Goal: Task Accomplishment & Management: Complete application form

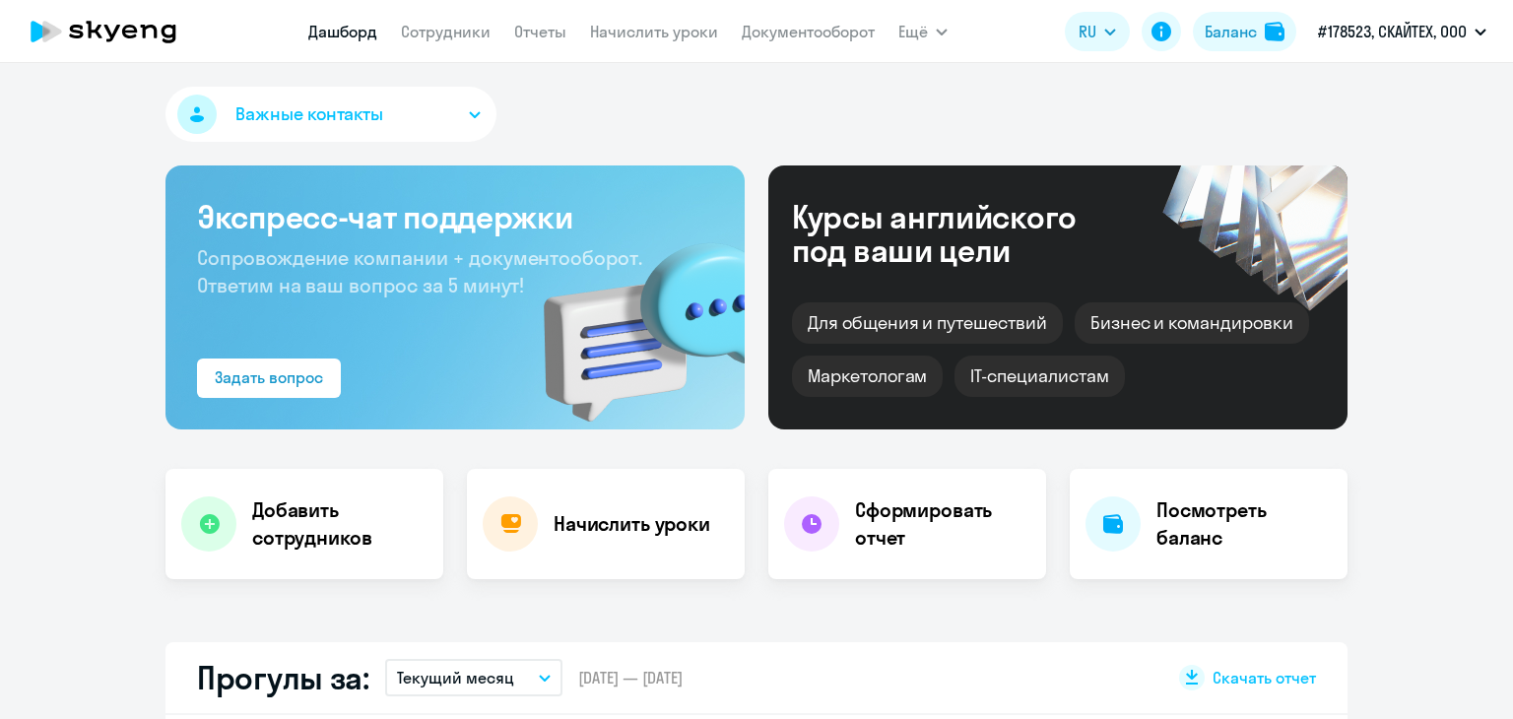
select select "30"
click at [451, 33] on link "Сотрудники" at bounding box center [446, 32] width 90 height 20
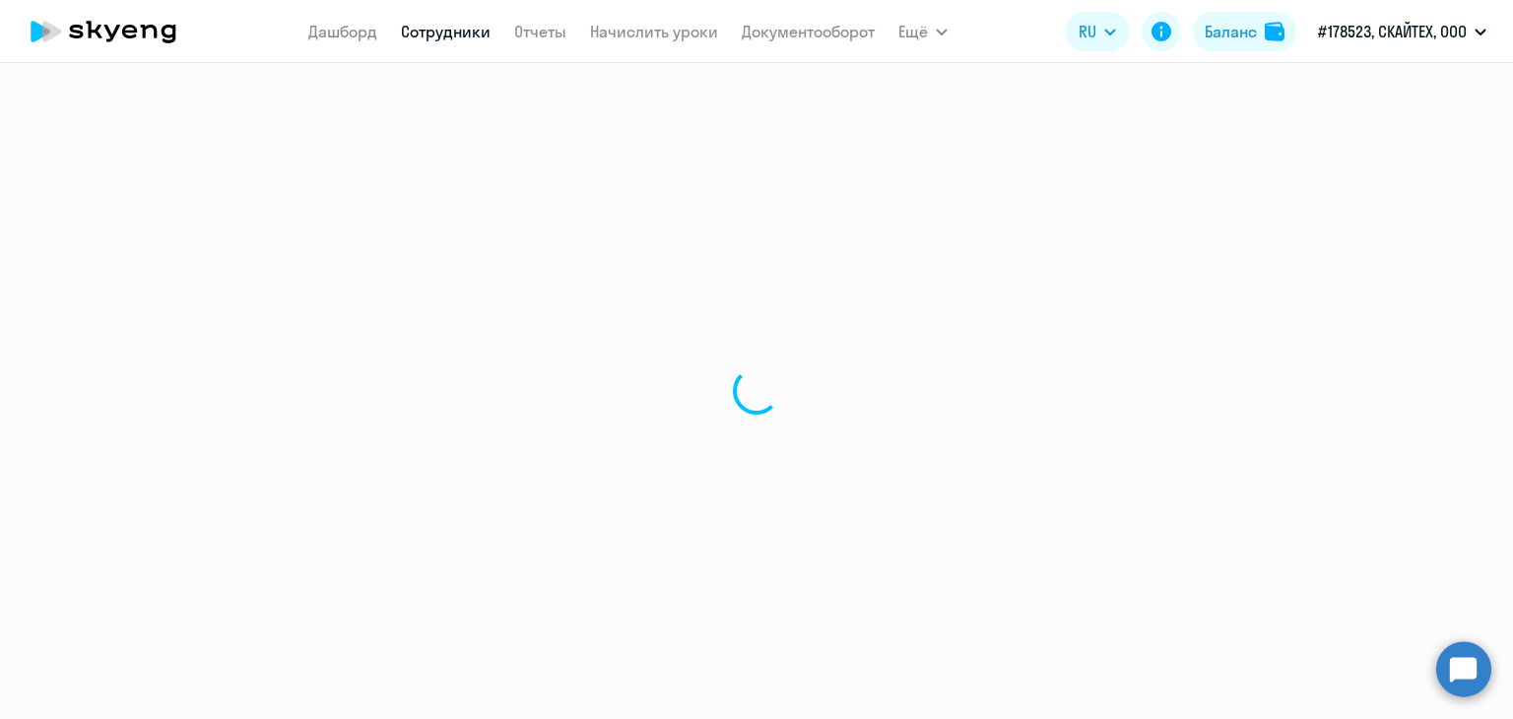
select select "30"
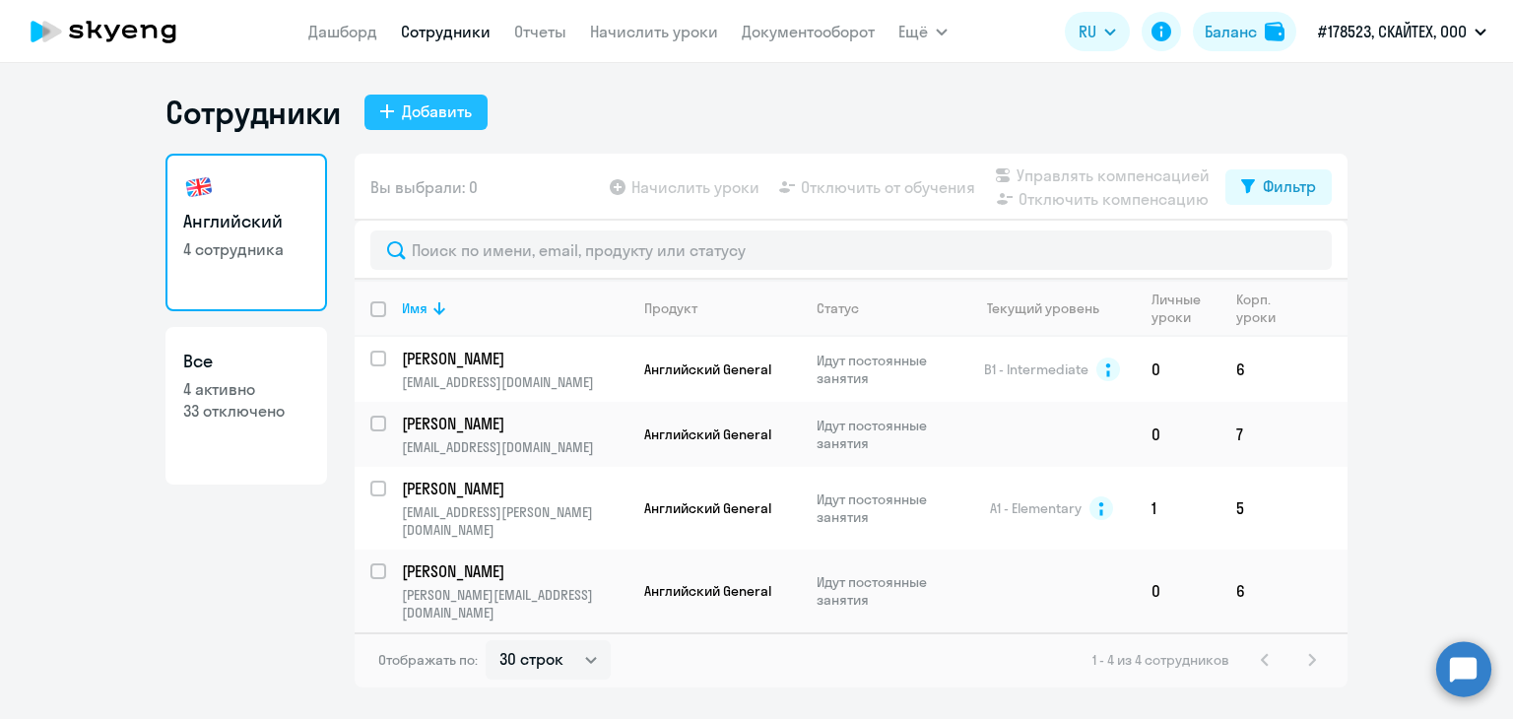
click at [449, 122] on div "Добавить" at bounding box center [437, 112] width 70 height 24
select select "english_adult_not_native_speaker"
select select "3"
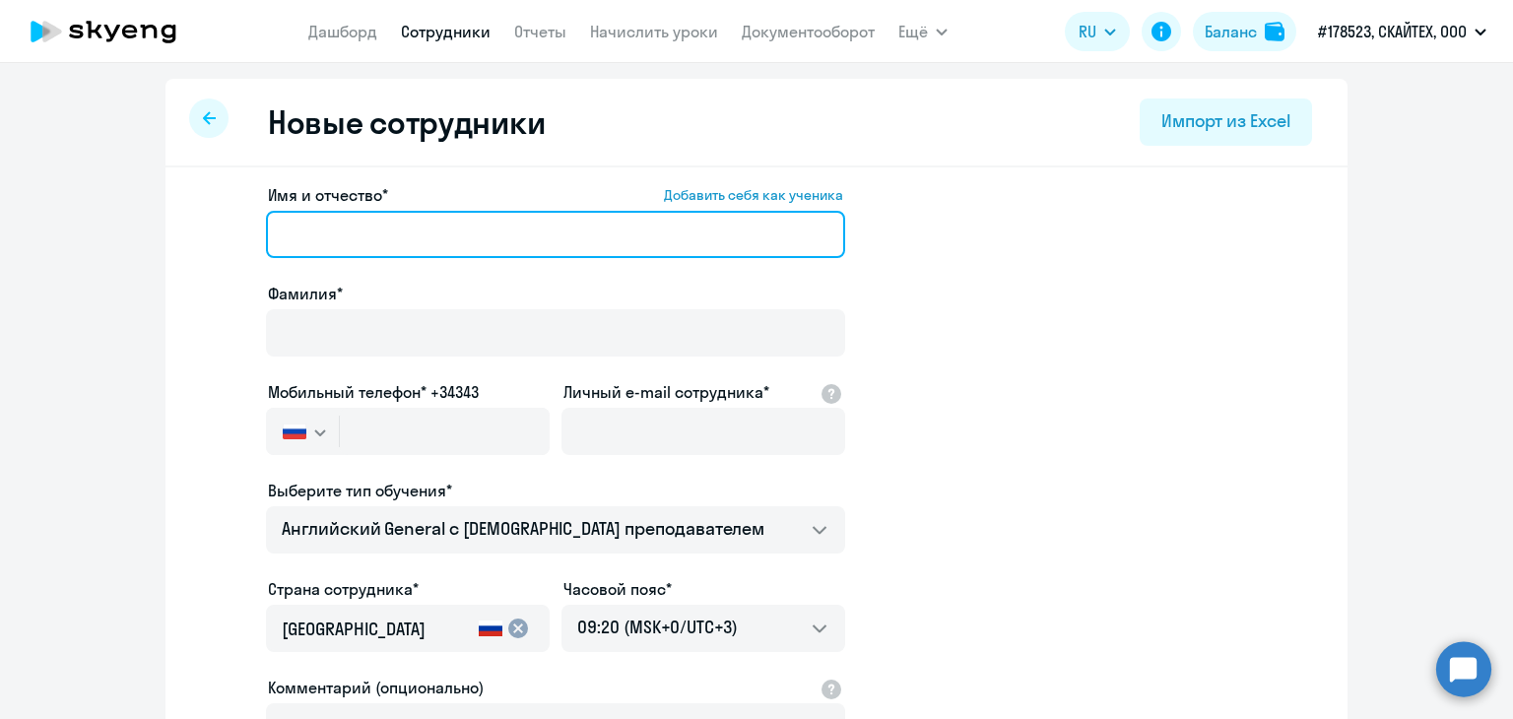
click at [348, 237] on input "Имя и отчество* Добавить себя как ученика" at bounding box center [555, 234] width 579 height 47
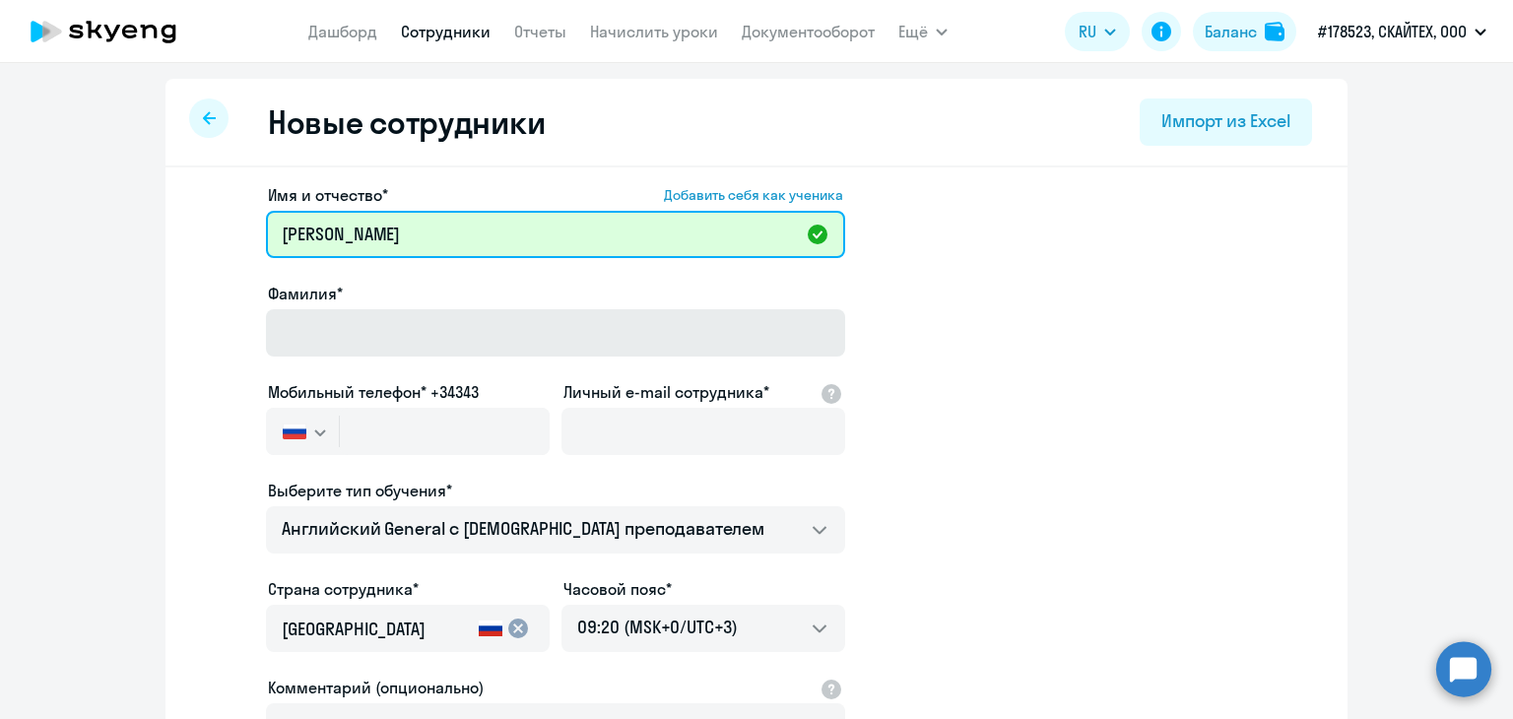
type input "[PERSON_NAME]"
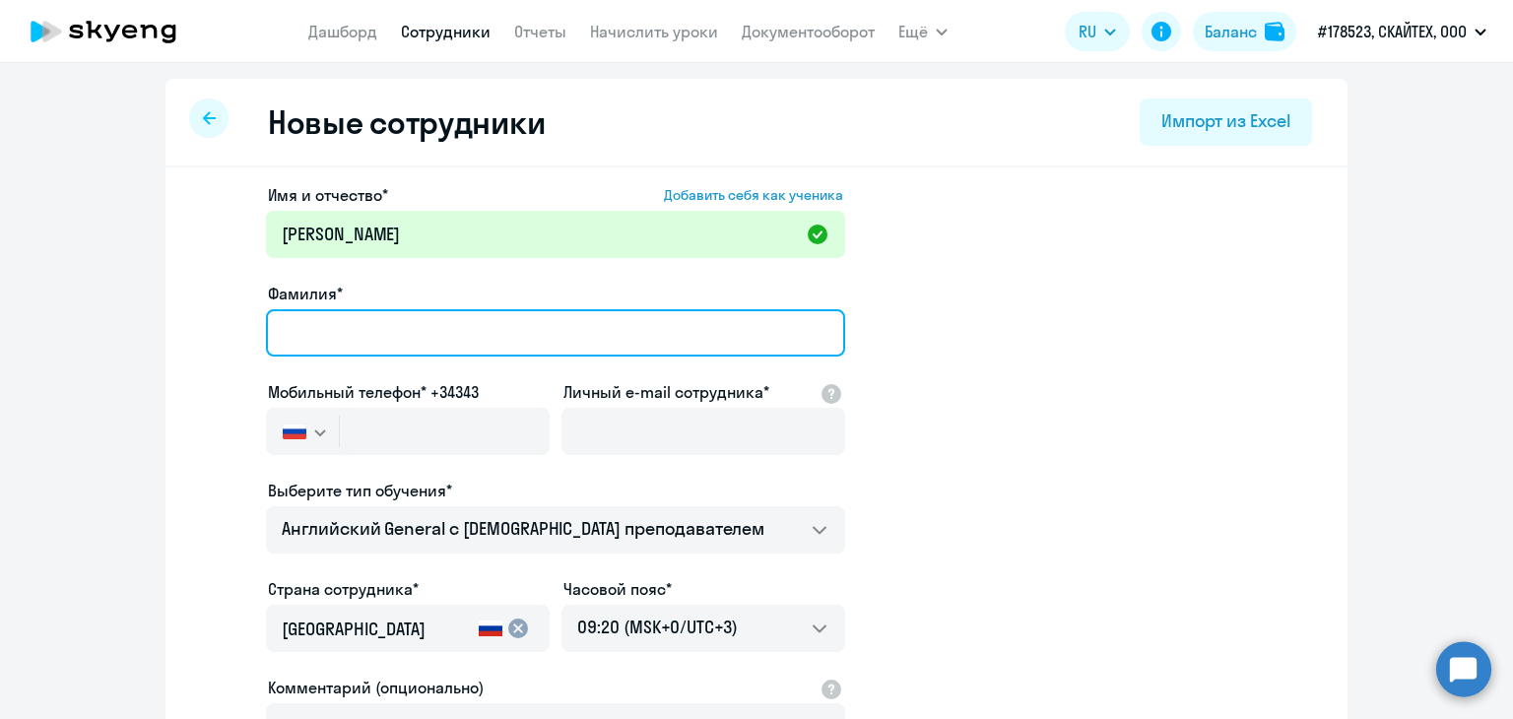
click at [306, 339] on input "Фамилия*" at bounding box center [555, 332] width 579 height 47
type input "[PERSON_NAME]"
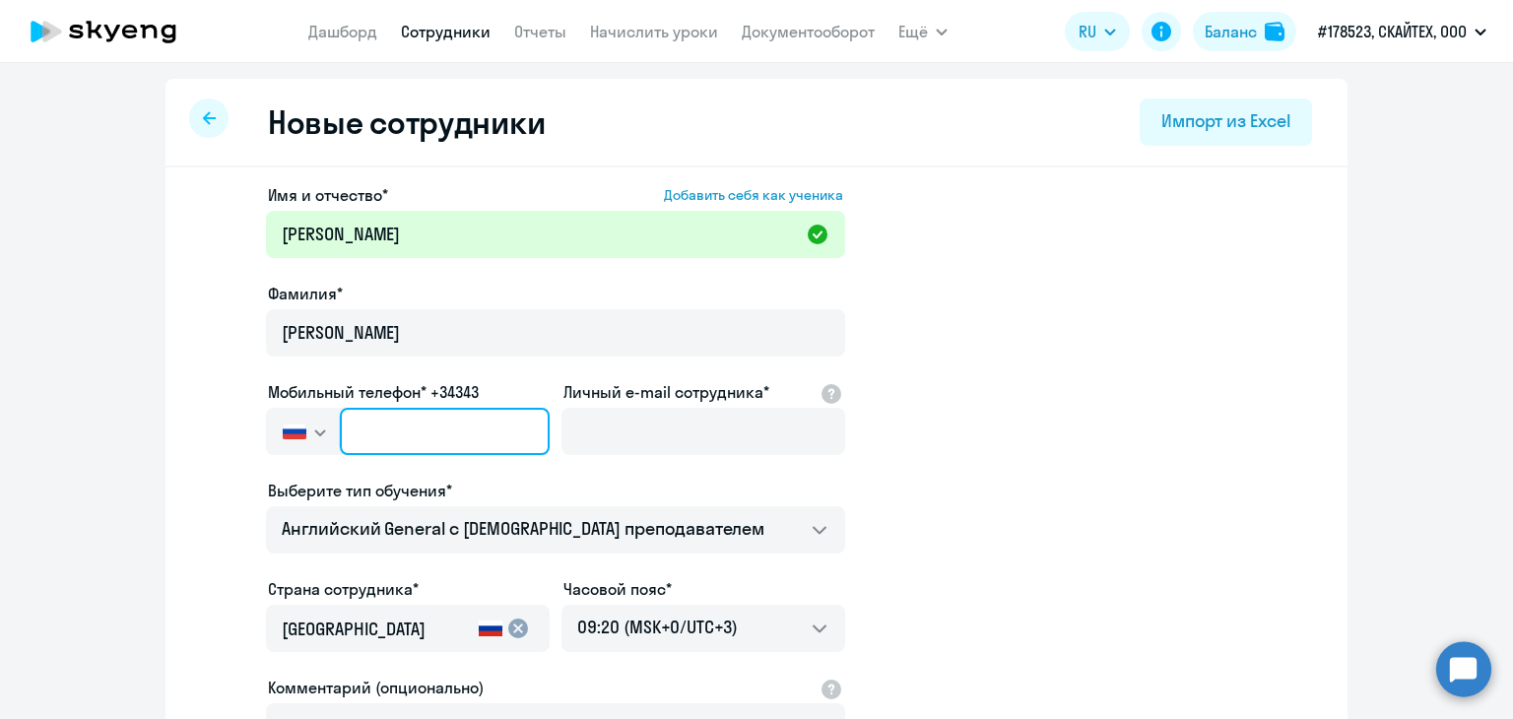
drag, startPoint x: 363, startPoint y: 424, endPoint x: 356, endPoint y: 413, distance: 12.8
click at [363, 425] on input "text" at bounding box center [445, 431] width 210 height 47
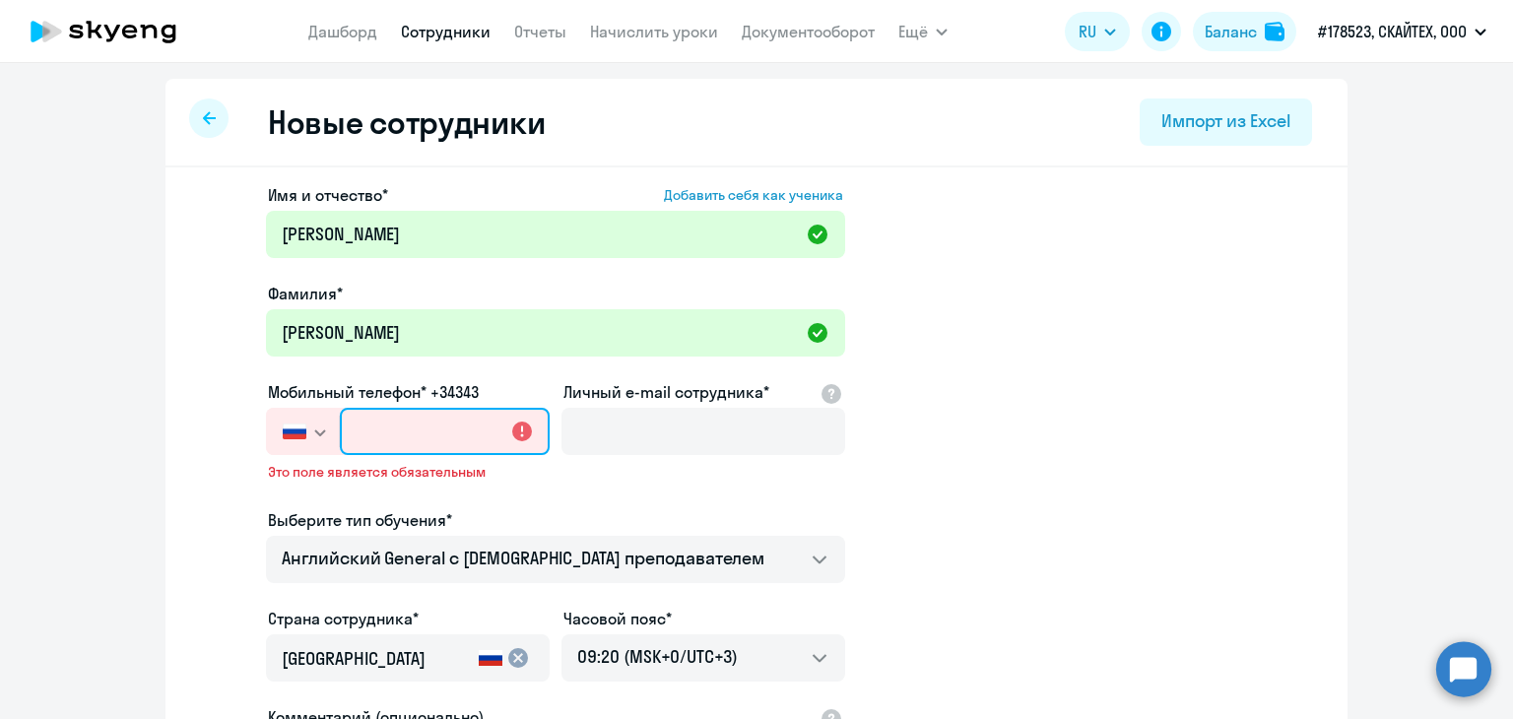
paste input "[PHONE_NUMBER]"
type input "[PHONE_NUMBER]"
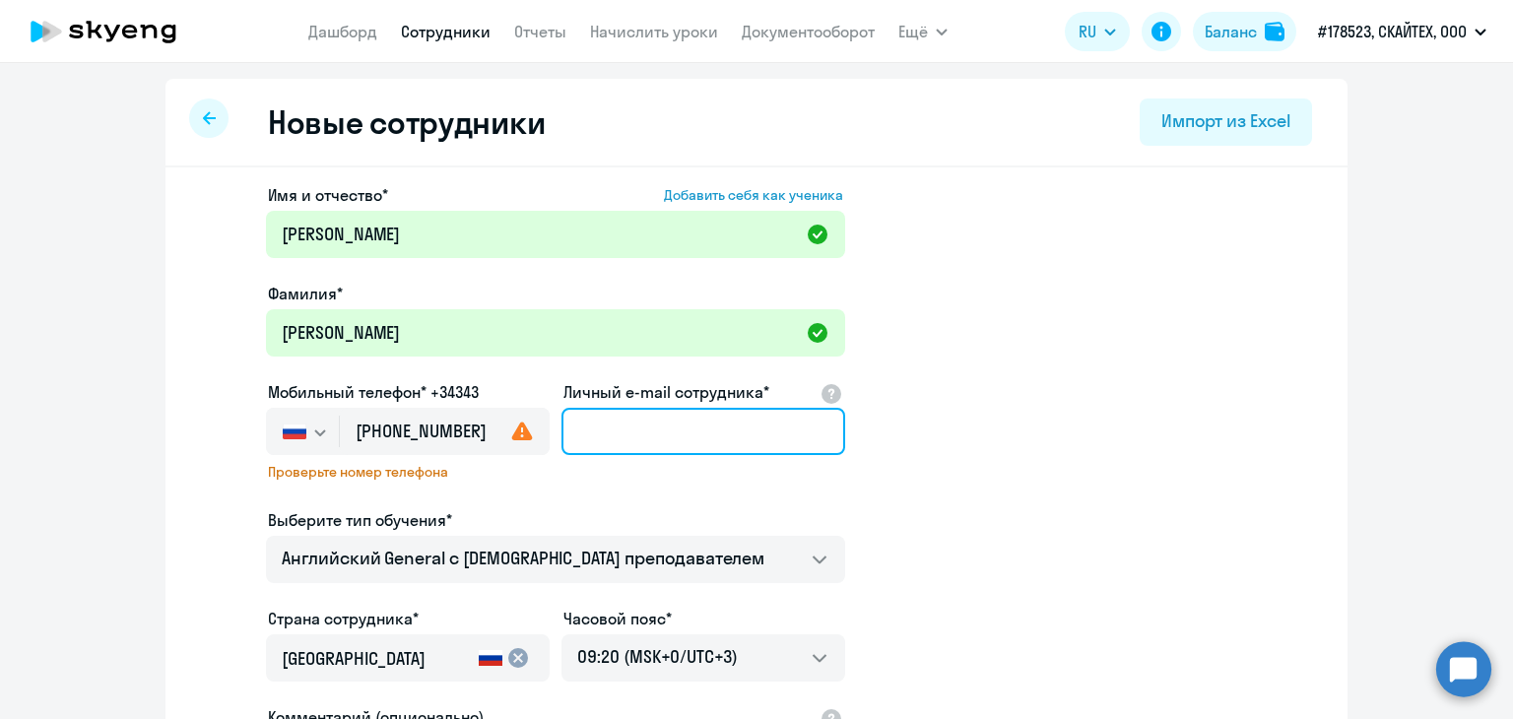
click at [621, 438] on input "Личный e-mail сотрудника*" at bounding box center [704, 431] width 284 height 47
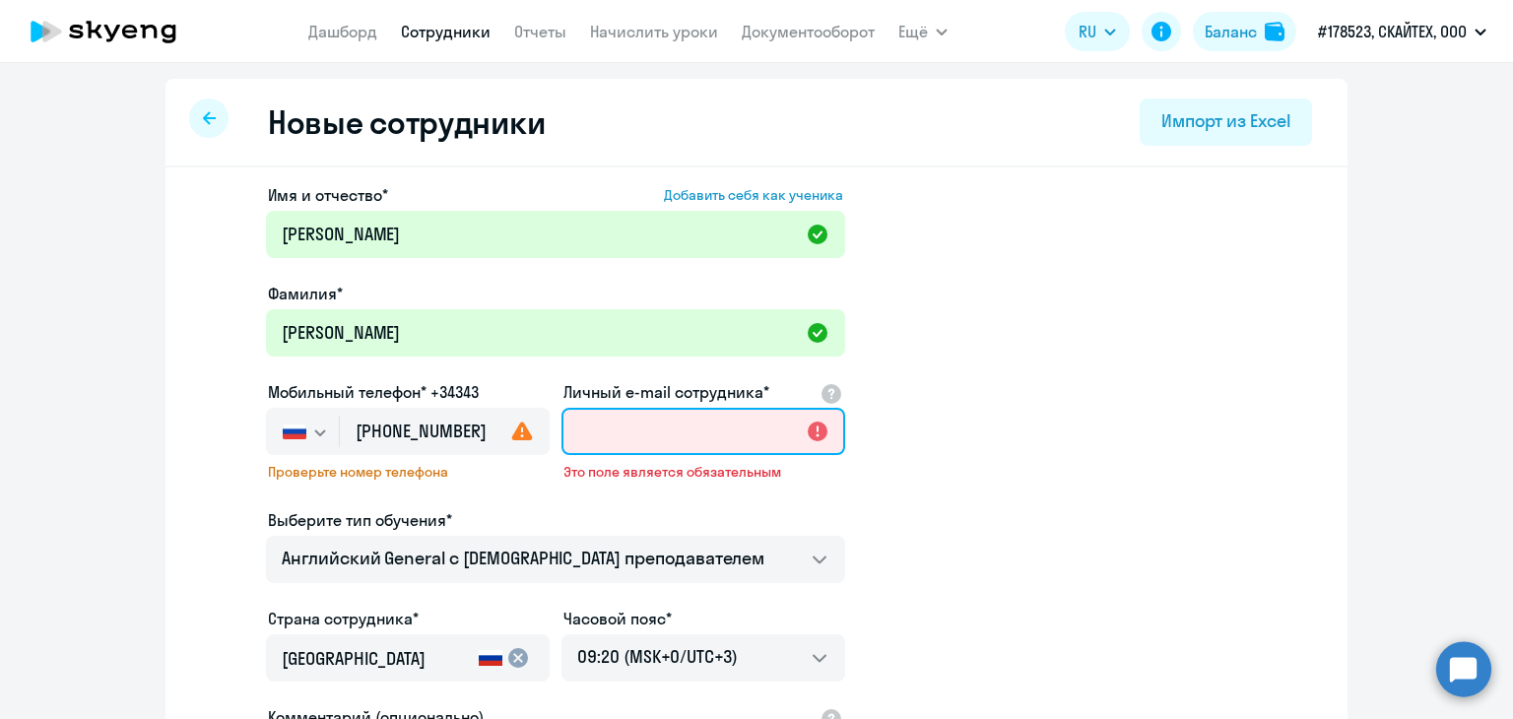
paste input "https://t.me/sealchonok"
type input "https://t.me/sealchonok"
drag, startPoint x: 750, startPoint y: 428, endPoint x: 484, endPoint y: 407, distance: 266.8
click at [525, 429] on div "Имя и отчество* Добавить себя как ученика Инна Олеговна Фамилия* Ремизова Мобил…" at bounding box center [555, 549] width 579 height 732
paste input "[EMAIL_ADDRESS][DOMAIN_NAME]"
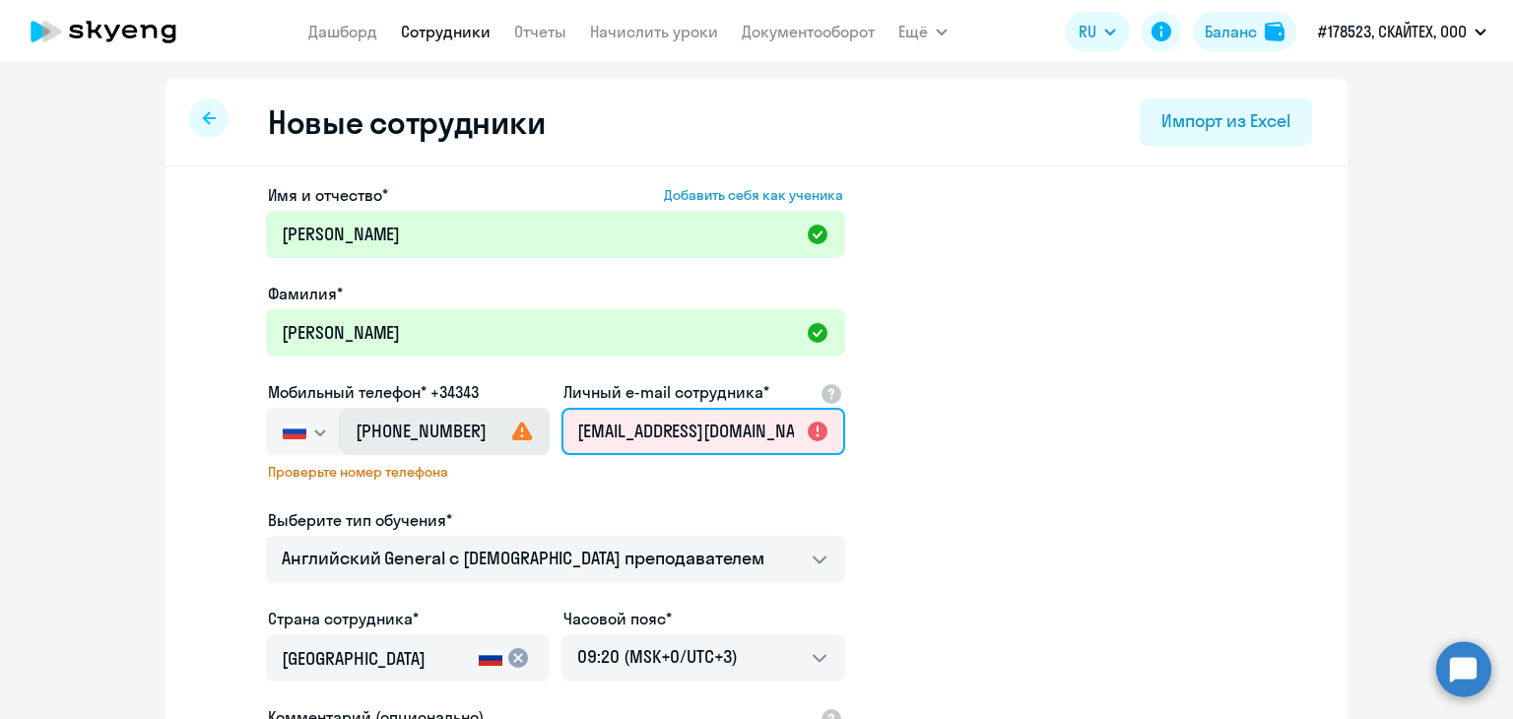
scroll to position [0, 5]
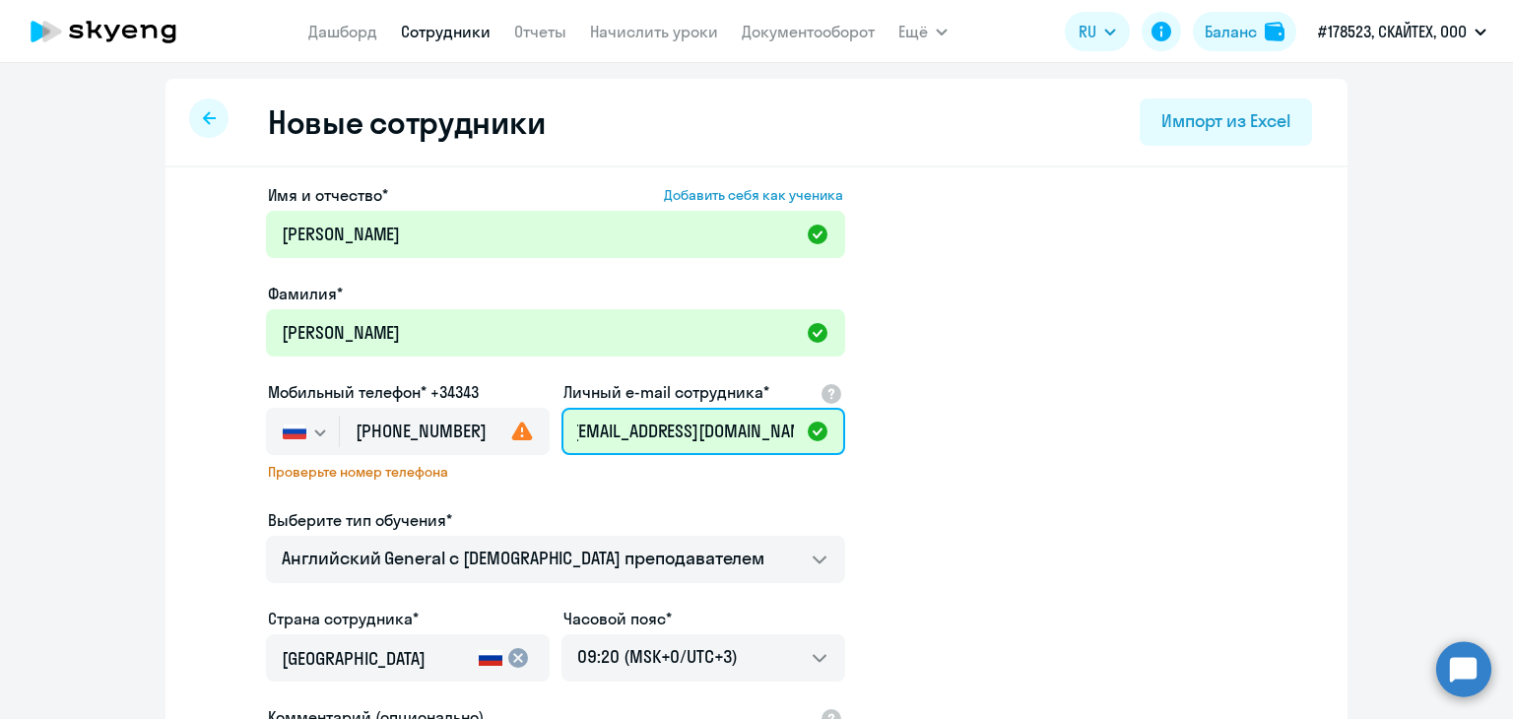
click at [607, 425] on input "[EMAIL_ADDRESS][DOMAIN_NAME]" at bounding box center [704, 431] width 284 height 47
type input "[EMAIL_ADDRESS][DOMAIN_NAME]"
click at [946, 535] on app-new-student-form "Имя и отчество* Добавить себя как ученика Инна Олеговна Фамилия* Ремизова Мобил…" at bounding box center [756, 549] width 1119 height 732
click at [1461, 681] on circle at bounding box center [1463, 668] width 55 height 55
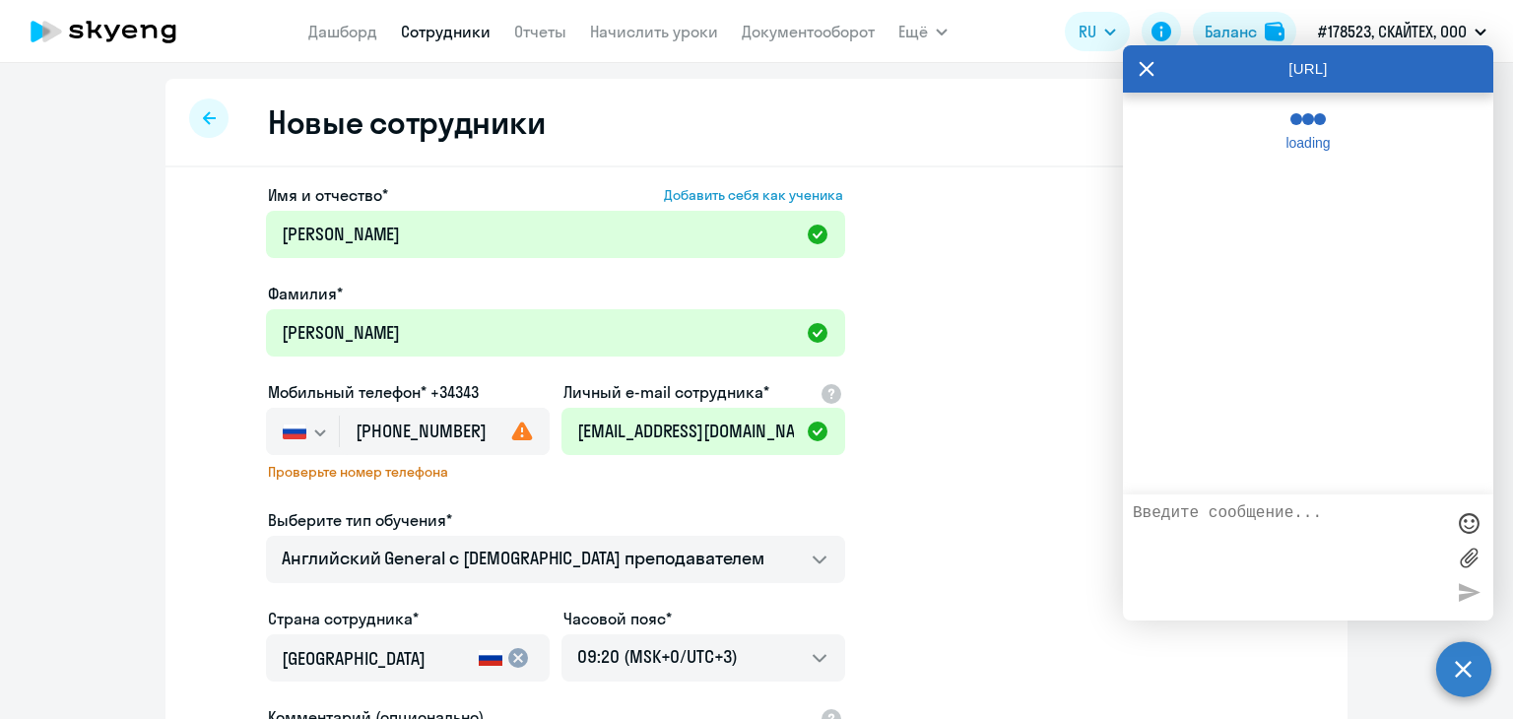
click at [1274, 534] on textarea at bounding box center [1288, 557] width 311 height 106
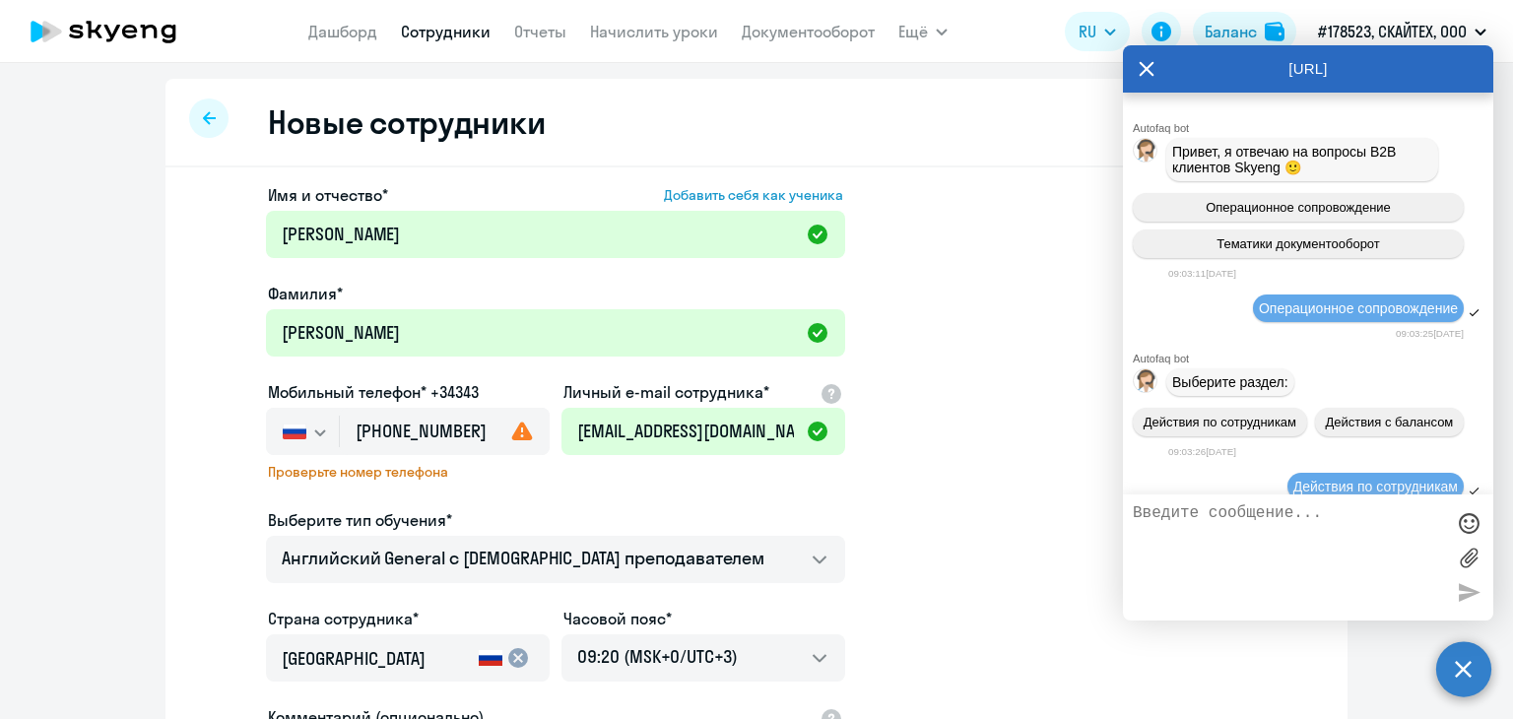
scroll to position [66136, 0]
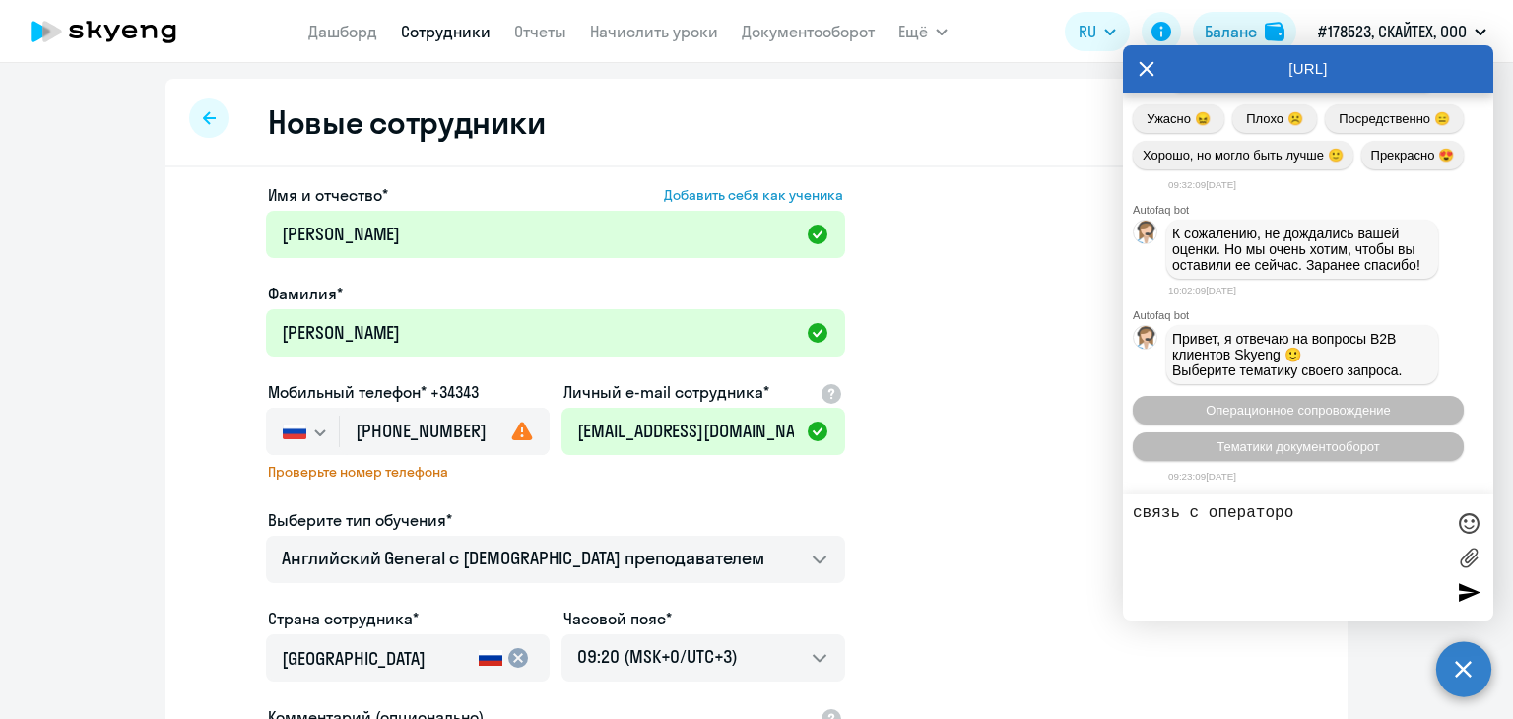
type textarea "связь с оператором"
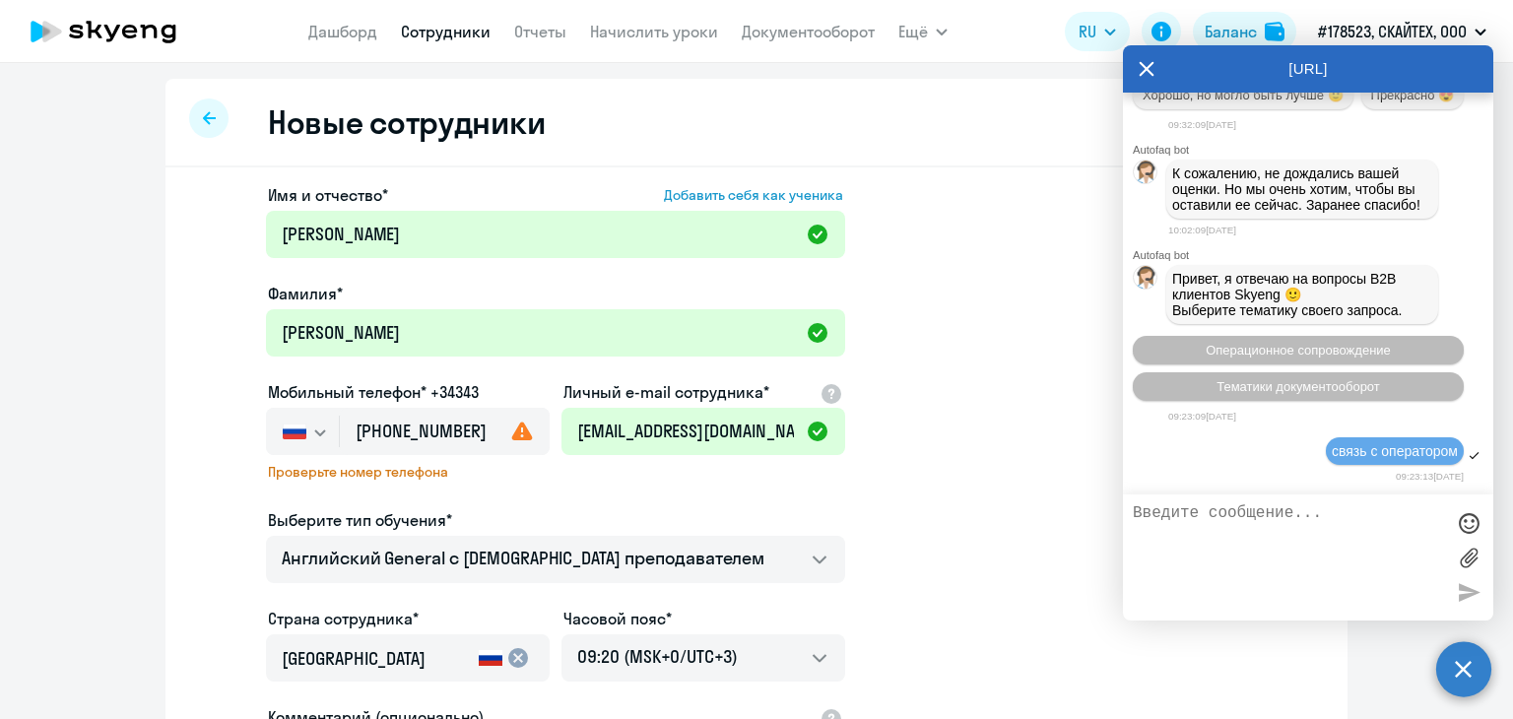
scroll to position [66353, 0]
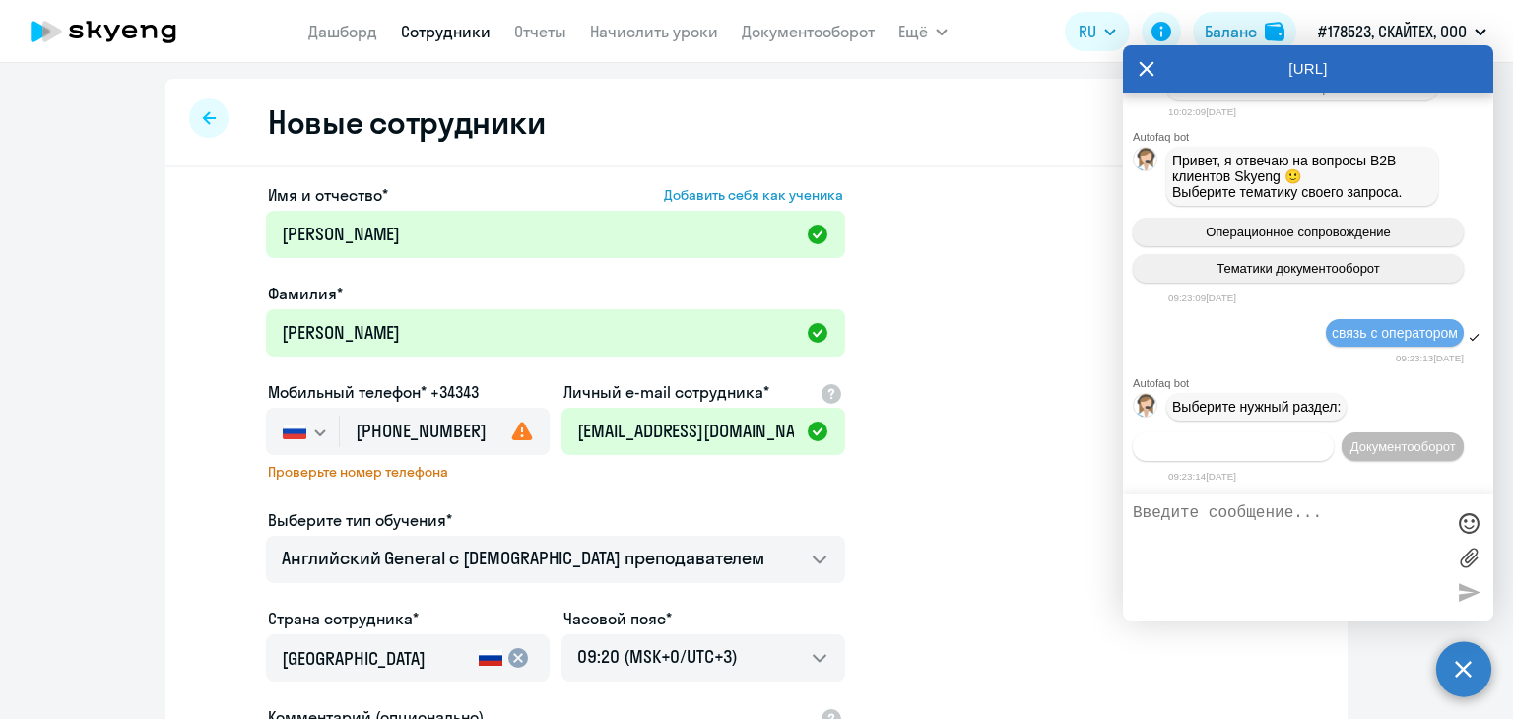
click at [1227, 433] on button "Операционное сопровождение" at bounding box center [1233, 447] width 201 height 29
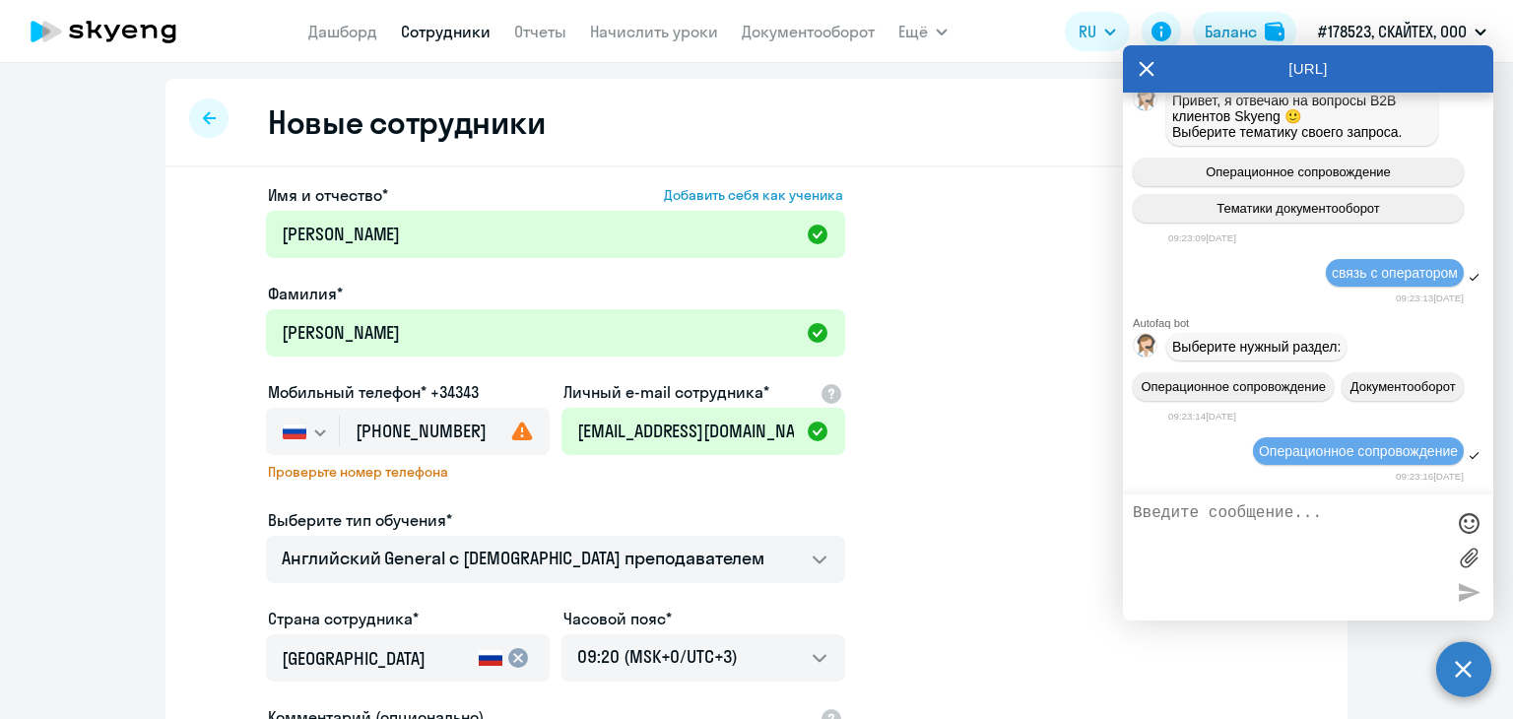
scroll to position [66534, 0]
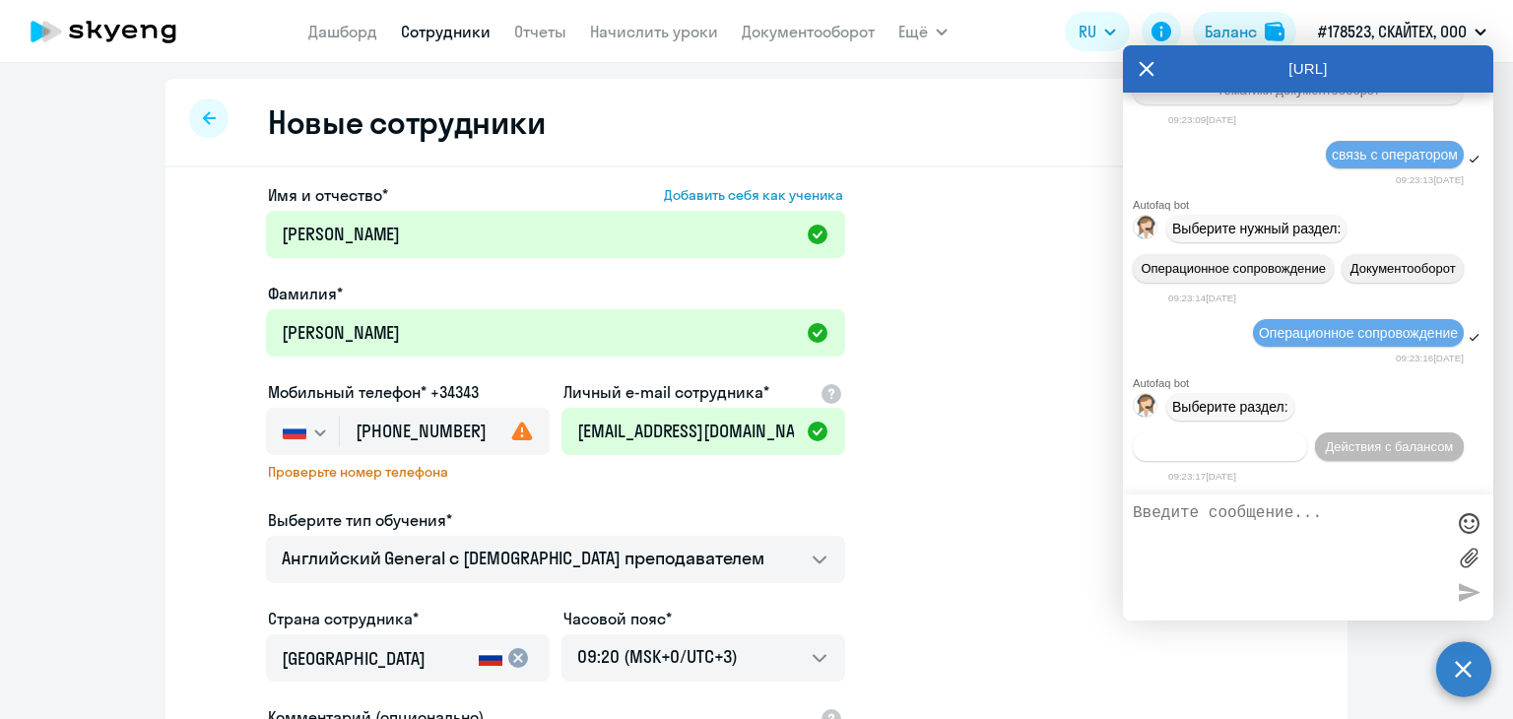
click at [1210, 443] on span "Действия по сотрудникам" at bounding box center [1220, 446] width 153 height 15
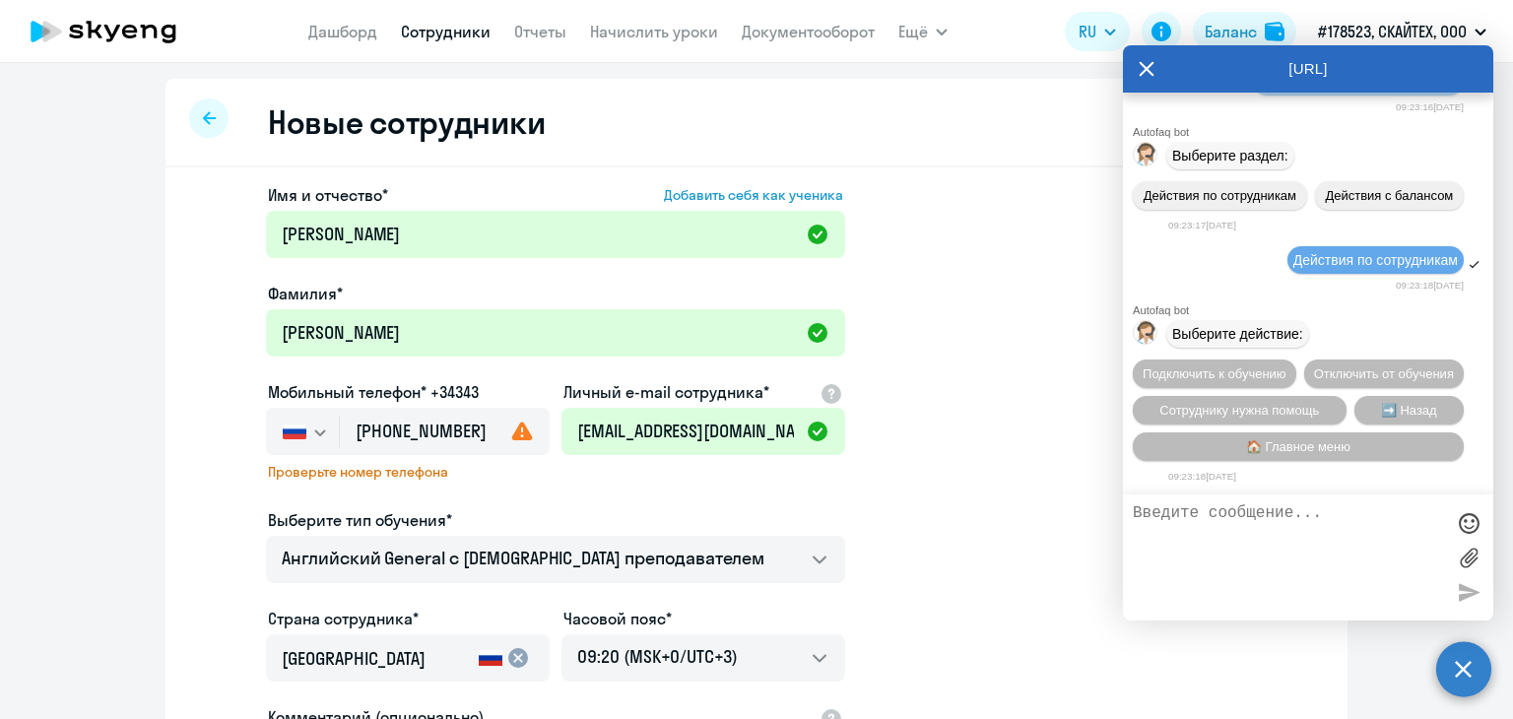
scroll to position [66828, 0]
click at [1263, 360] on button "Подключить к обучению" at bounding box center [1215, 374] width 164 height 29
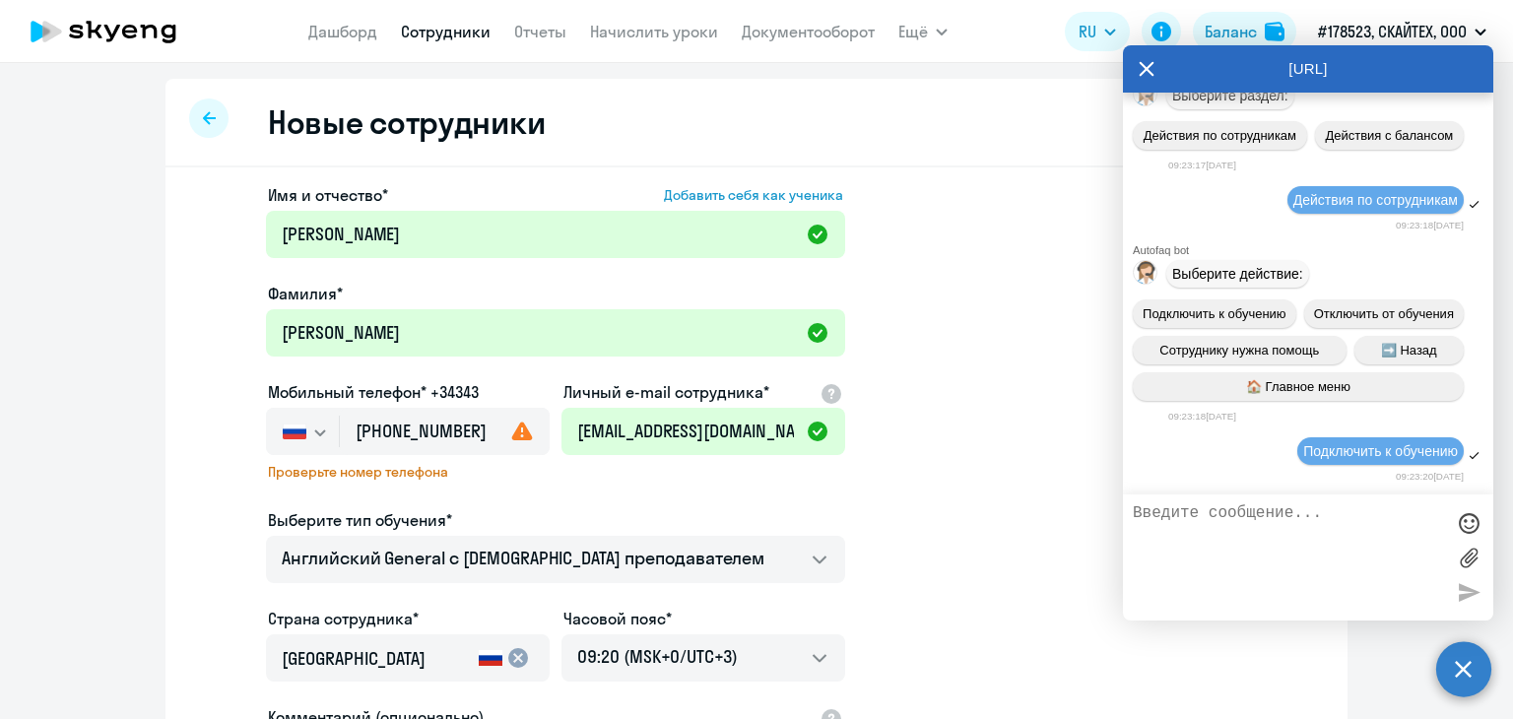
scroll to position [67084, 0]
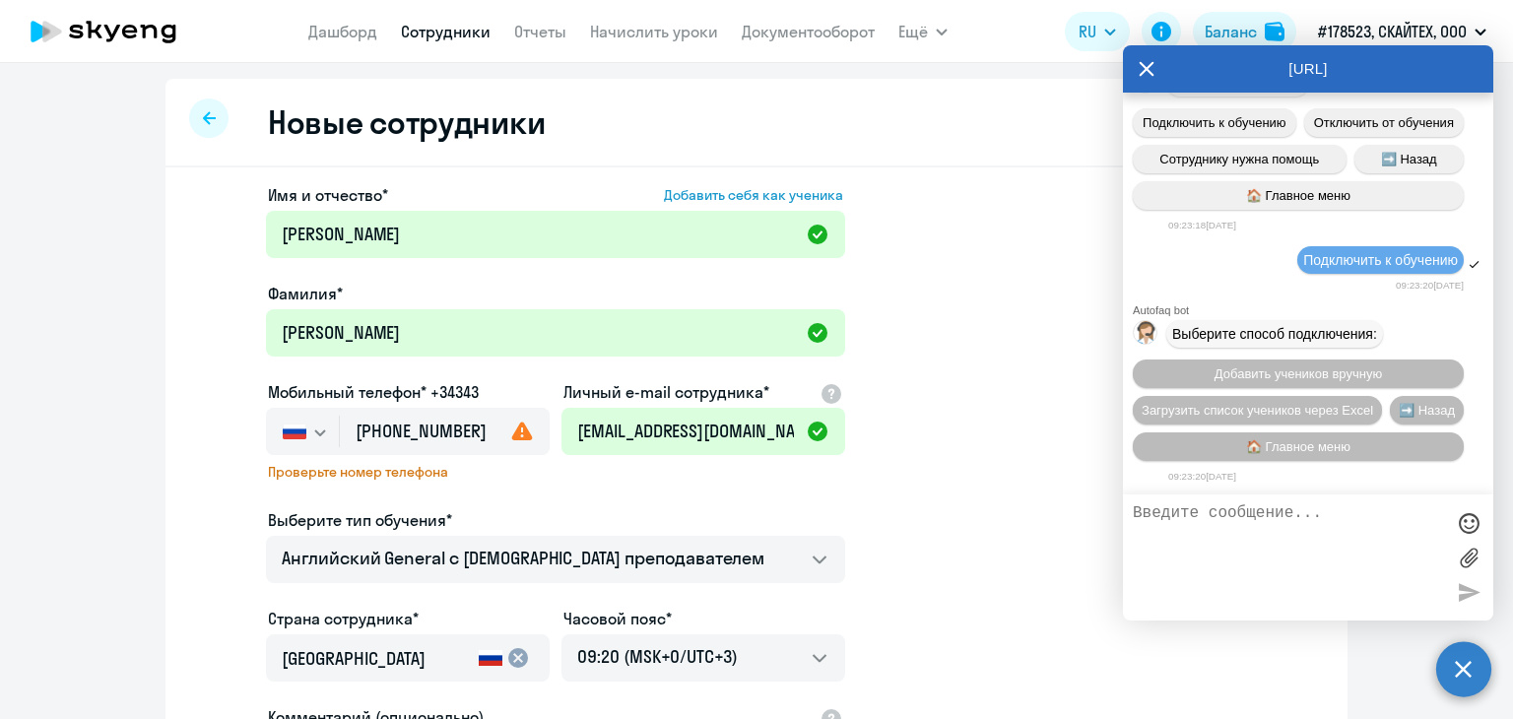
click at [1203, 522] on textarea at bounding box center [1288, 557] width 311 height 106
type textarea "связь с оператором"
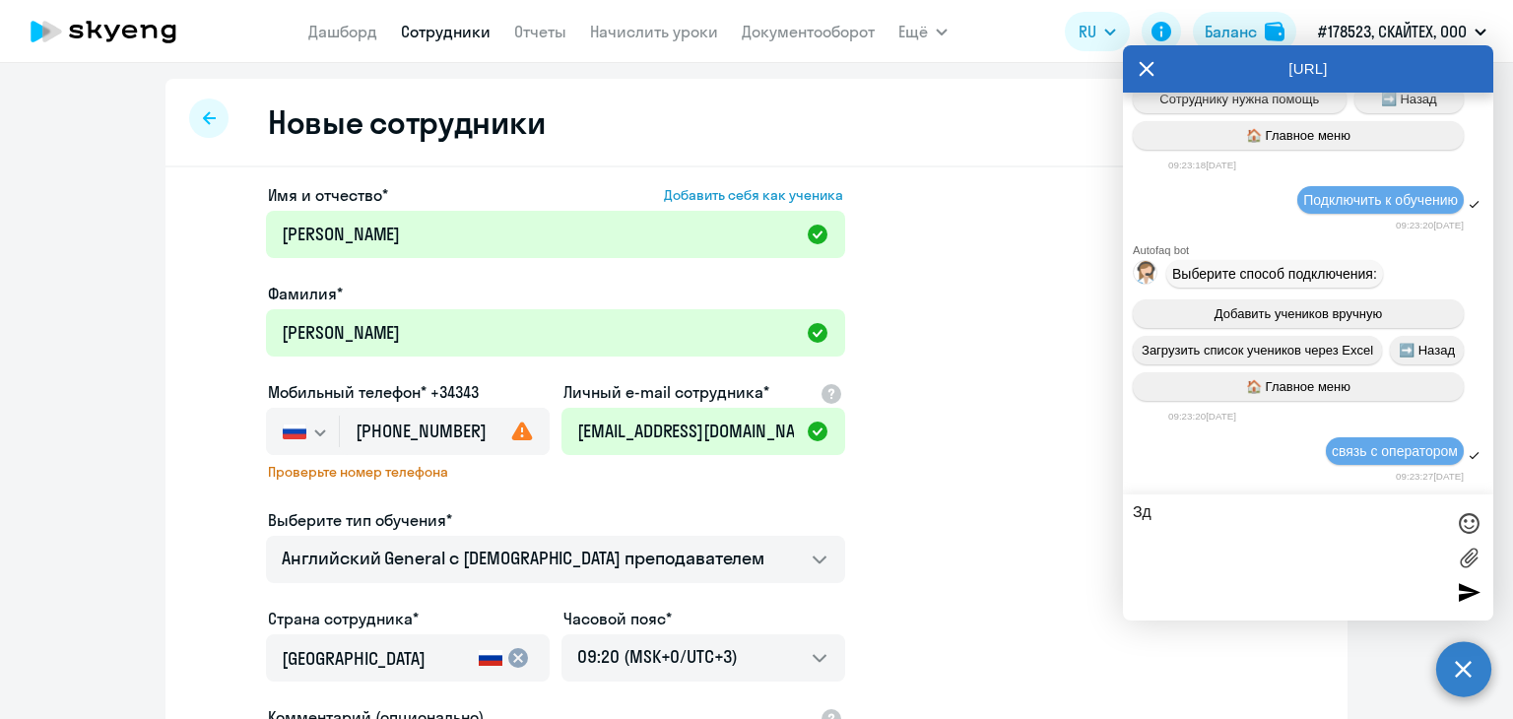
type textarea "З"
type textarea "Добрый день"
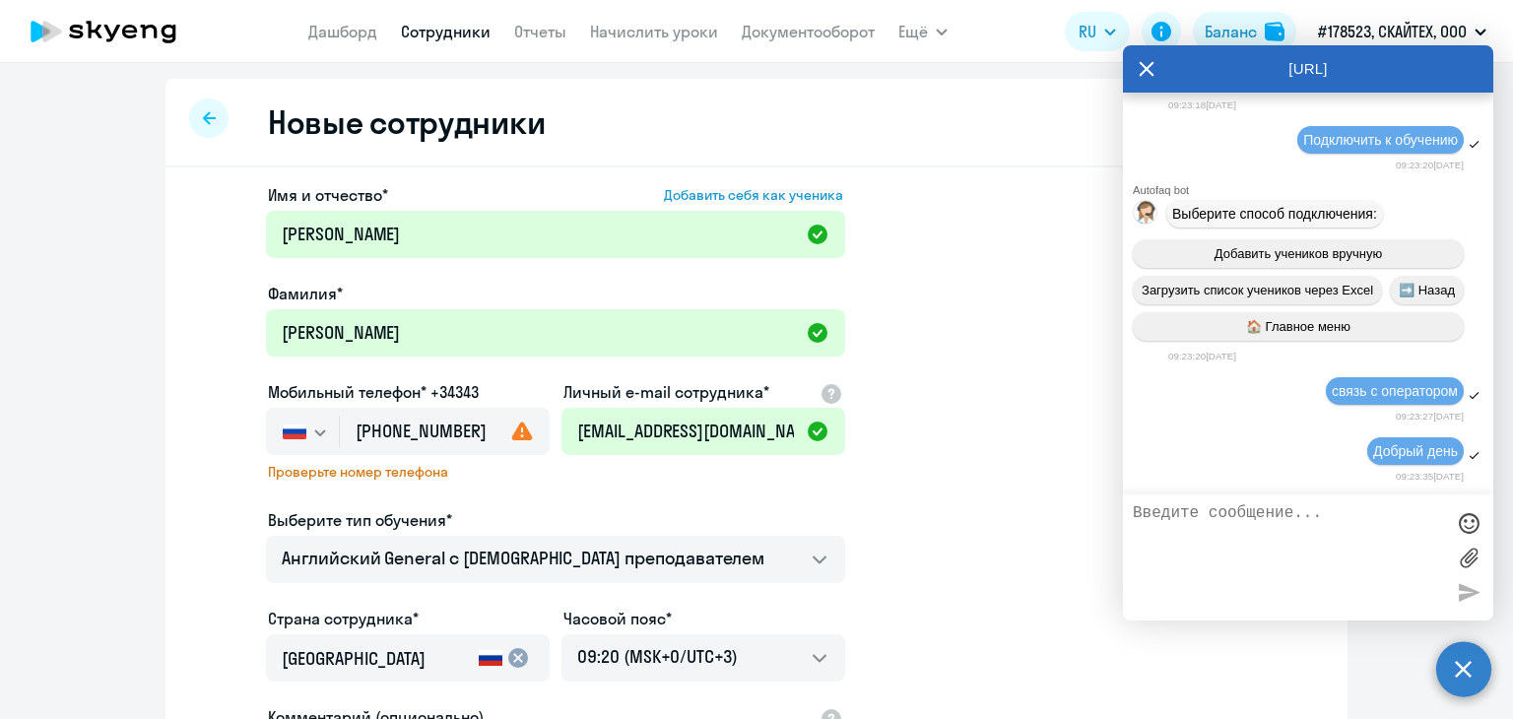
scroll to position [67206, 0]
type textarea "я добавила ученицу [PERSON_NAME]"
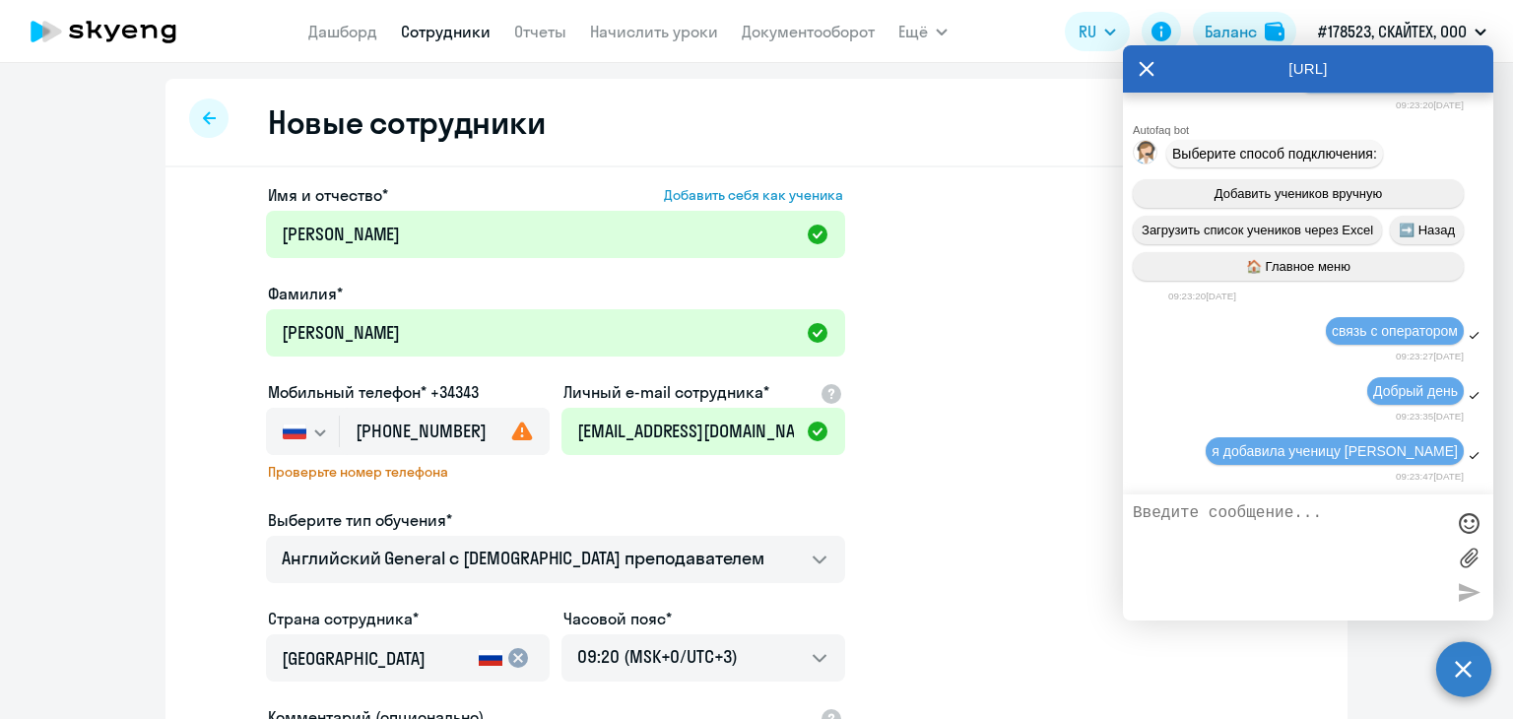
scroll to position [67267, 0]
type textarea "свяжитесь с ней , пожалуйста, для подбора времени занятий и учителя"
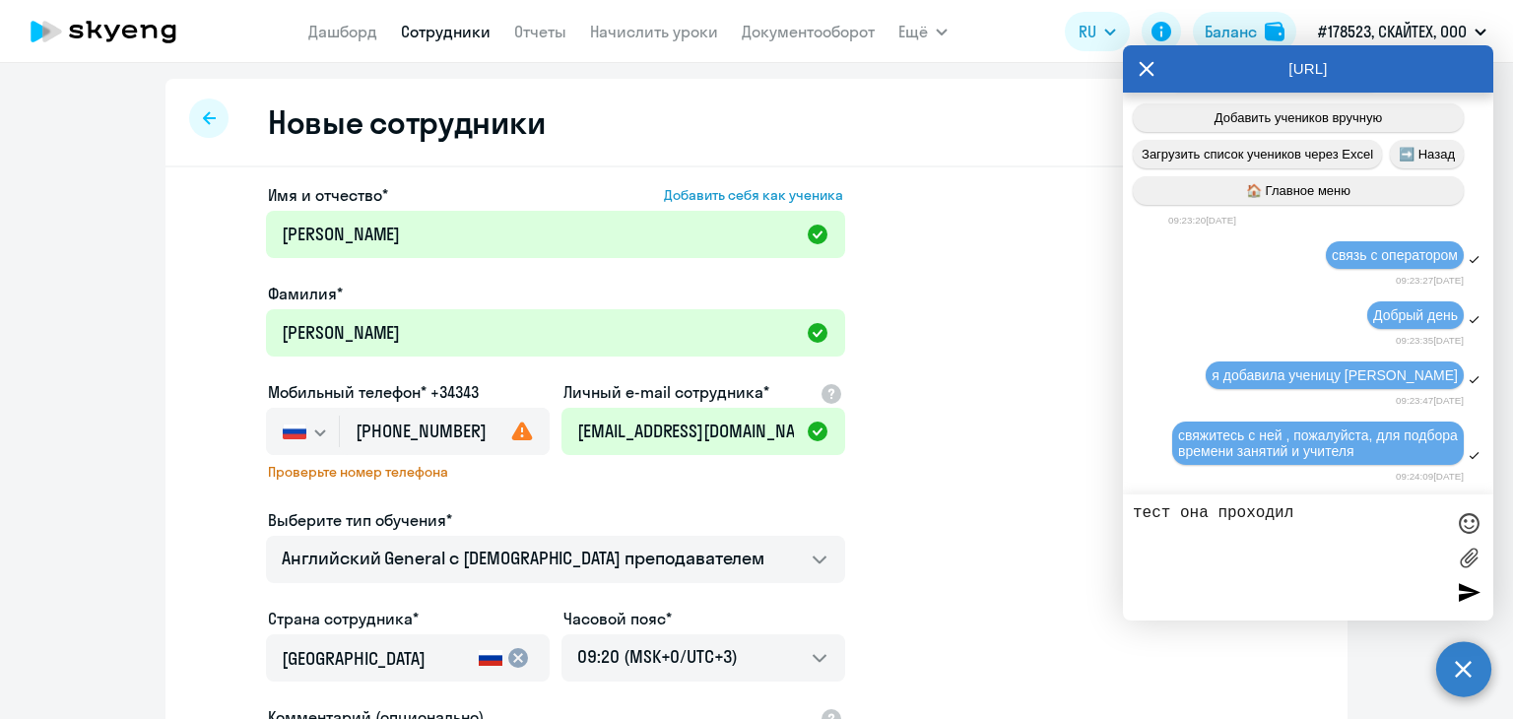
type textarea "тест она проходила"
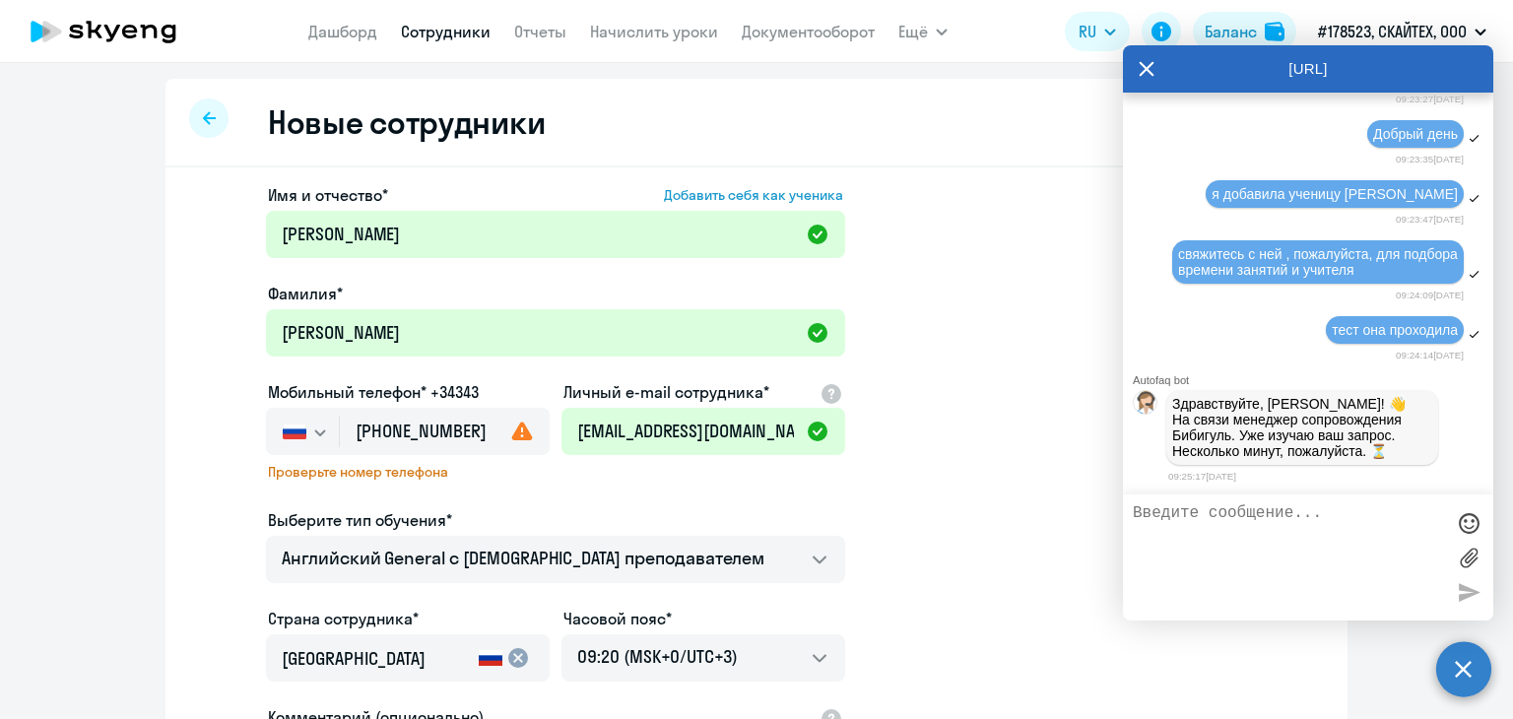
scroll to position [342, 0]
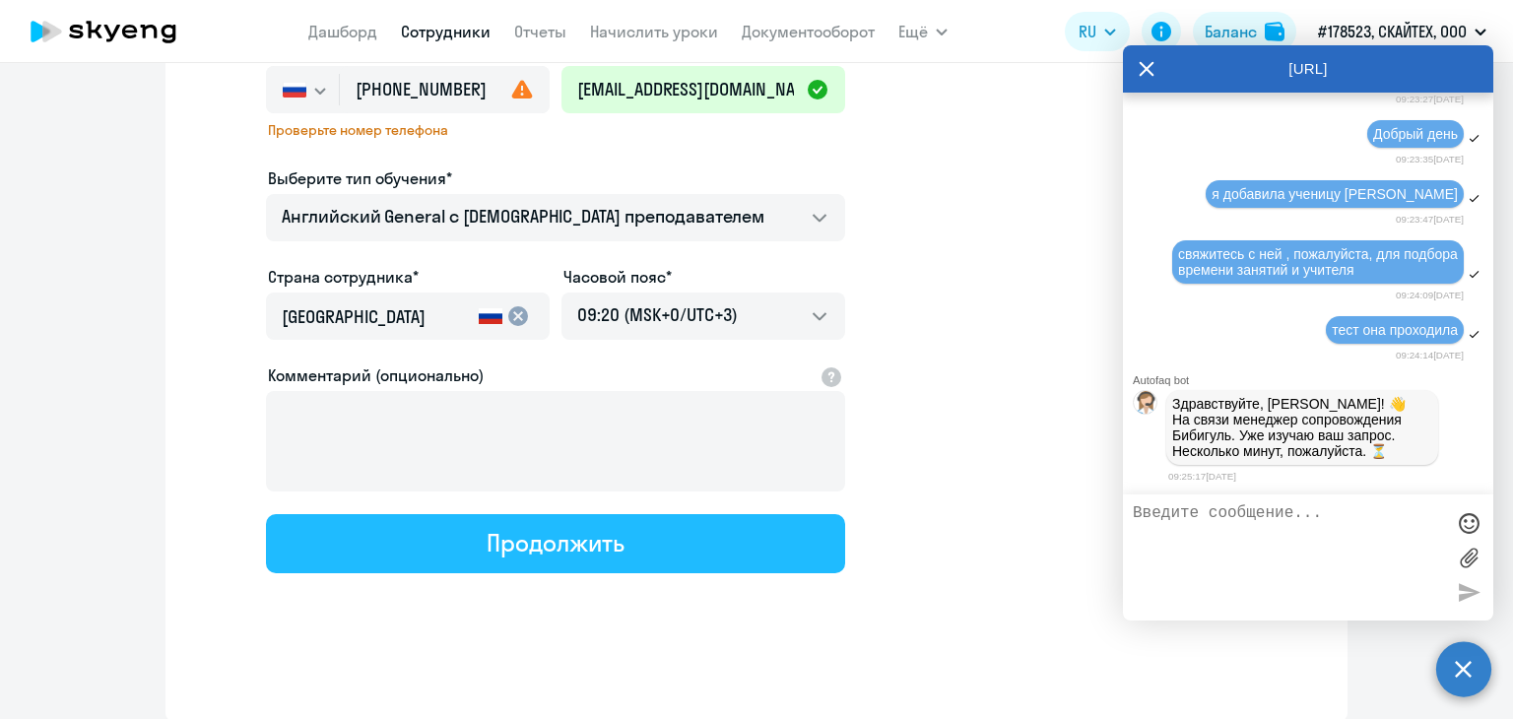
click at [432, 523] on button "Продолжить" at bounding box center [555, 543] width 579 height 59
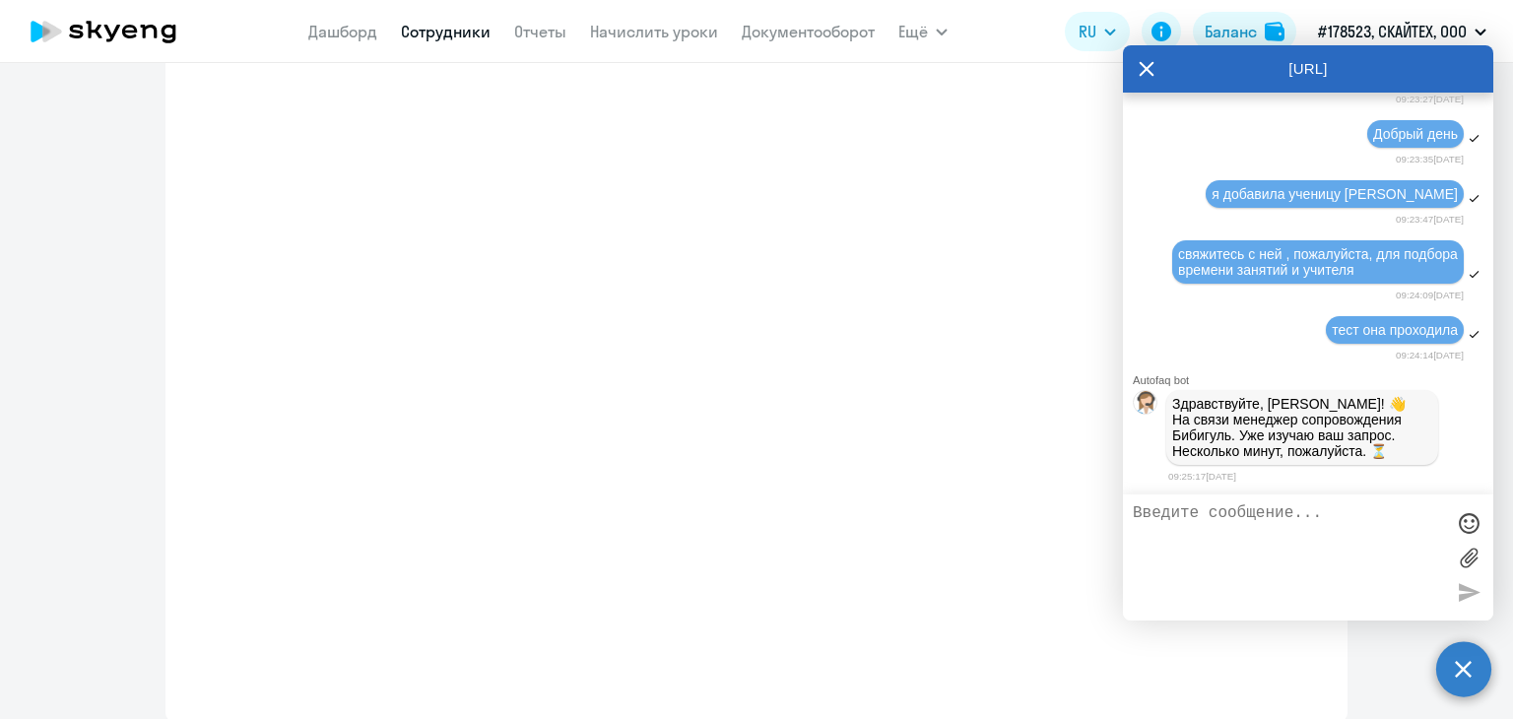
select select "english_adult_not_native_speaker"
select select "3"
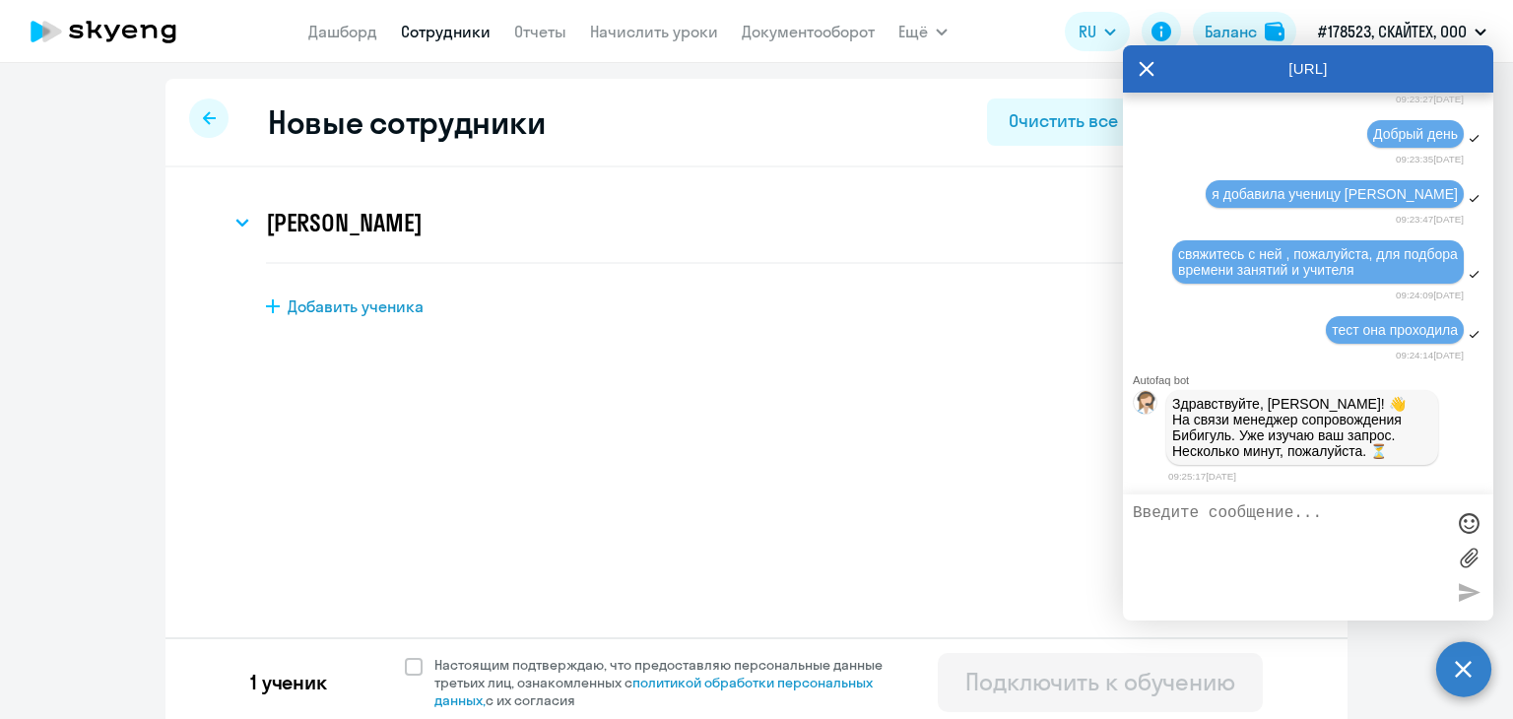
scroll to position [7, 0]
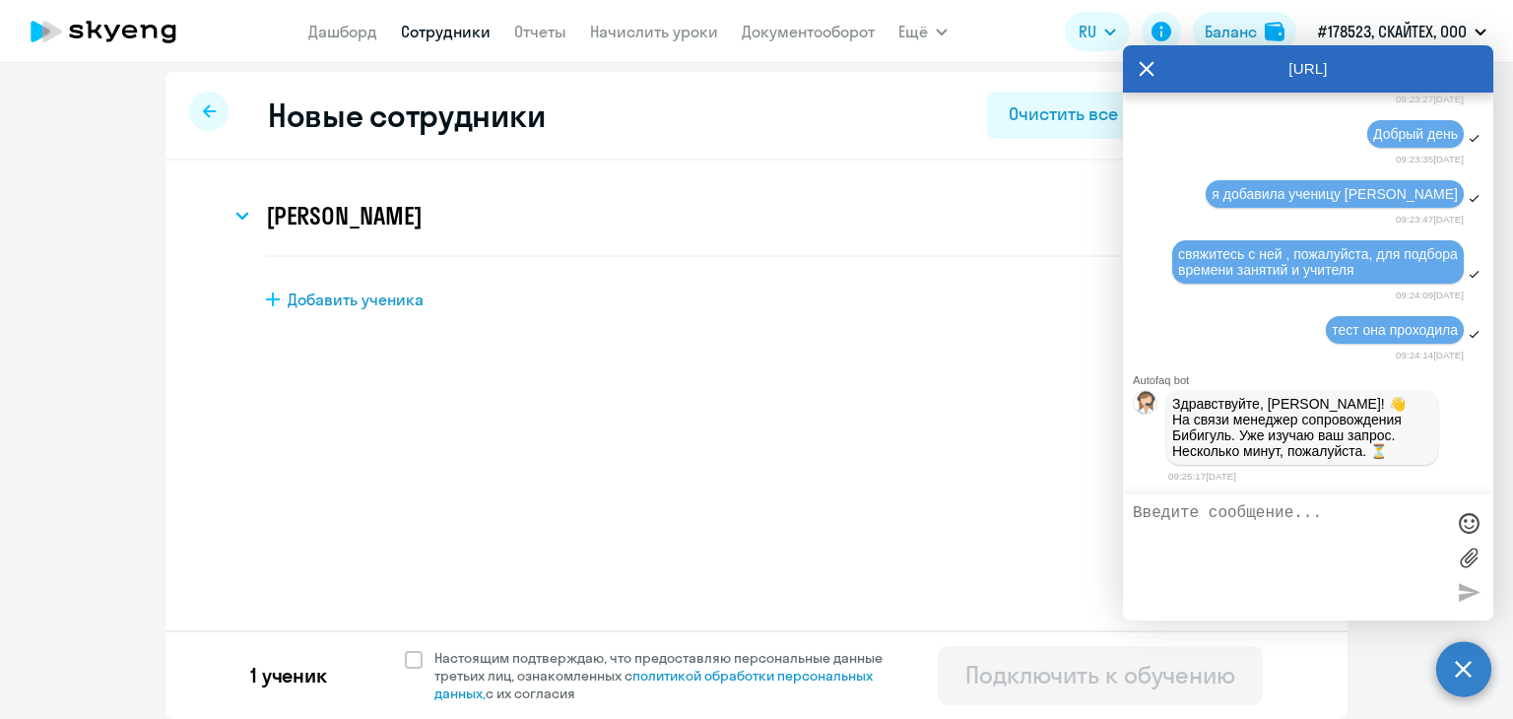
click at [1150, 73] on icon at bounding box center [1147, 68] width 16 height 47
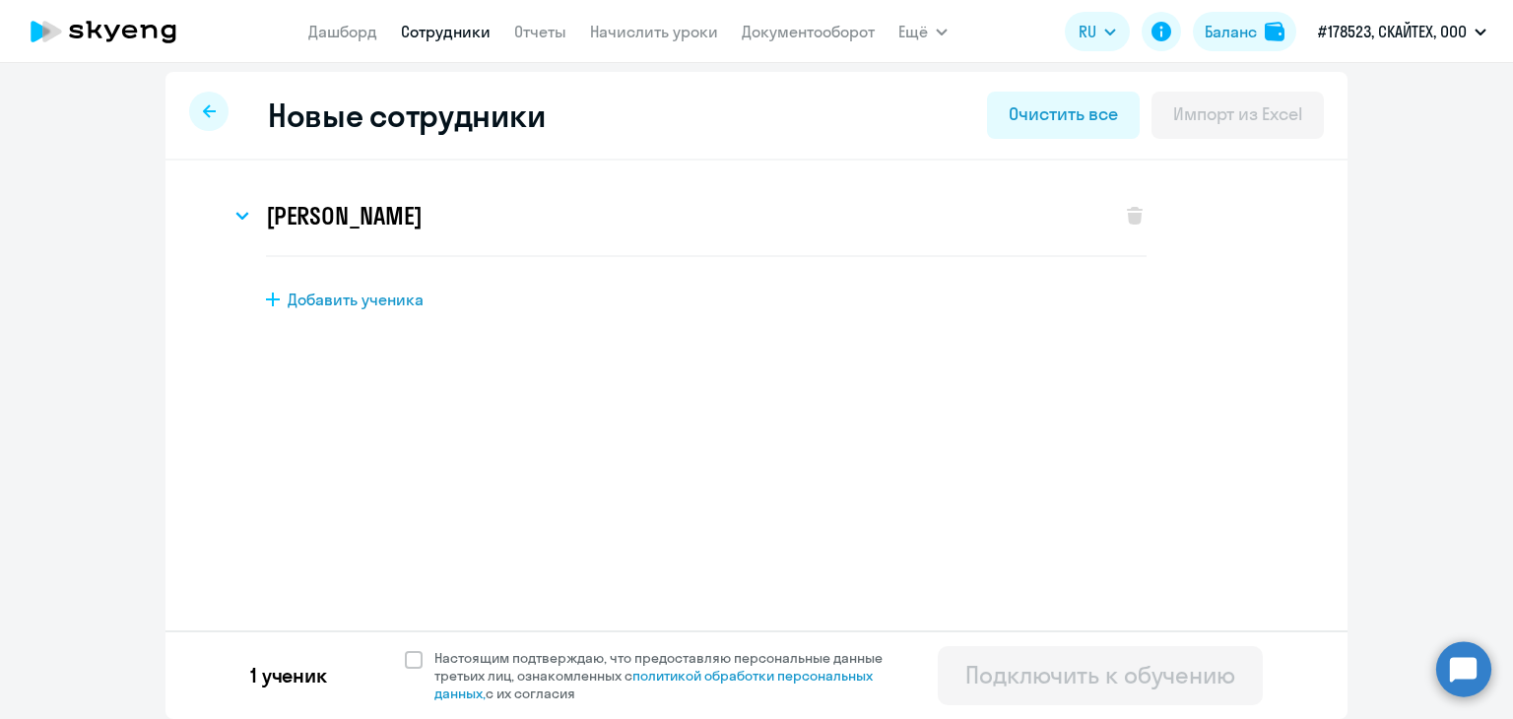
click at [457, 27] on link "Сотрудники" at bounding box center [446, 32] width 90 height 20
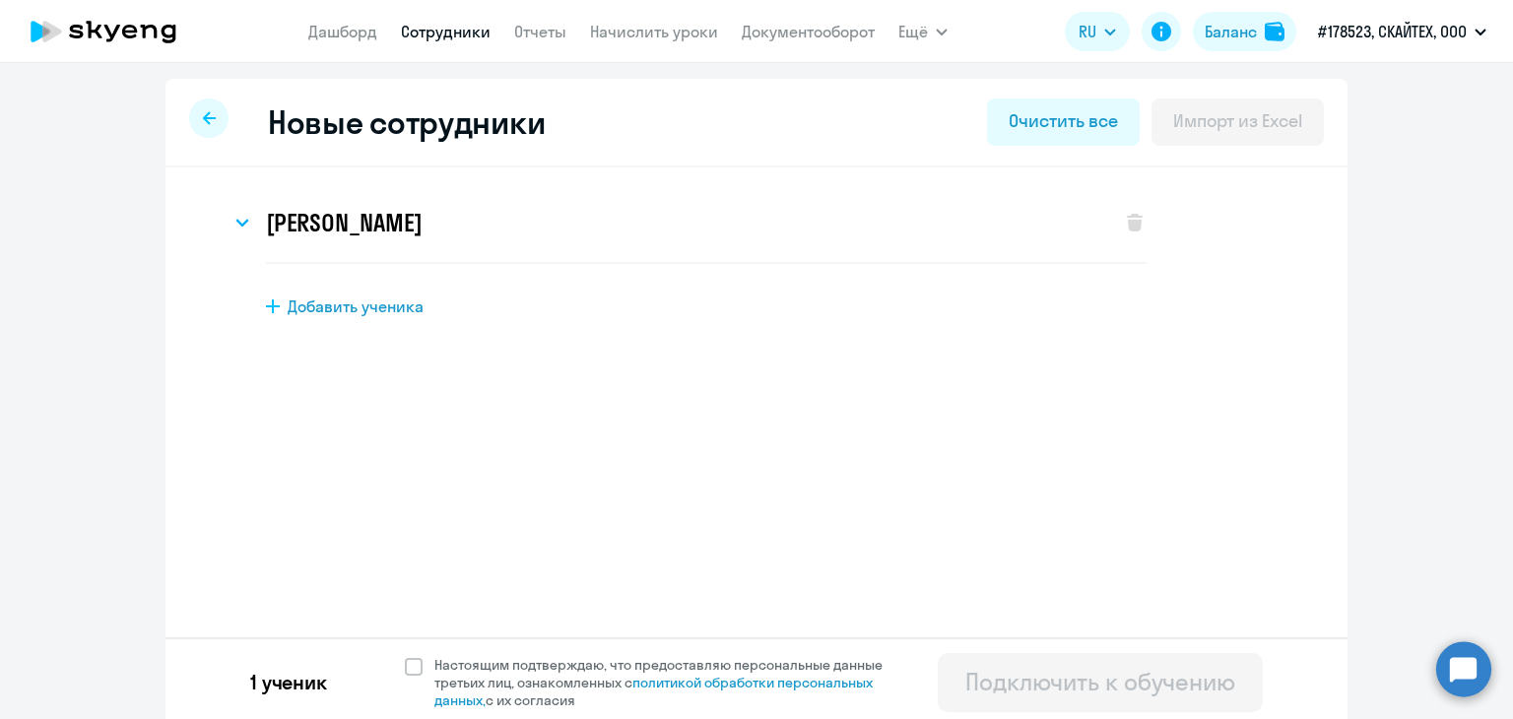
select select "30"
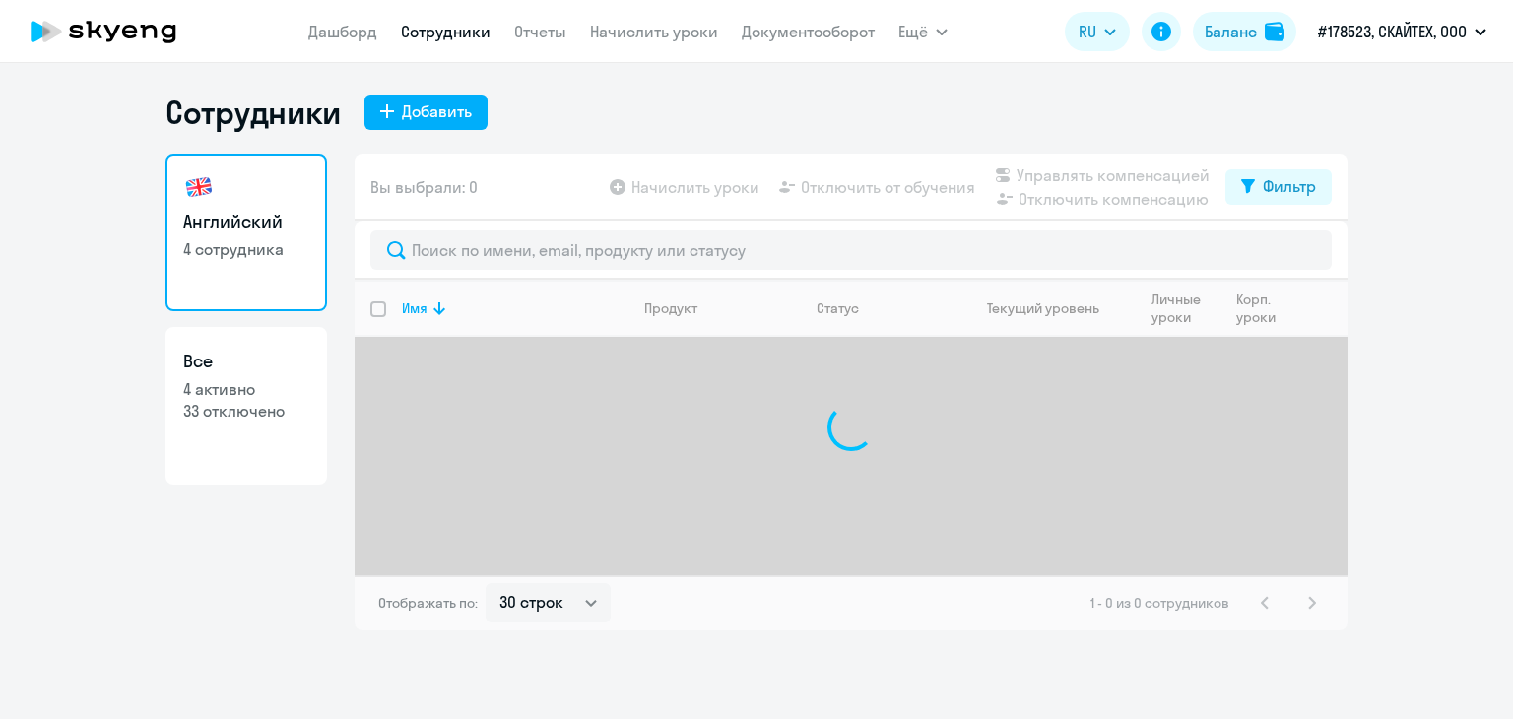
select select "30"
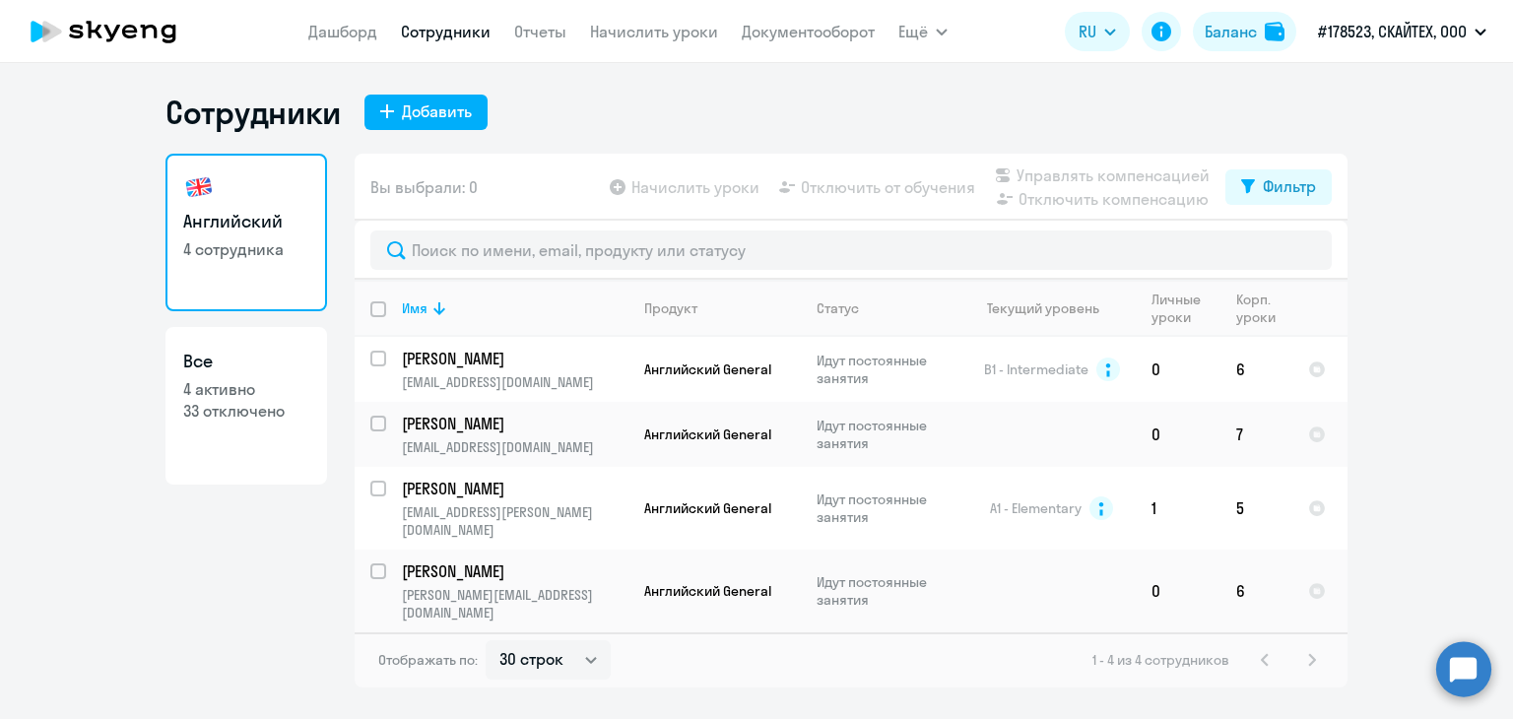
drag, startPoint x: 1468, startPoint y: 685, endPoint x: 1430, endPoint y: 671, distance: 40.8
click at [1467, 685] on circle at bounding box center [1463, 668] width 55 height 55
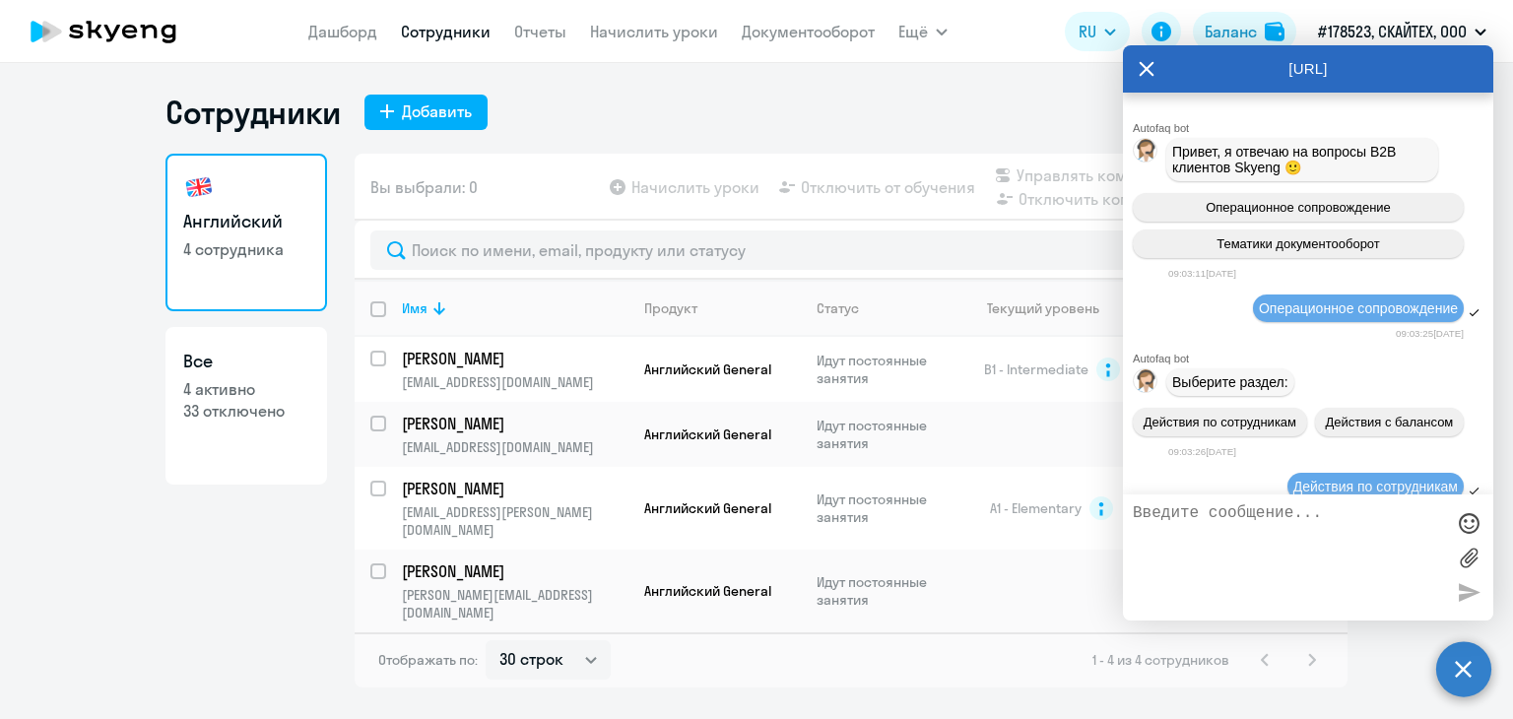
scroll to position [67535, 0]
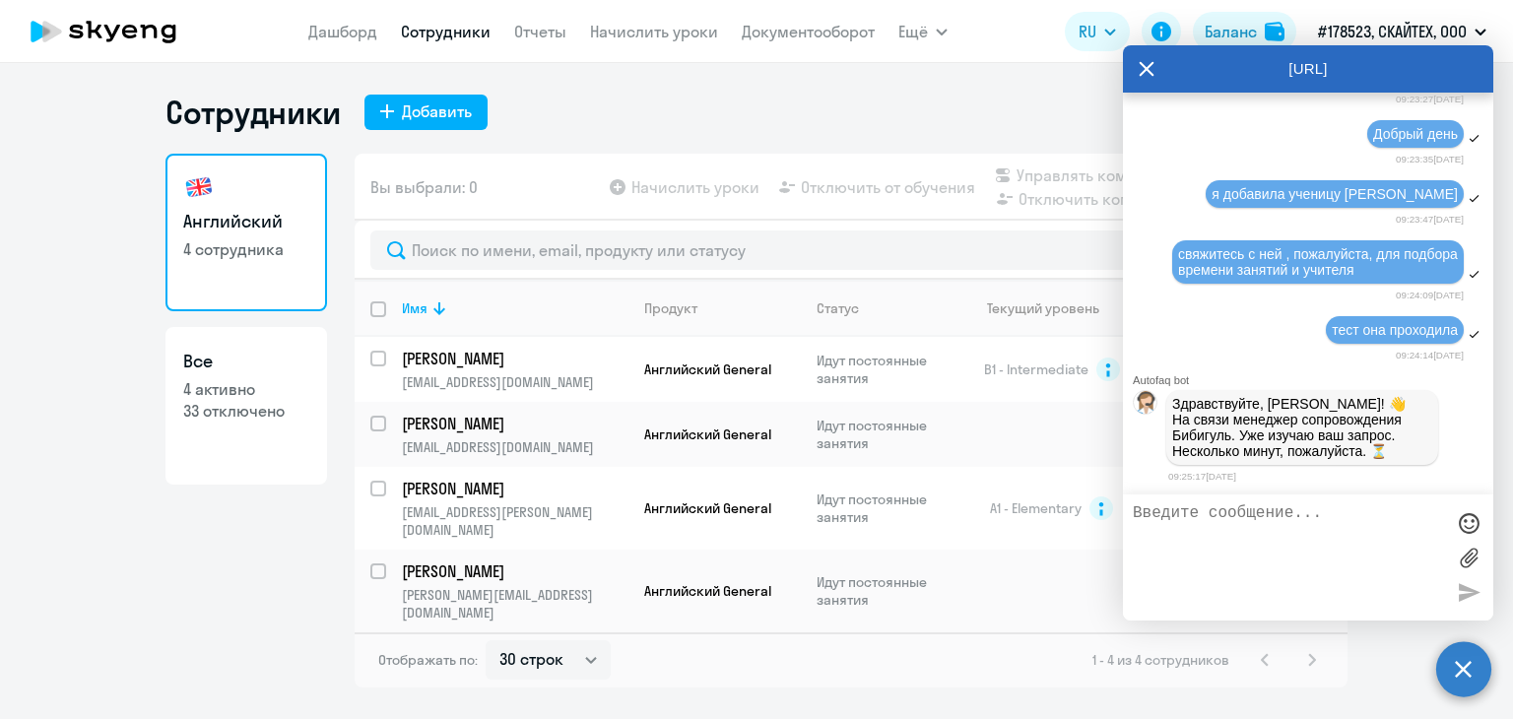
click at [1190, 533] on textarea at bounding box center [1288, 557] width 311 height 106
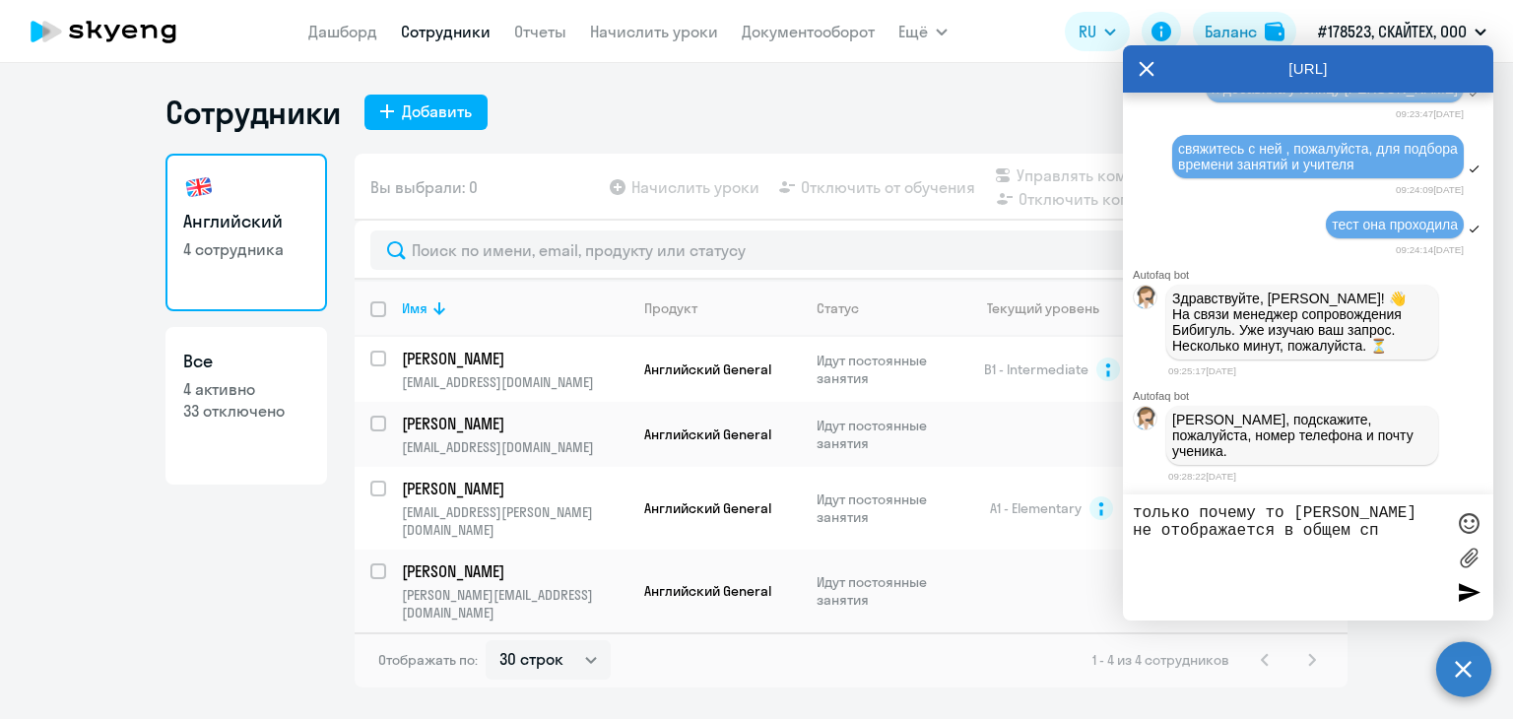
scroll to position [67628, 0]
type textarea "только почему то [PERSON_NAME] не отображается в общем списке сотрудников.."
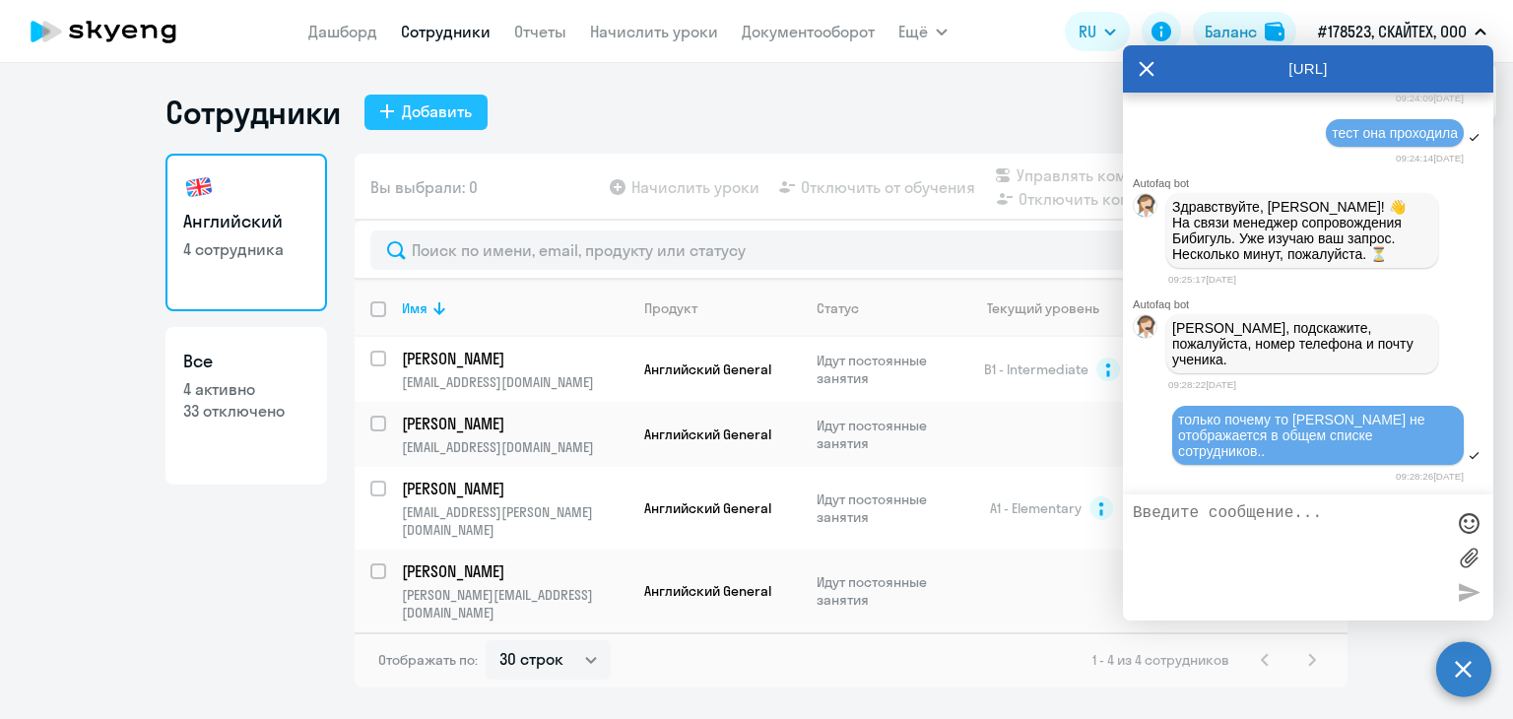
click at [414, 110] on div "Добавить" at bounding box center [437, 112] width 70 height 24
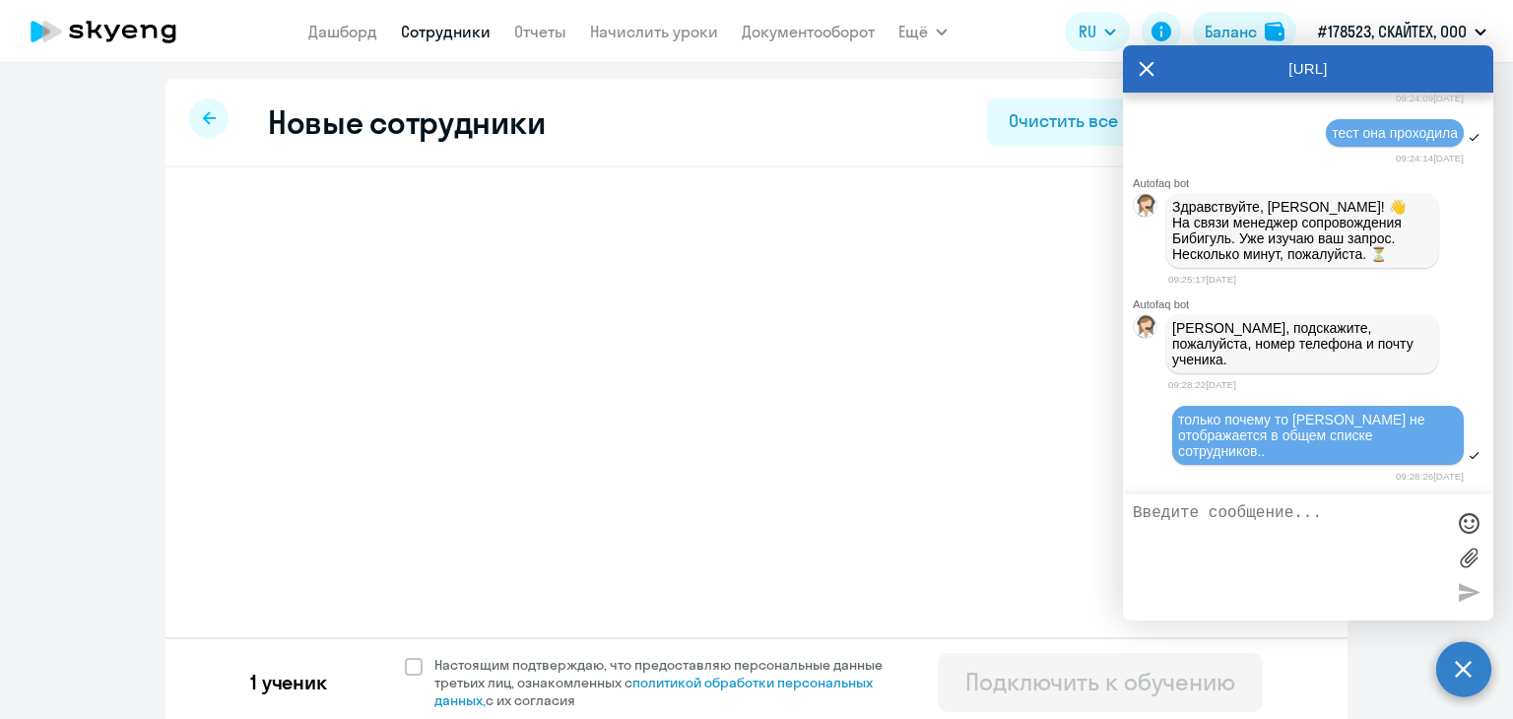
select select "english_adult_not_native_speaker"
select select "3"
click at [1148, 65] on icon at bounding box center [1147, 68] width 16 height 47
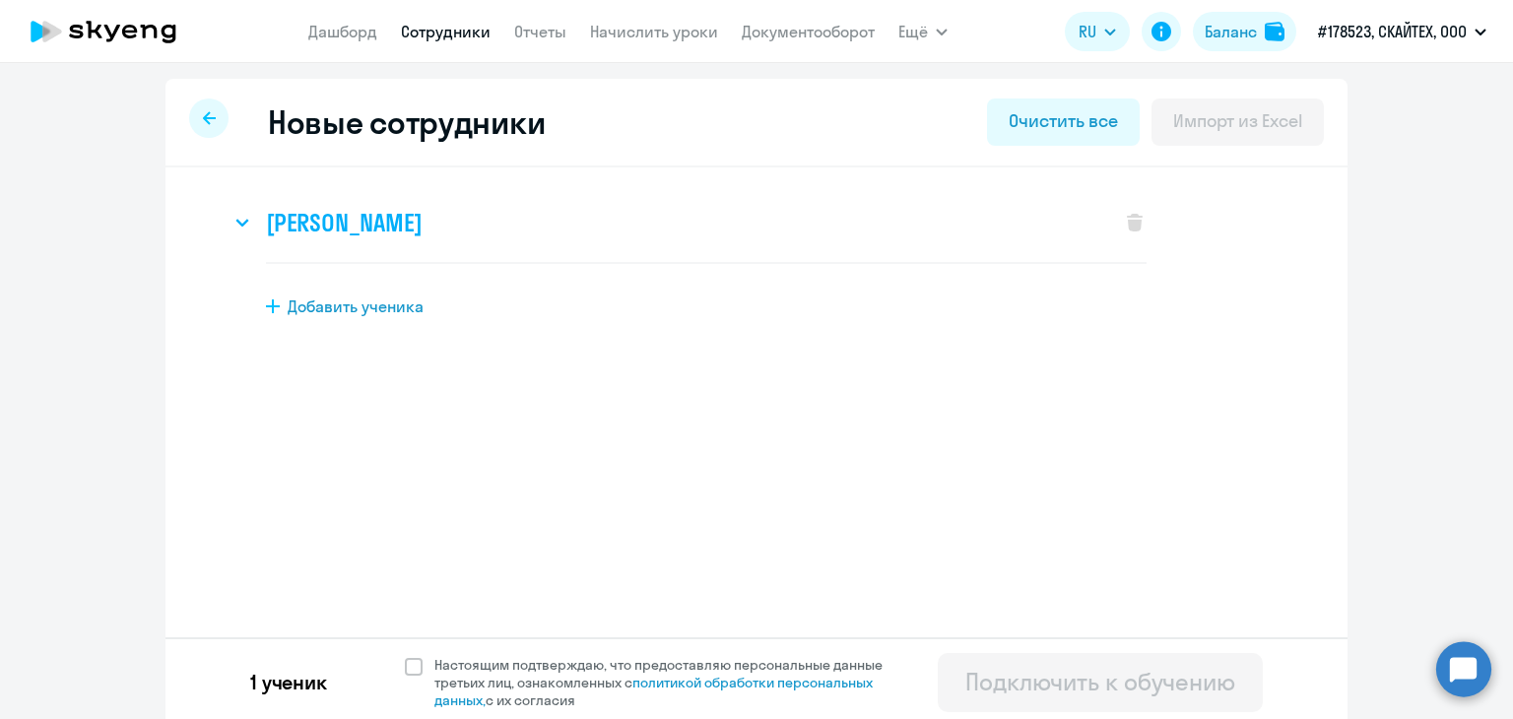
click at [355, 226] on h3 "[PERSON_NAME]" at bounding box center [344, 223] width 156 height 32
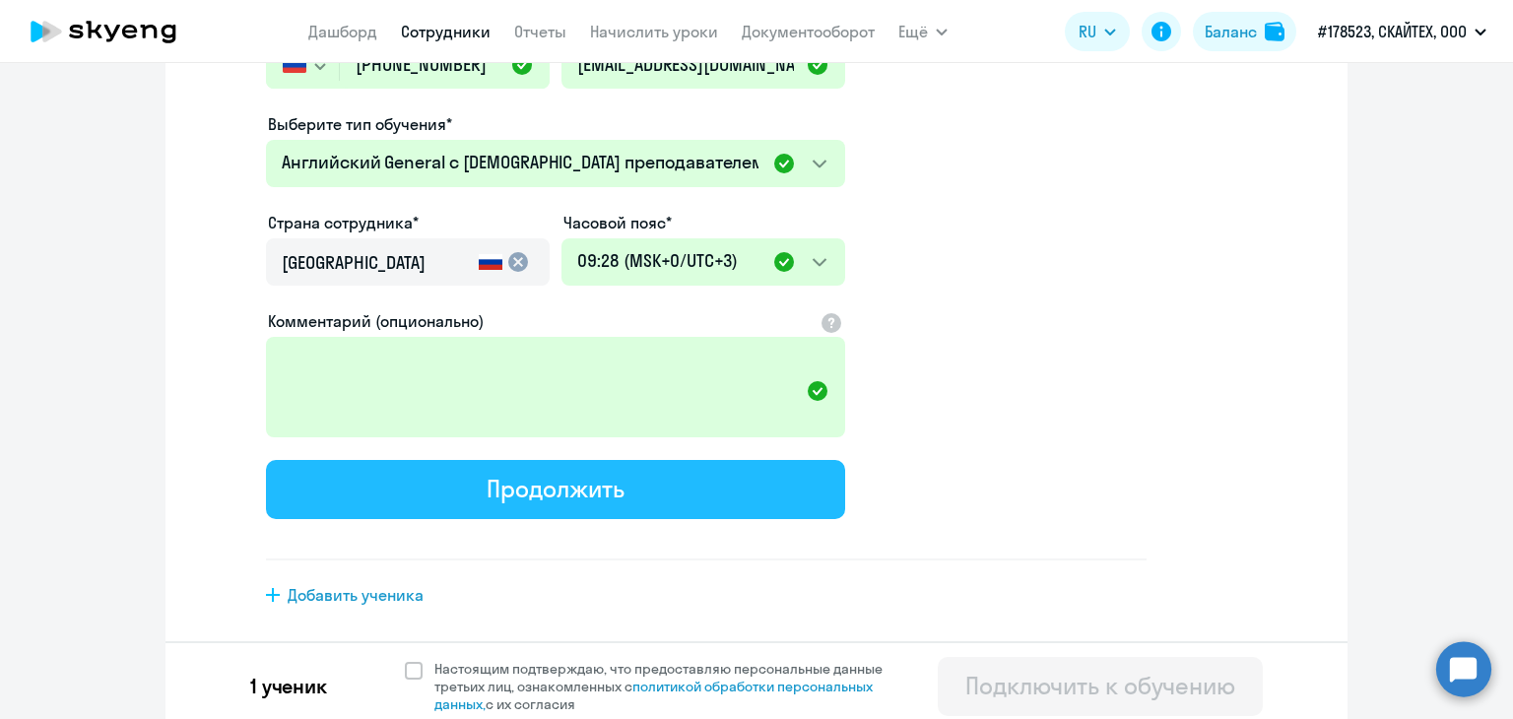
scroll to position [463, 0]
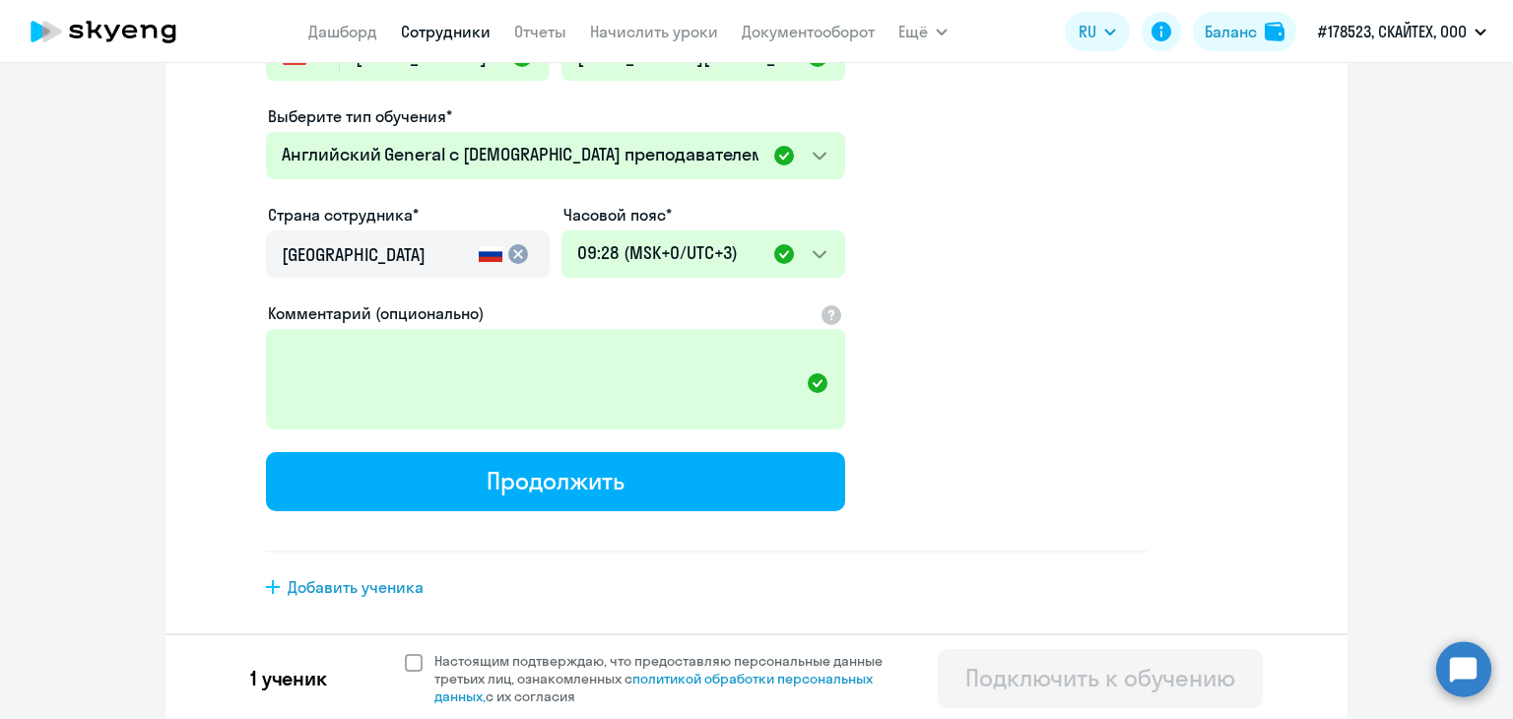
click at [411, 665] on span at bounding box center [414, 663] width 18 height 18
click at [405, 652] on input "Настоящим подтверждаю, что предоставляю персональные данные третьих лиц, ознако…" at bounding box center [404, 651] width 1 height 1
checkbox input "true"
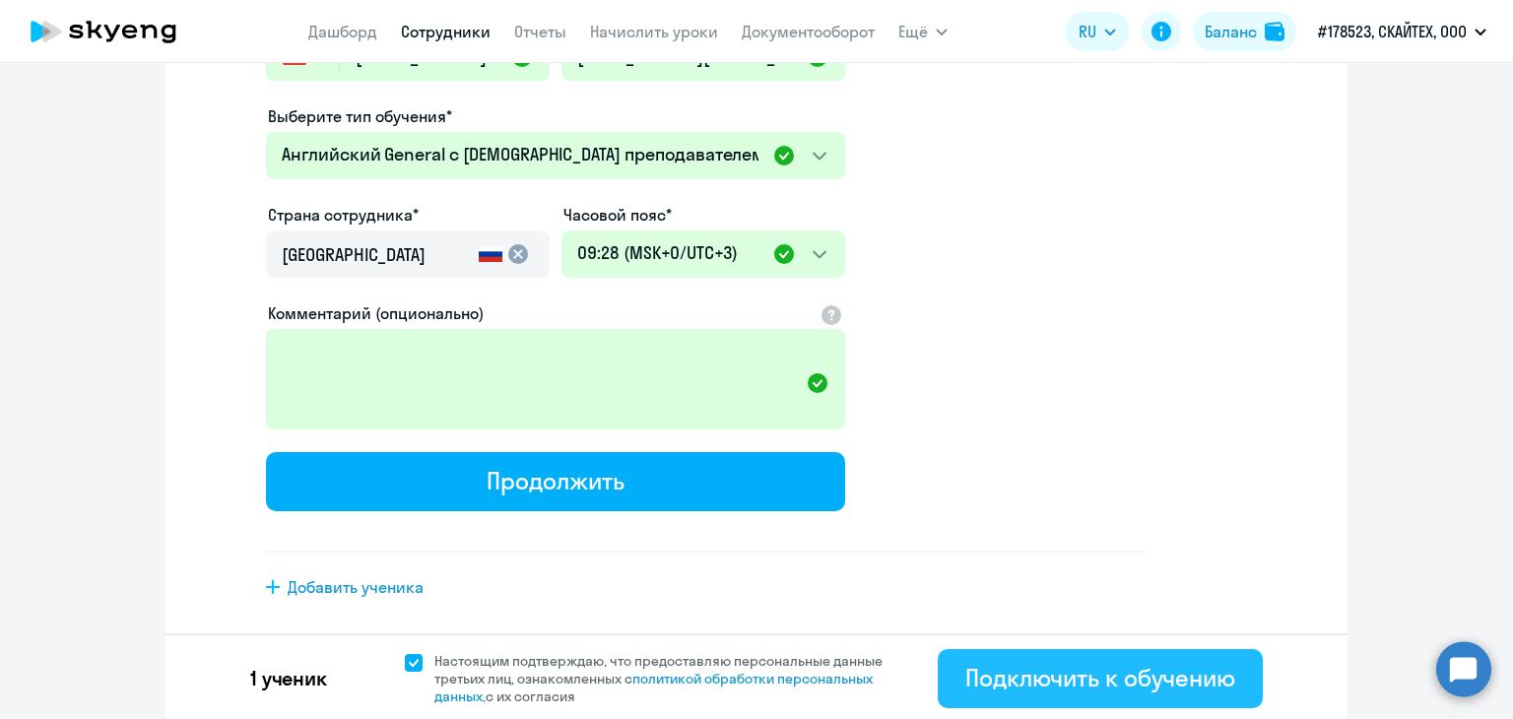
click at [1121, 694] on button "Подключить к обучению" at bounding box center [1100, 678] width 325 height 59
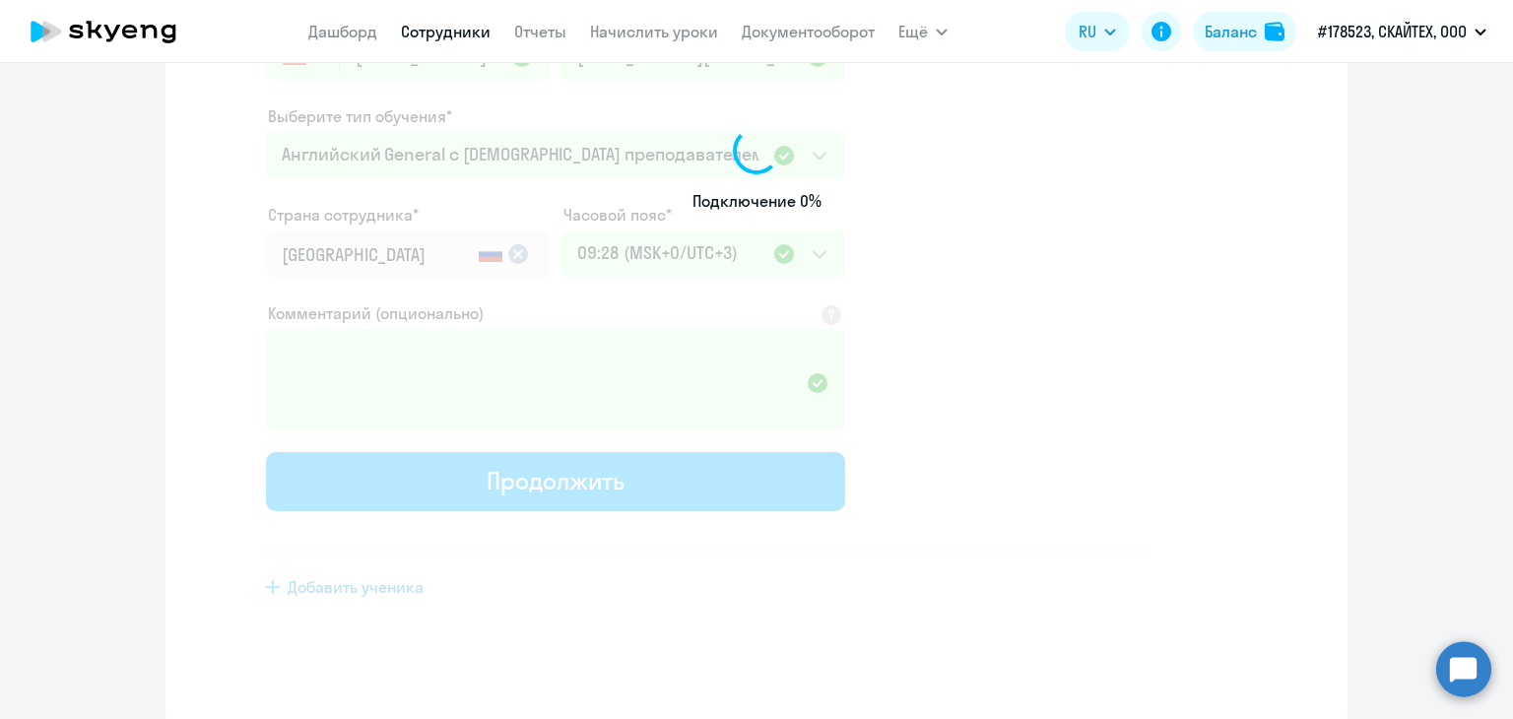
select select "english_adult_not_native_speaker"
select select "3"
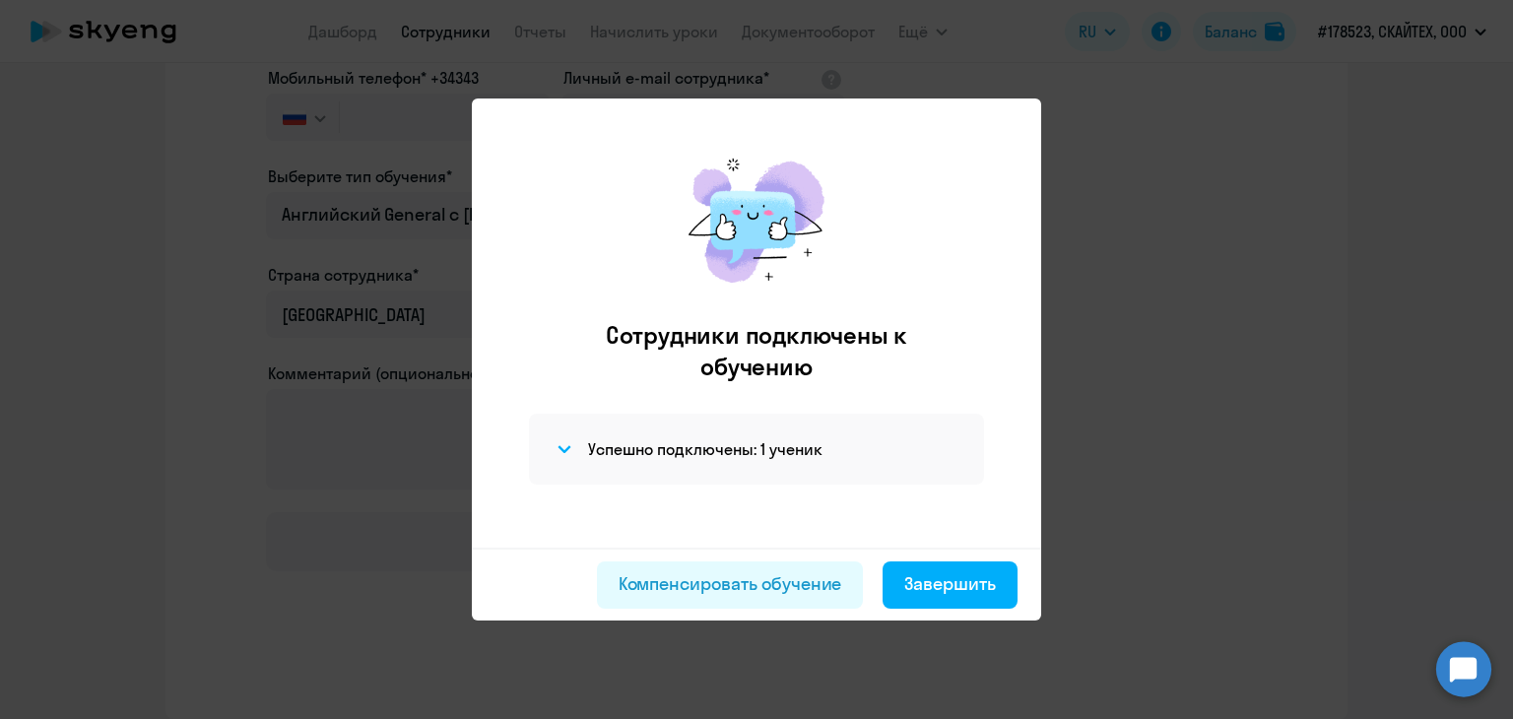
scroll to position [311, 0]
click at [926, 586] on div "Завершить" at bounding box center [950, 584] width 92 height 26
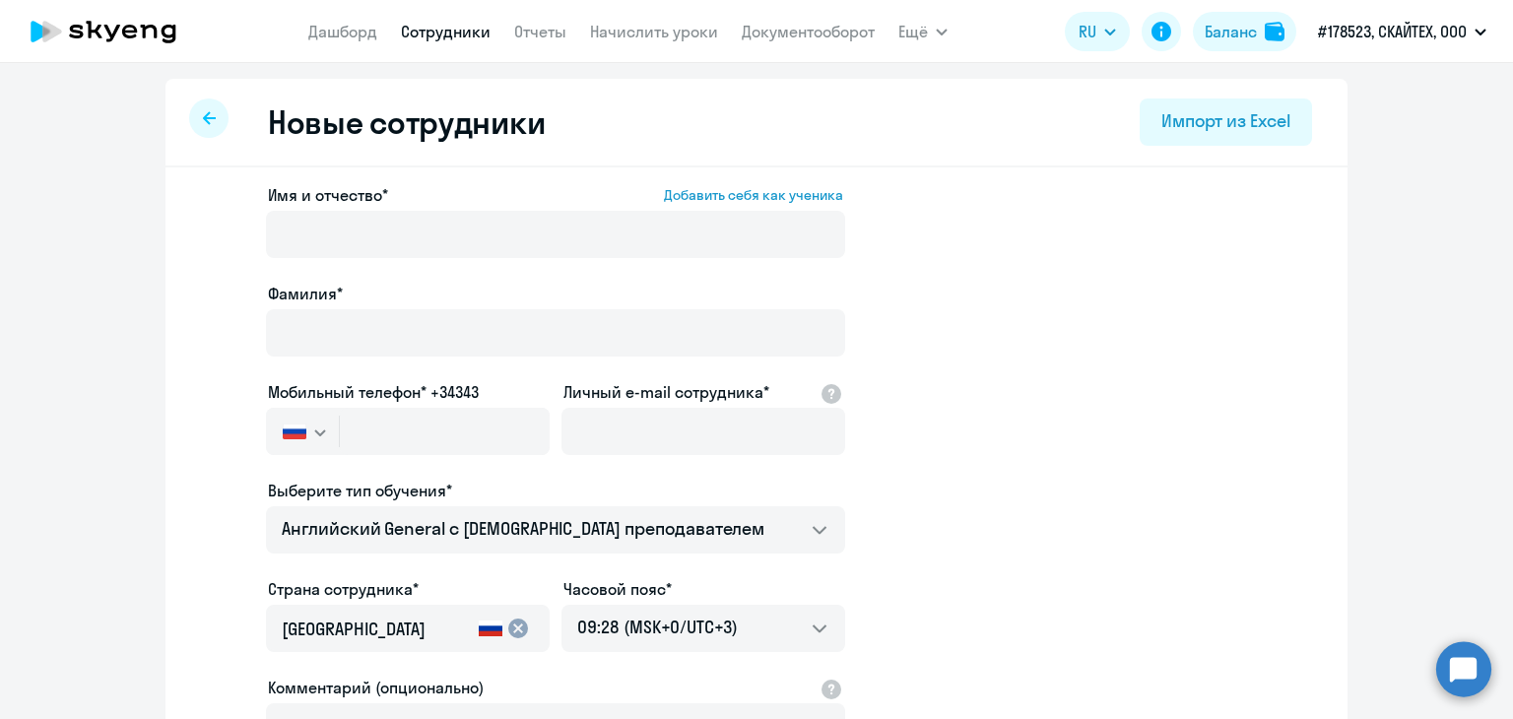
select select "30"
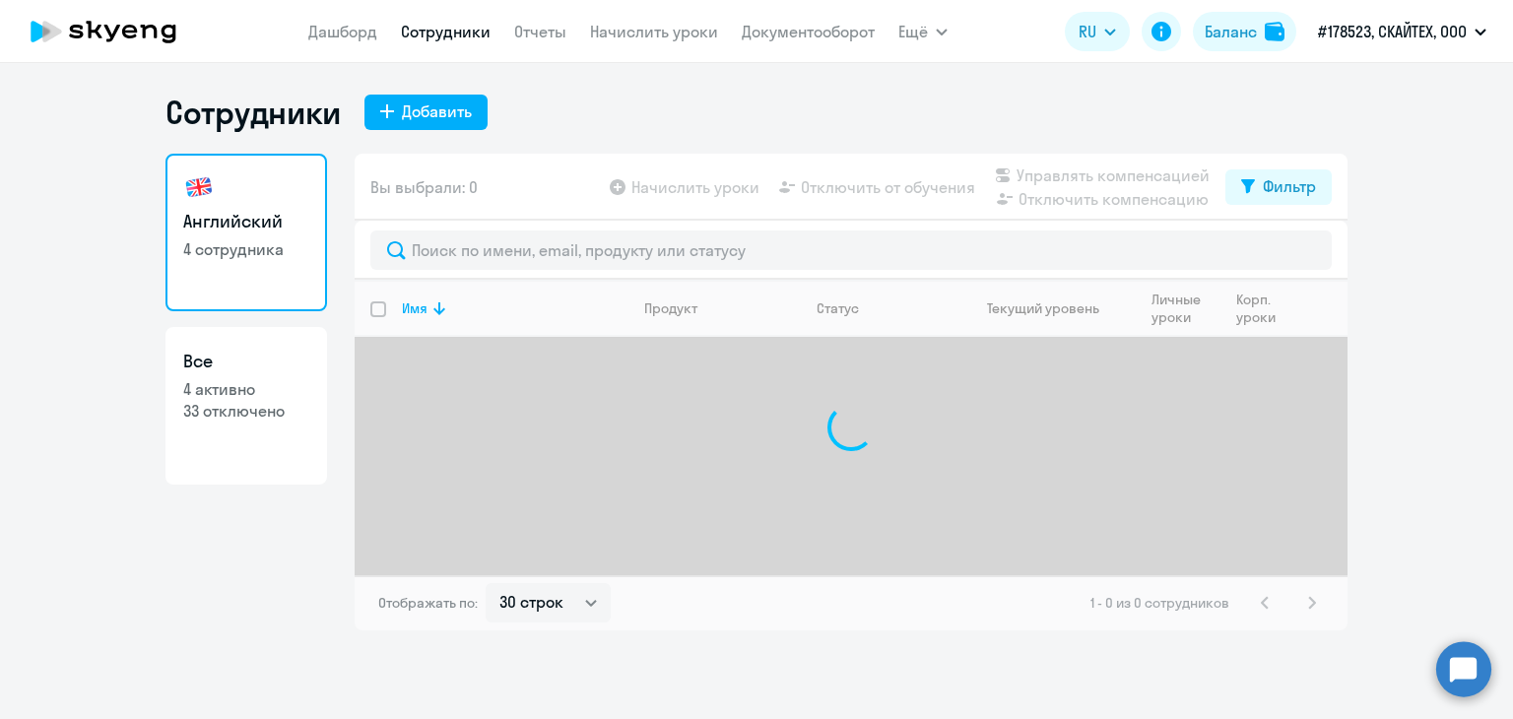
click at [1458, 670] on circle at bounding box center [1463, 668] width 55 height 55
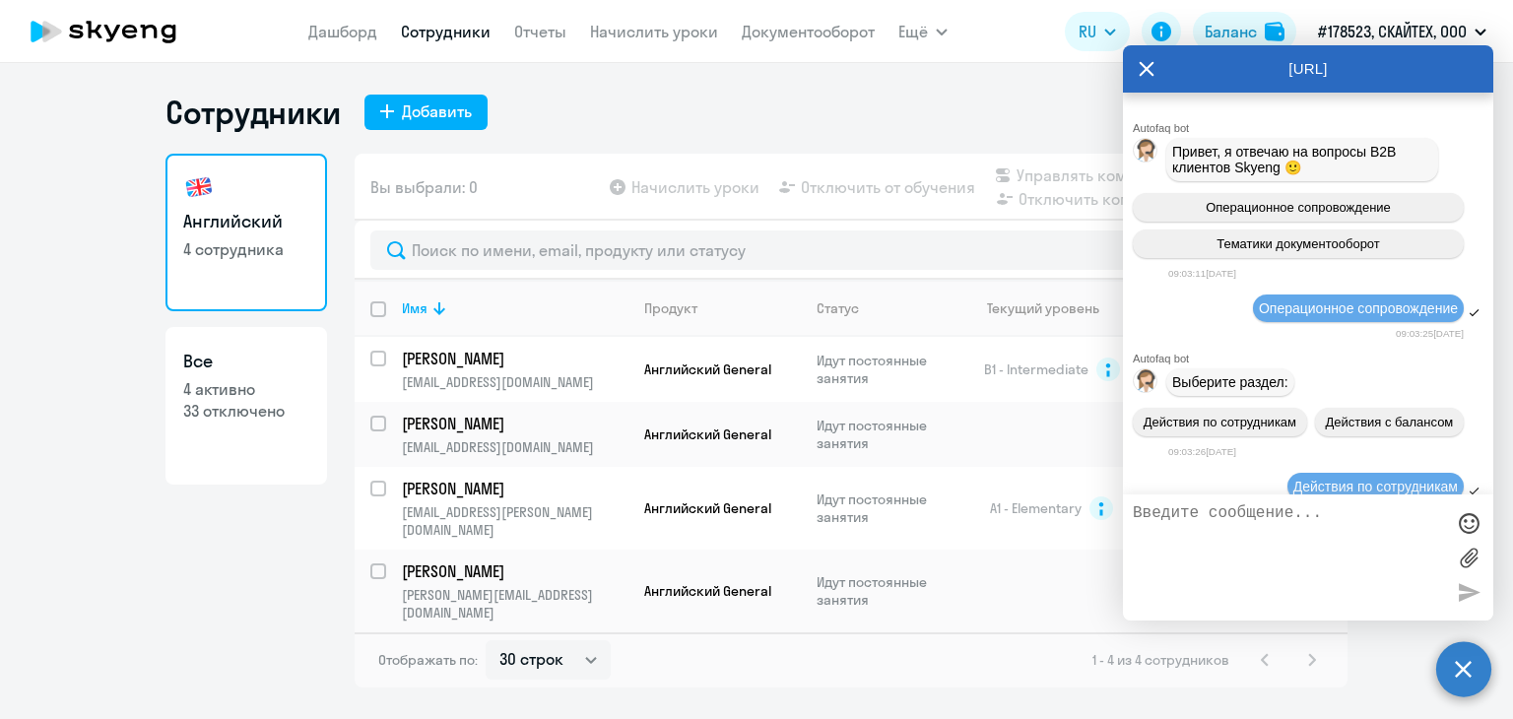
scroll to position [67715, 0]
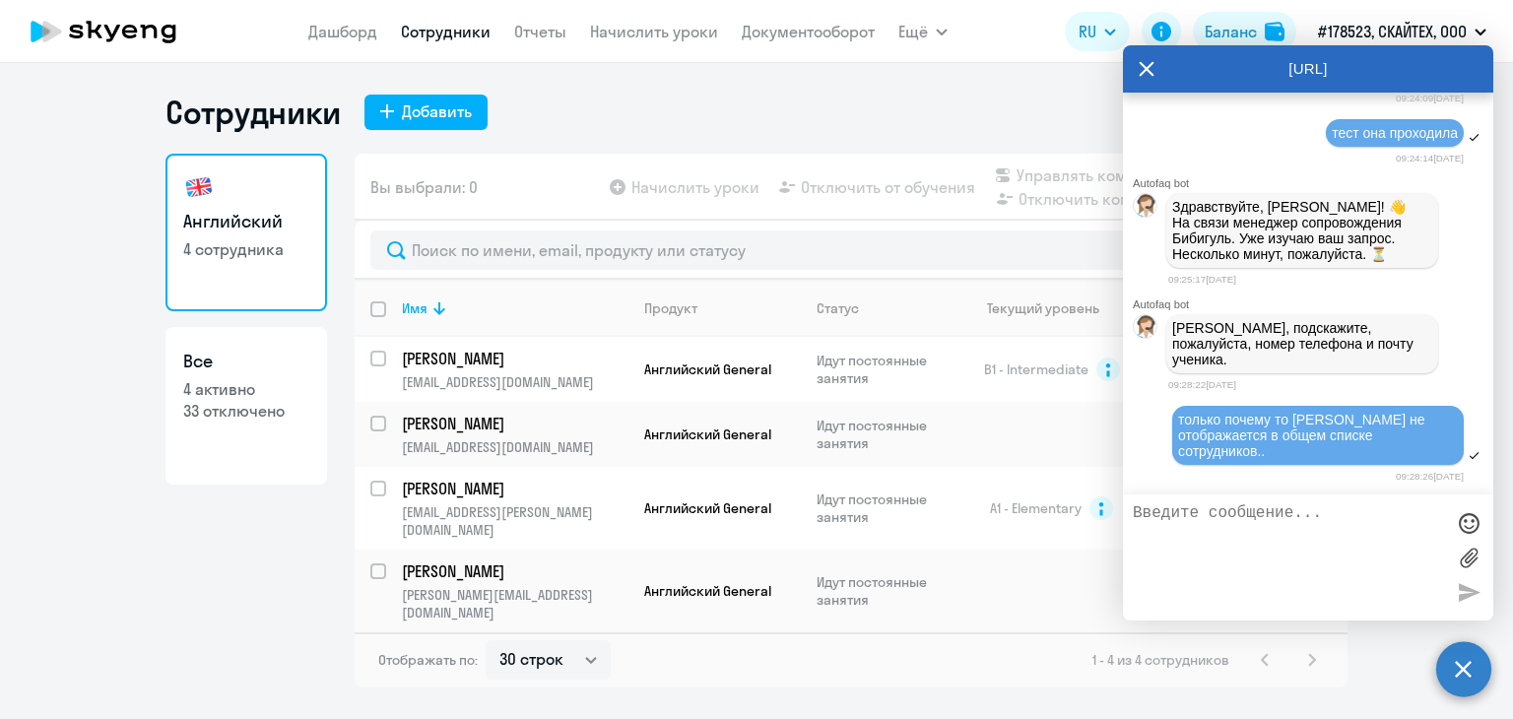
click at [1137, 75] on div "[URL]" at bounding box center [1308, 68] width 370 height 47
click at [1143, 68] on icon at bounding box center [1147, 68] width 16 height 47
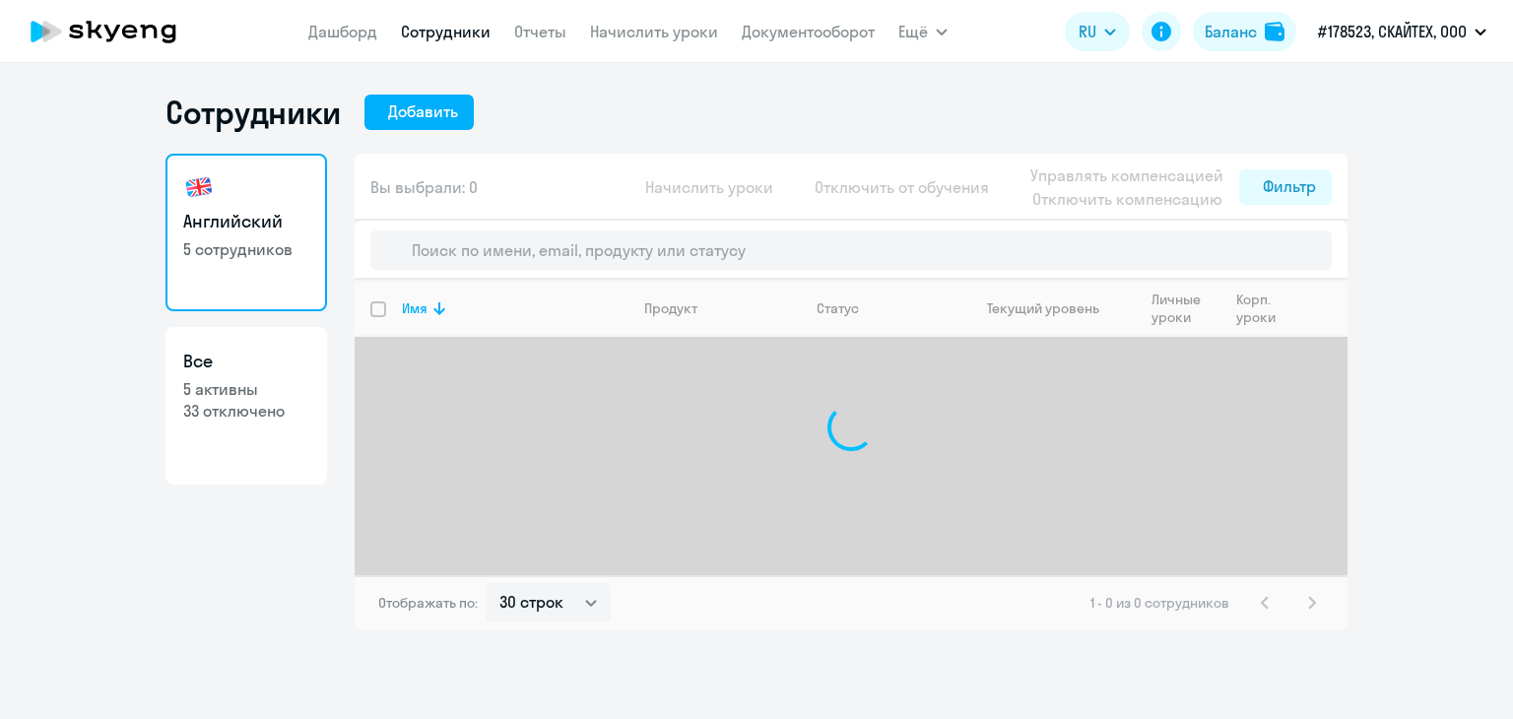
select select "30"
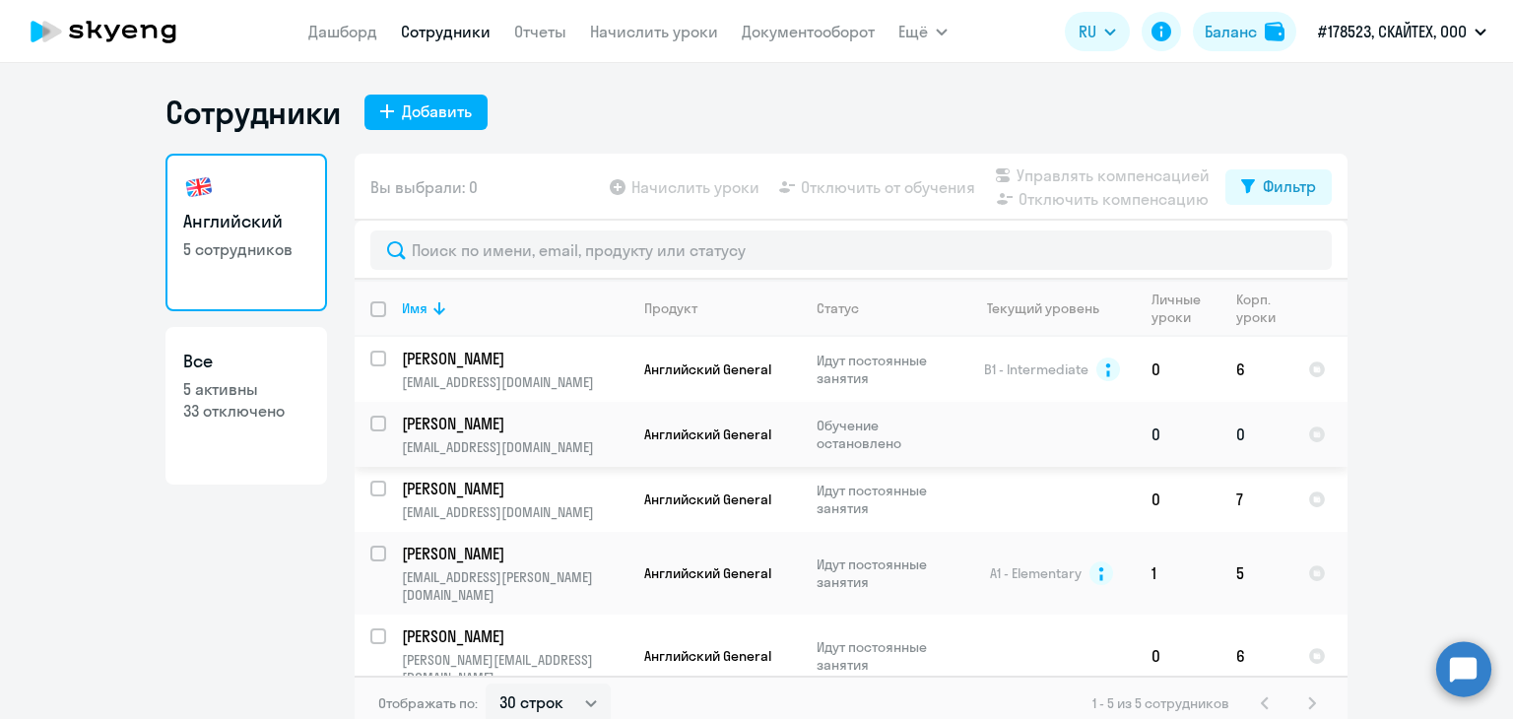
click at [472, 426] on p "Ремизова Инна" at bounding box center [513, 424] width 223 height 22
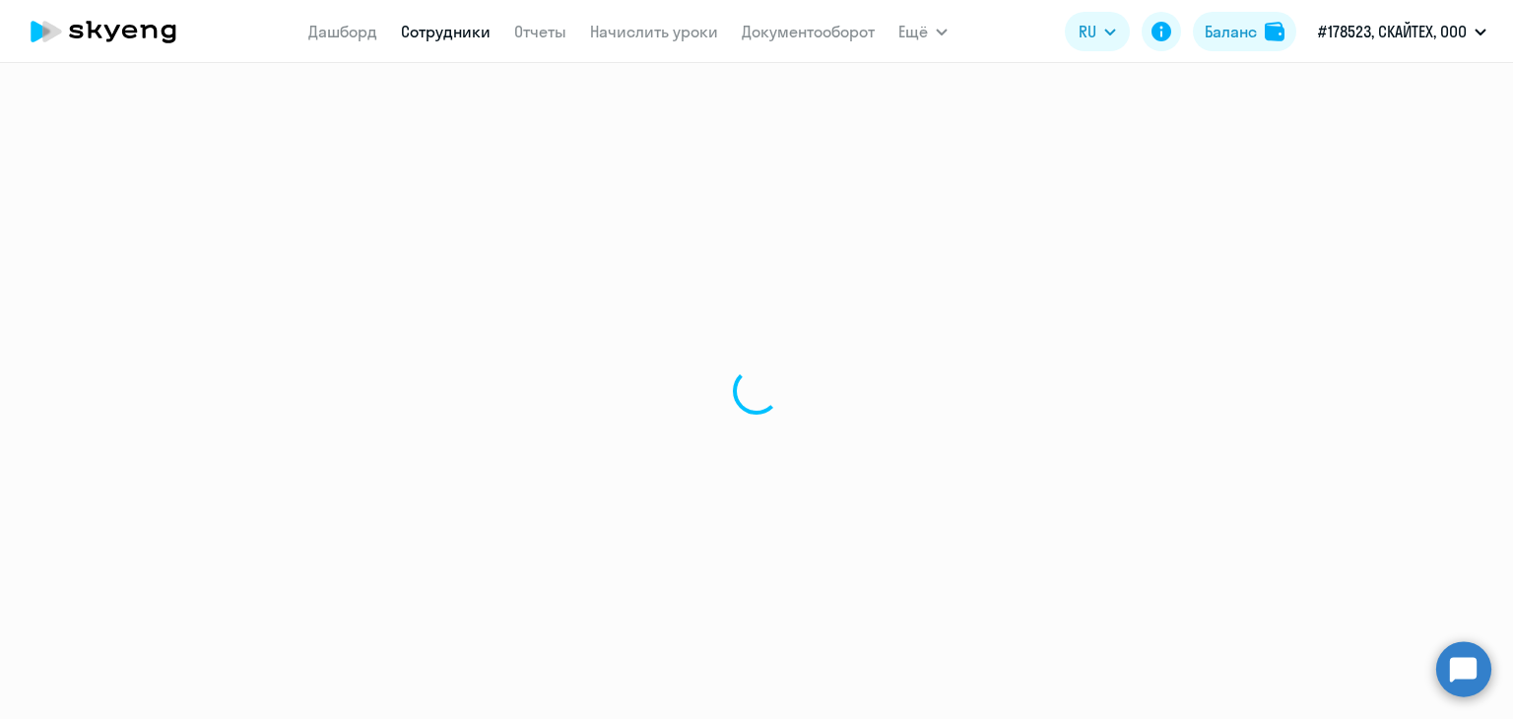
select select "english"
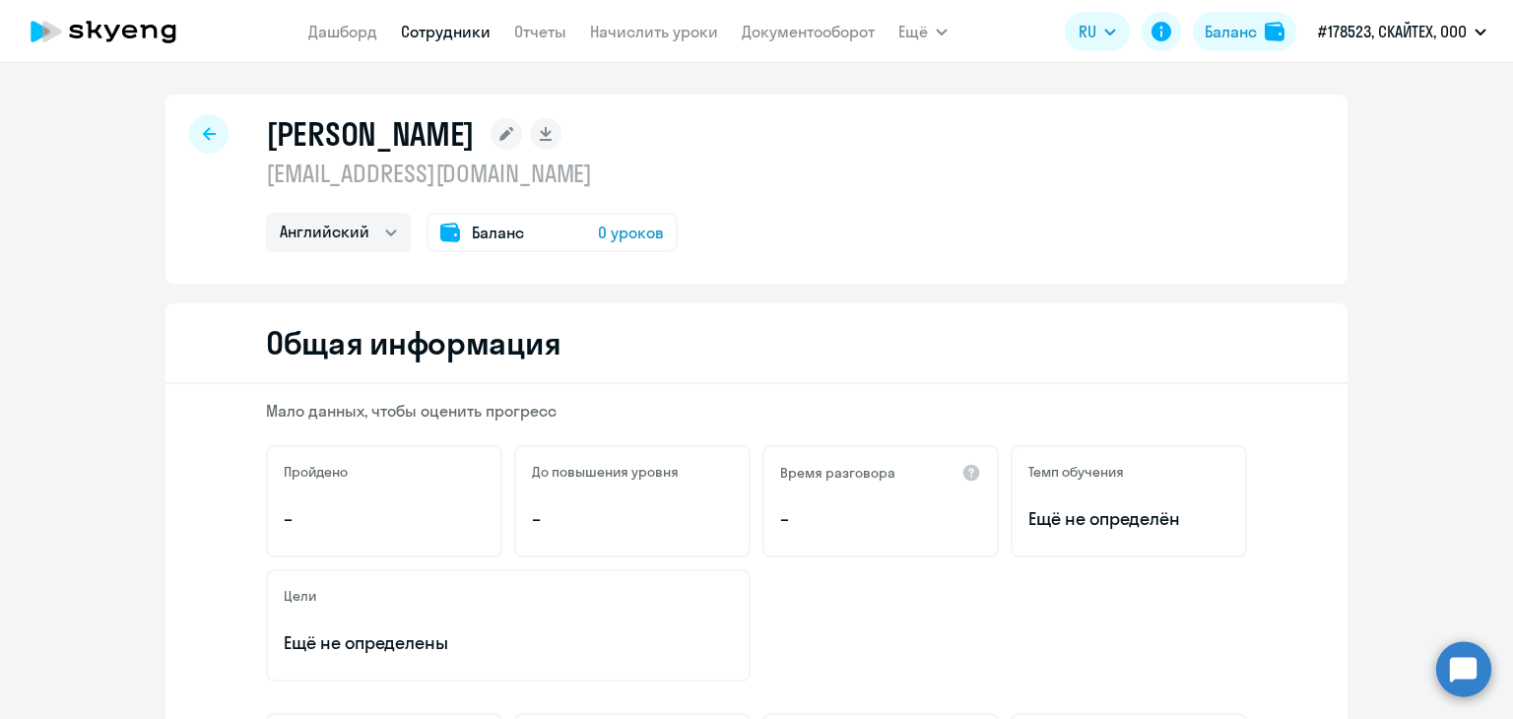
click at [448, 33] on link "Сотрудники" at bounding box center [446, 32] width 90 height 20
select select "30"
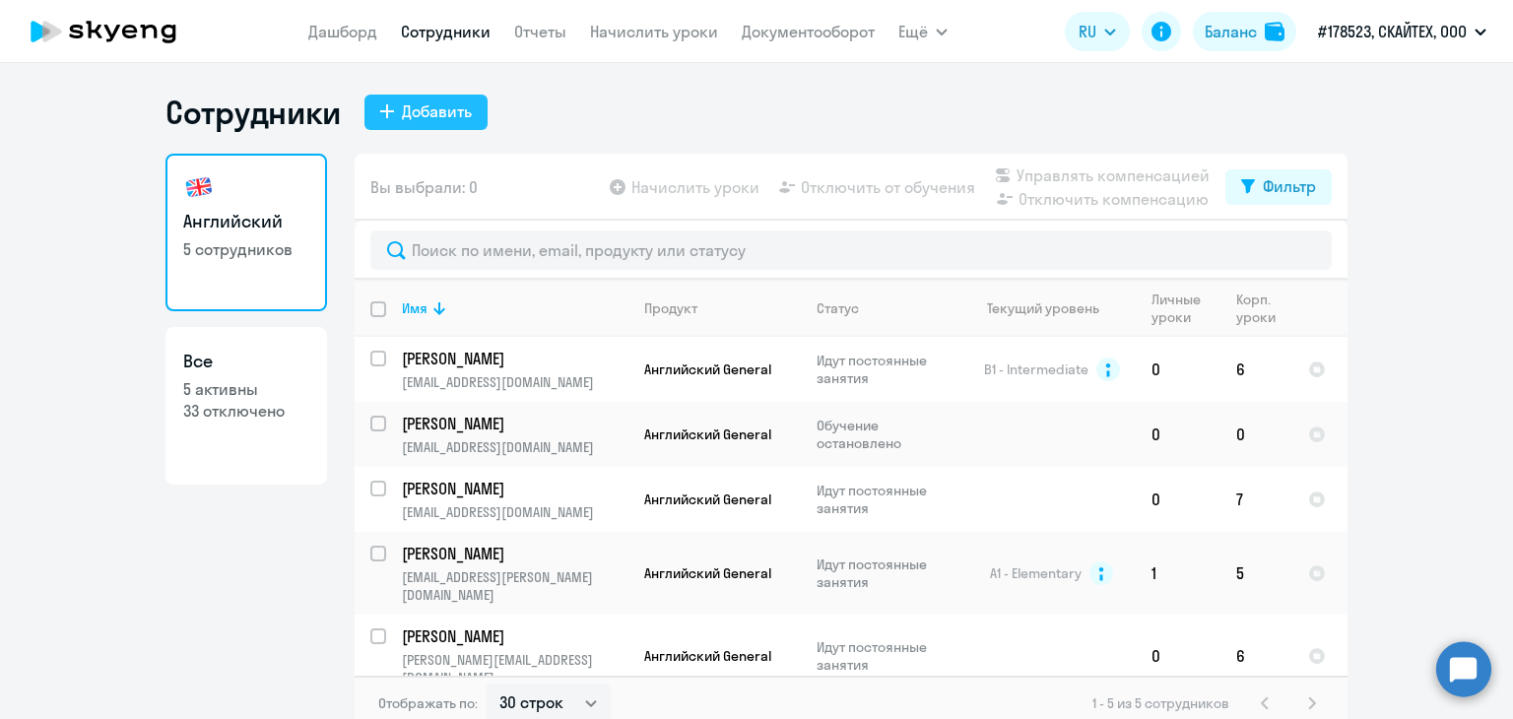
click at [437, 113] on div "Добавить" at bounding box center [437, 112] width 70 height 24
select select "english_adult_not_native_speaker"
select select "3"
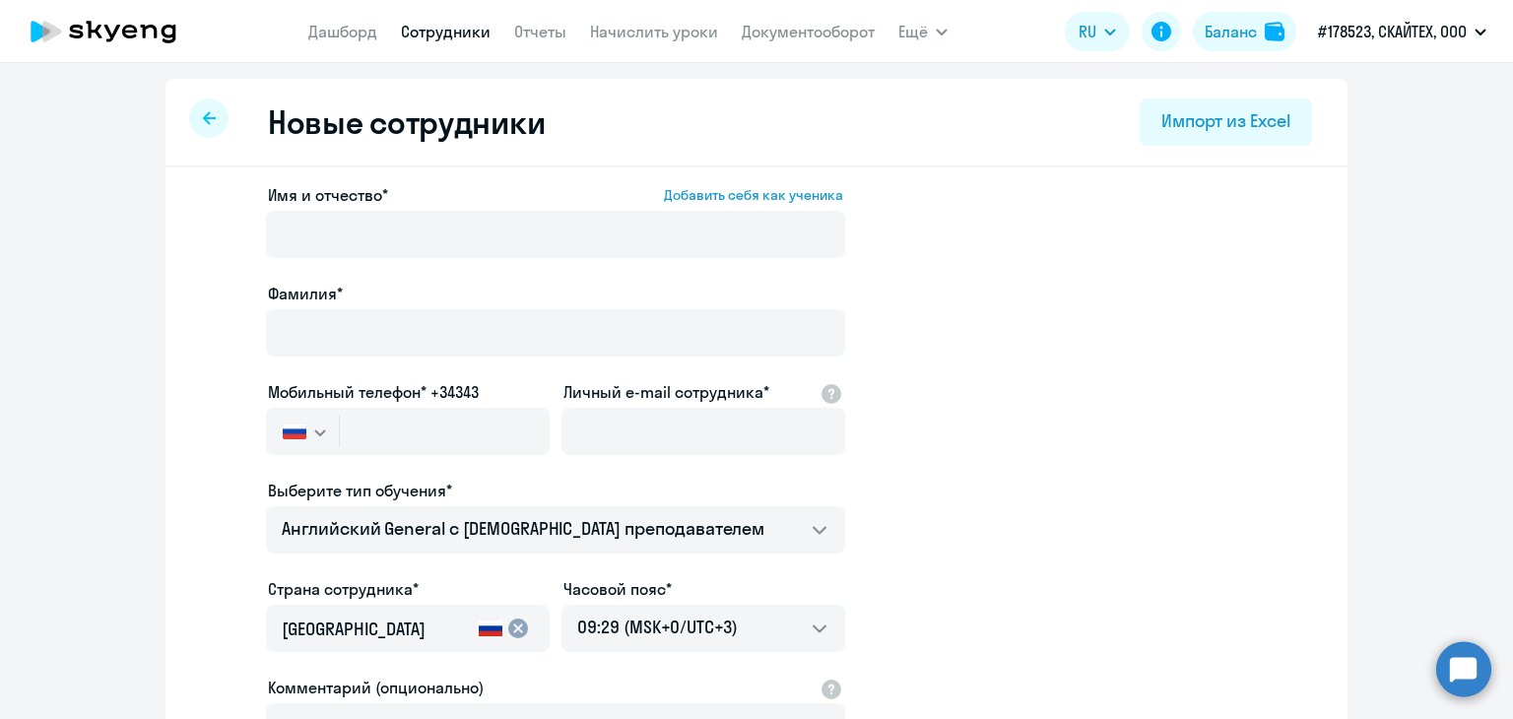
click at [463, 24] on app-menu-item-link "Сотрудники" at bounding box center [446, 32] width 90 height 25
click at [461, 25] on link "Сотрудники" at bounding box center [446, 32] width 90 height 20
select select "30"
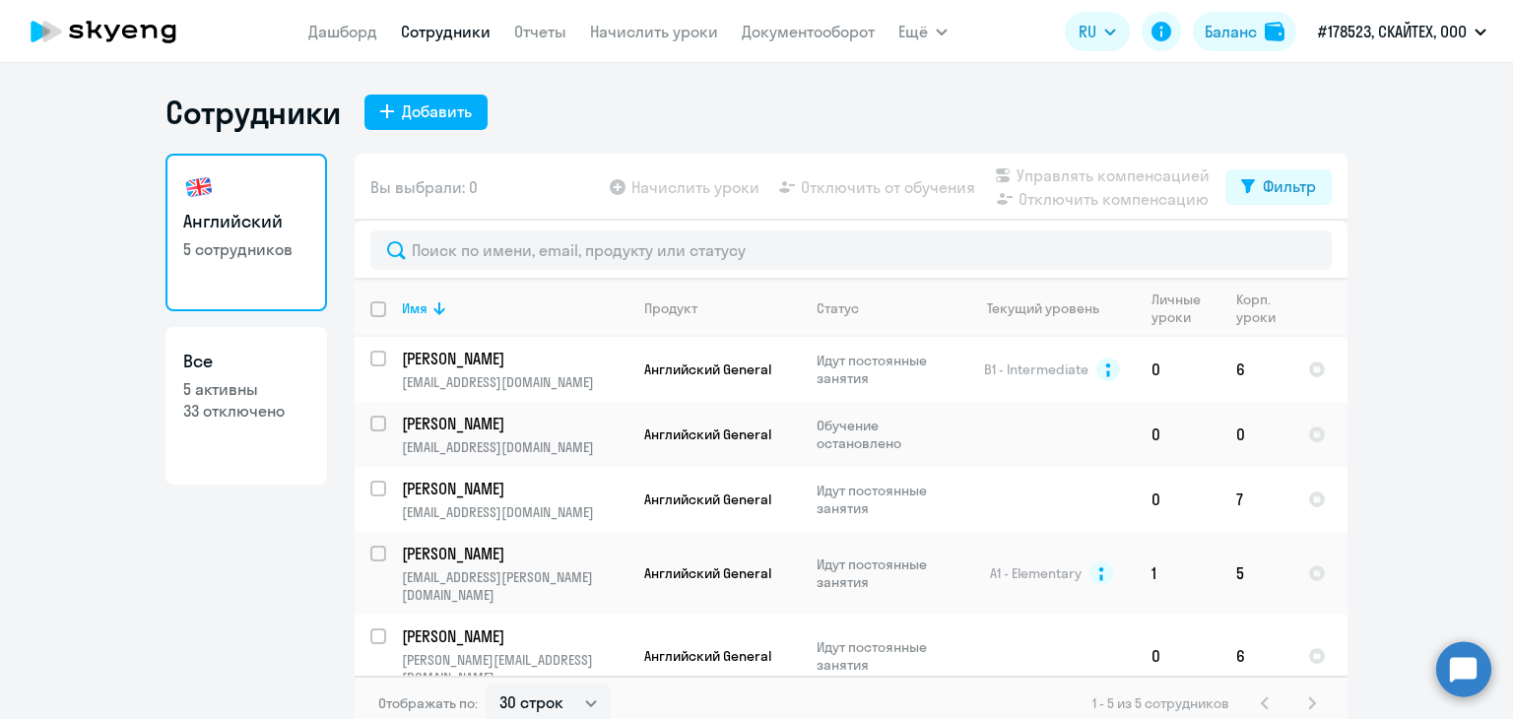
click at [1449, 674] on circle at bounding box center [1463, 668] width 55 height 55
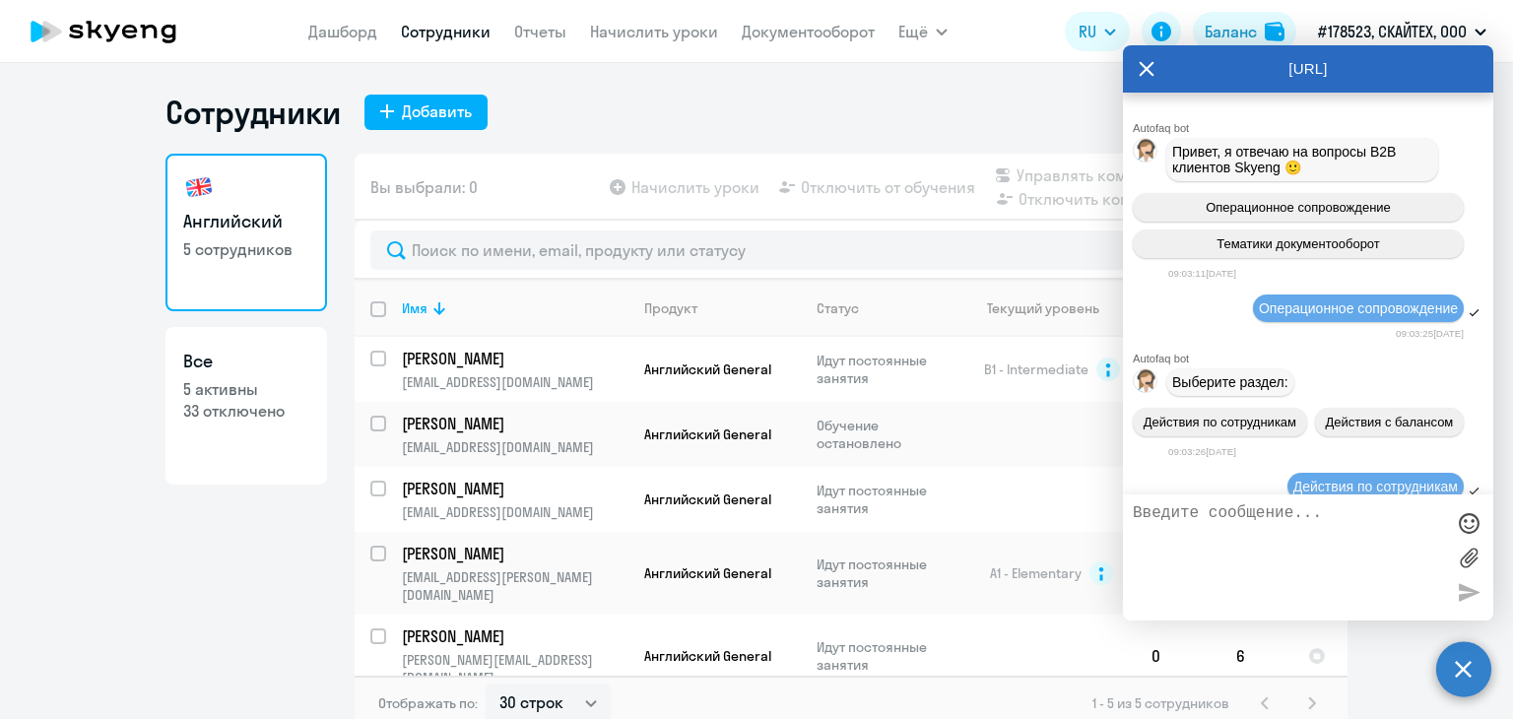
scroll to position [67798, 0]
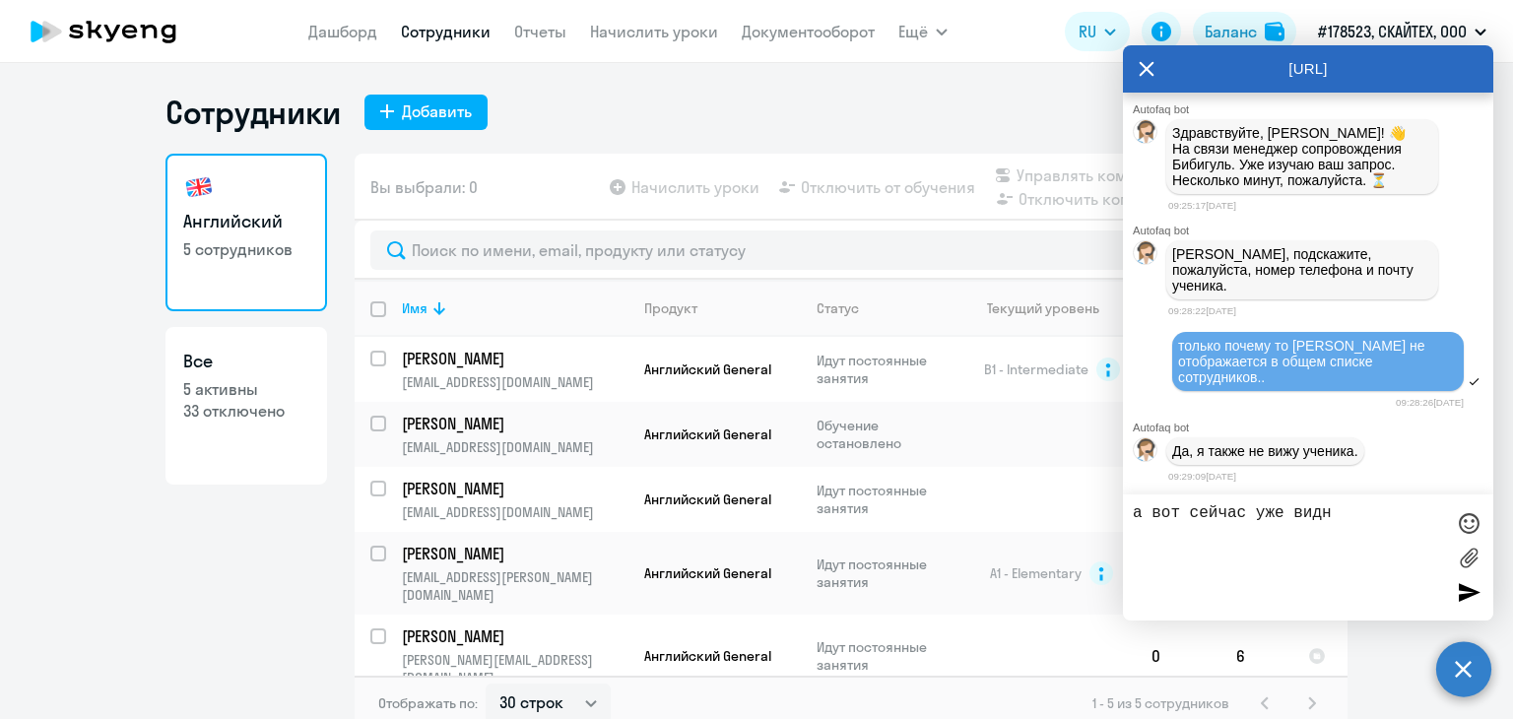
type textarea "а вот сейчас уже видно"
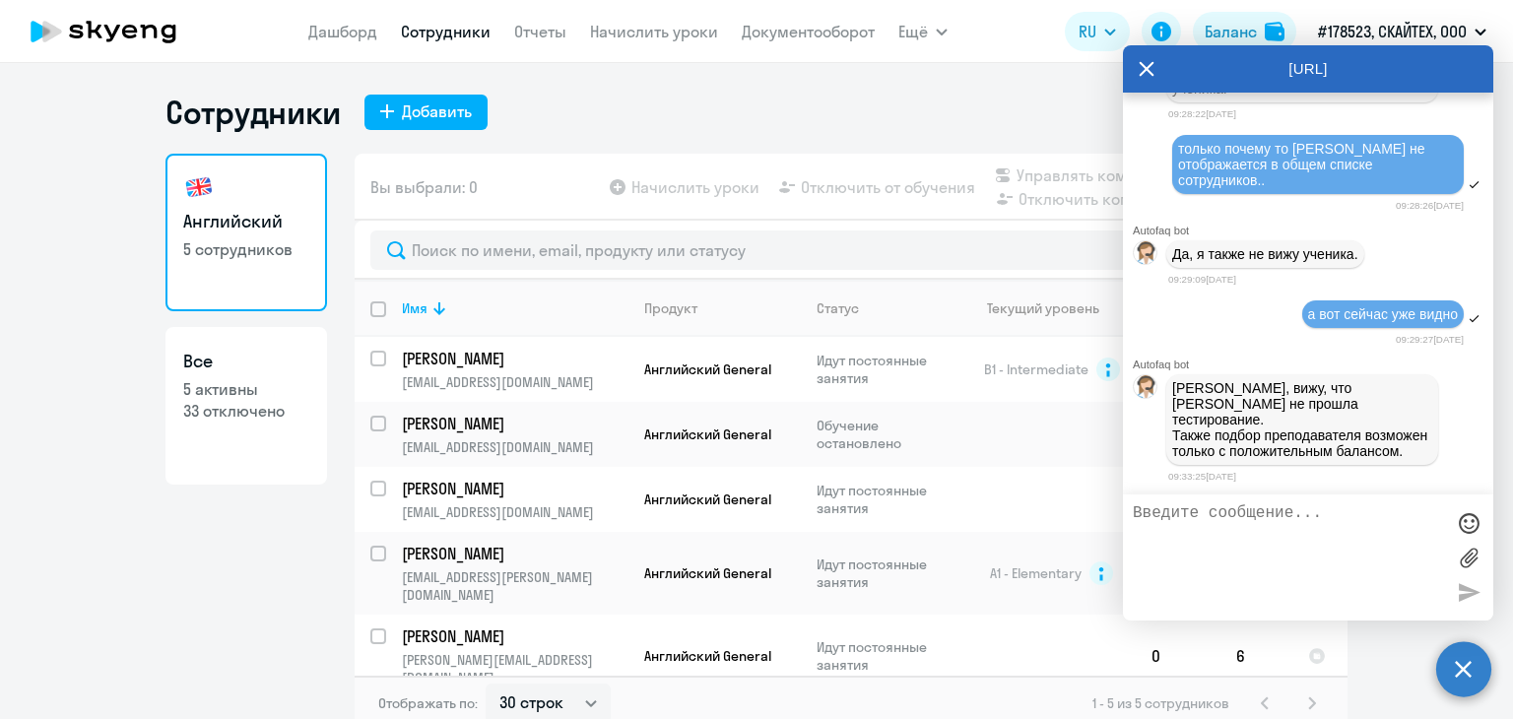
scroll to position [68000, 0]
type textarea "она сказала, что прошла"
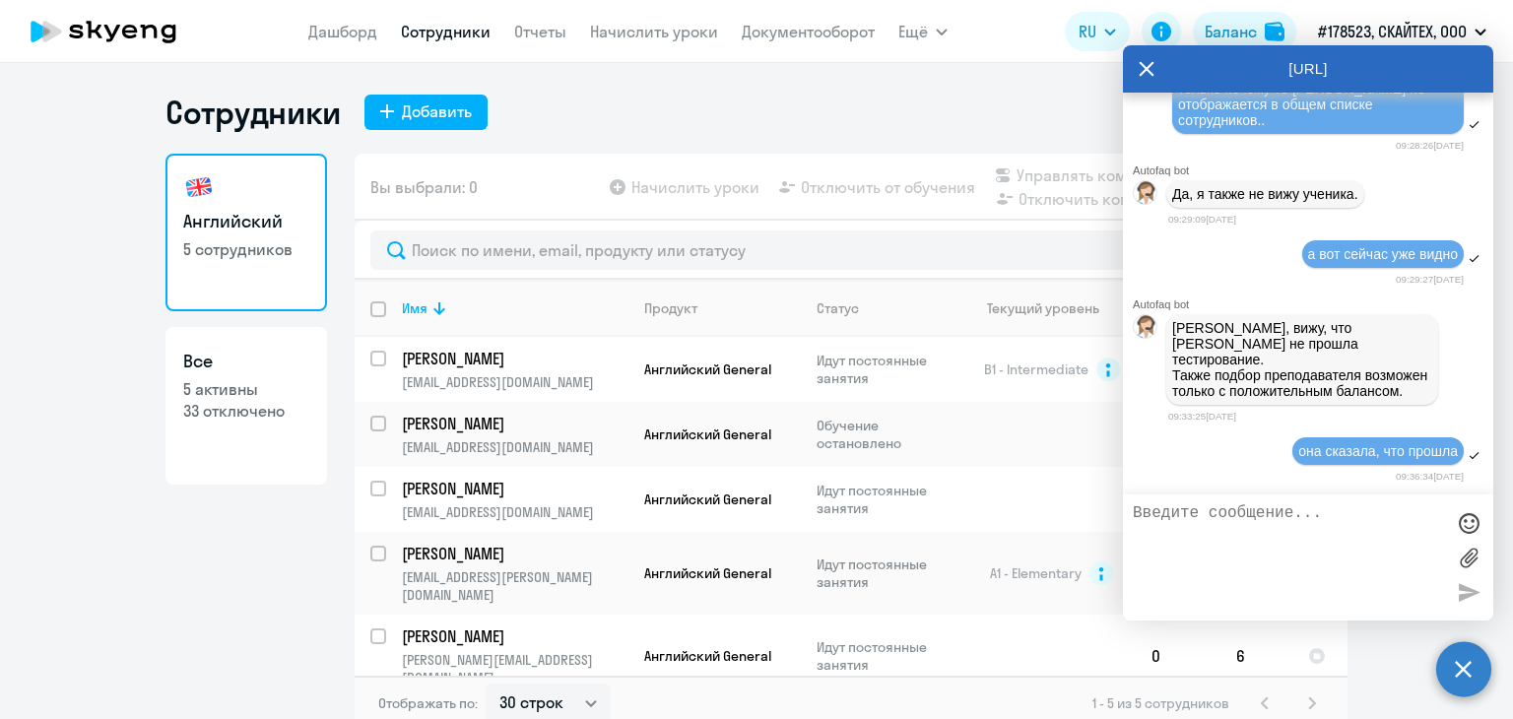
scroll to position [68062, 0]
type textarea "а что у нас с балансом?"
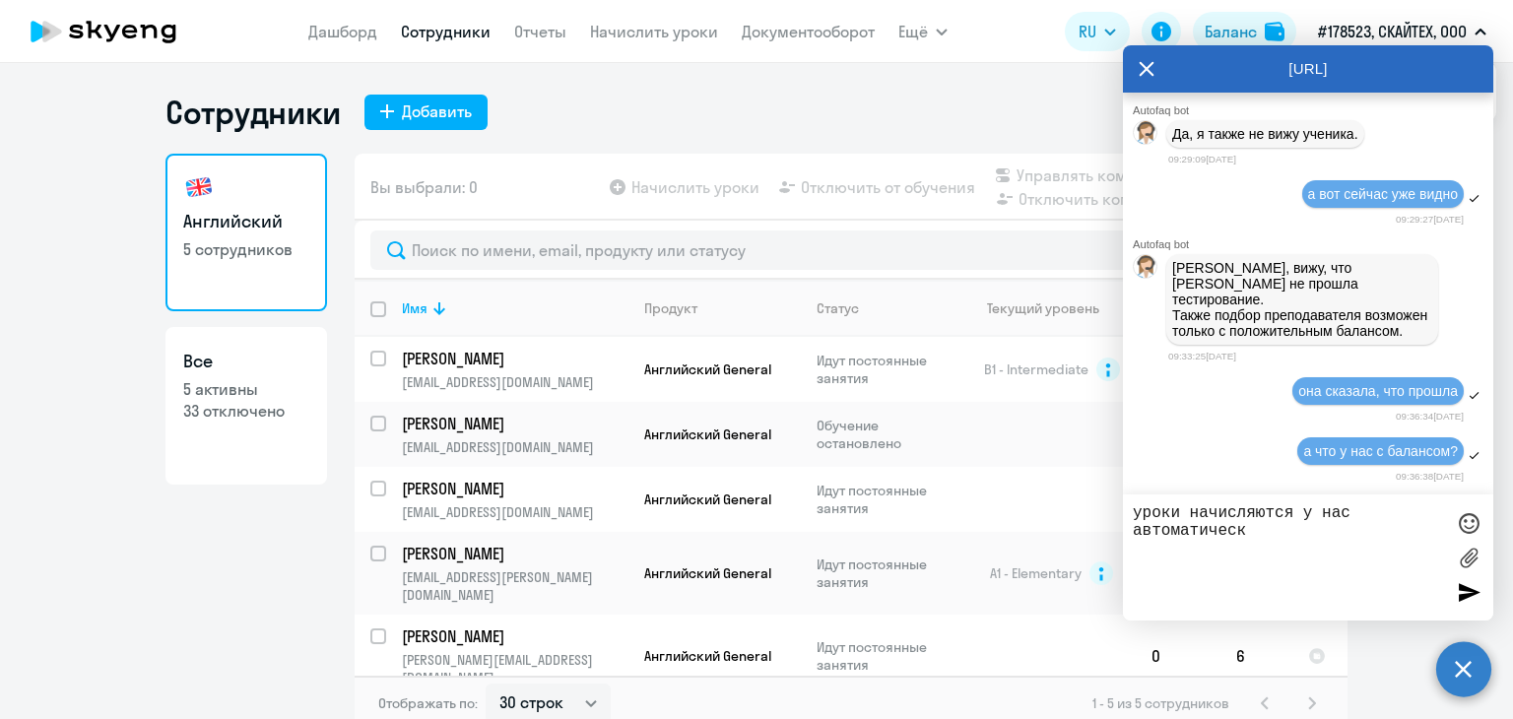
type textarea "уроки начисляются у нас автоматически"
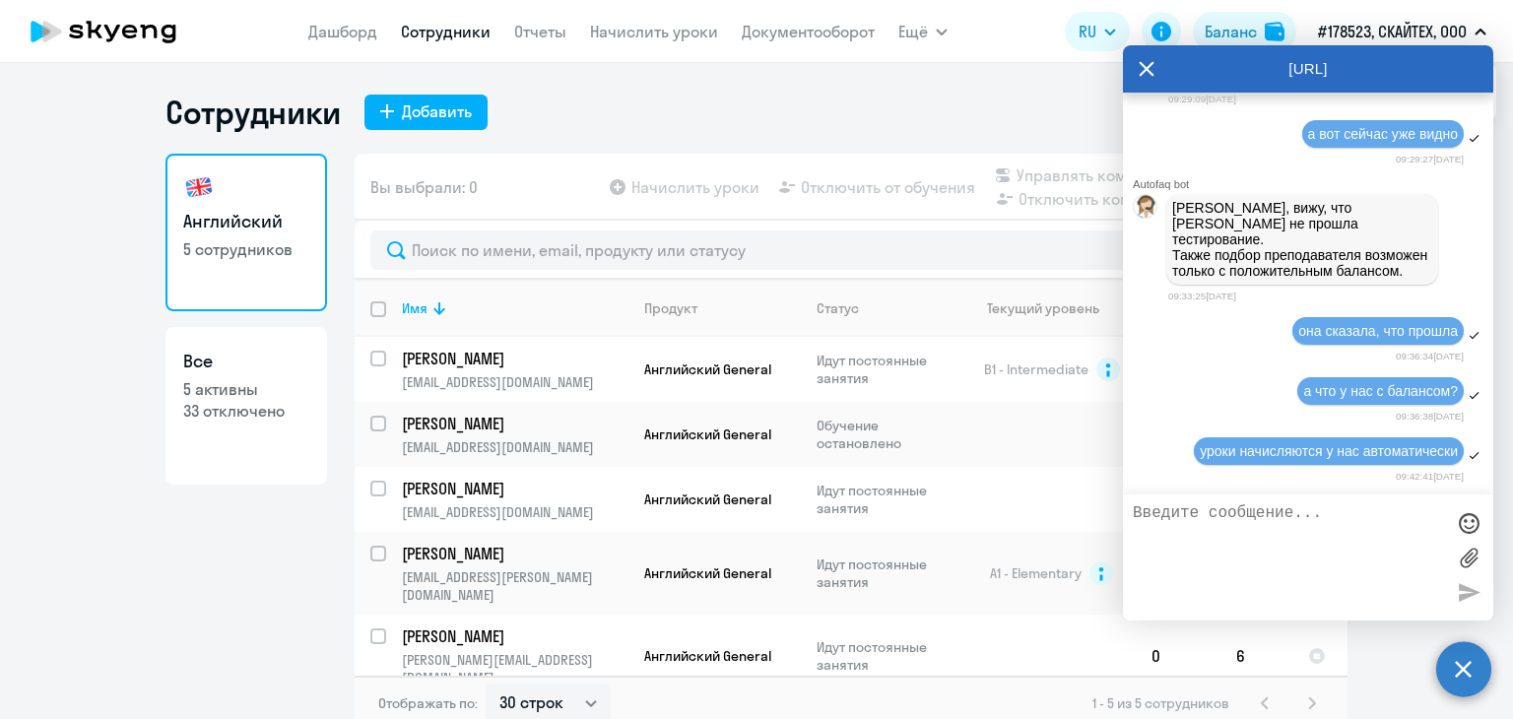
scroll to position [68185, 0]
click at [1252, 508] on textarea "из расчета 78 занятий на месц" at bounding box center [1288, 557] width 311 height 106
click at [1246, 510] on textarea "из расчета 78 занятий на месц" at bounding box center [1288, 557] width 311 height 106
click at [1390, 513] on textarea "из расчета 8 занятий на месц" at bounding box center [1288, 557] width 311 height 106
type textarea "из расчета 8 занятий на месяц"
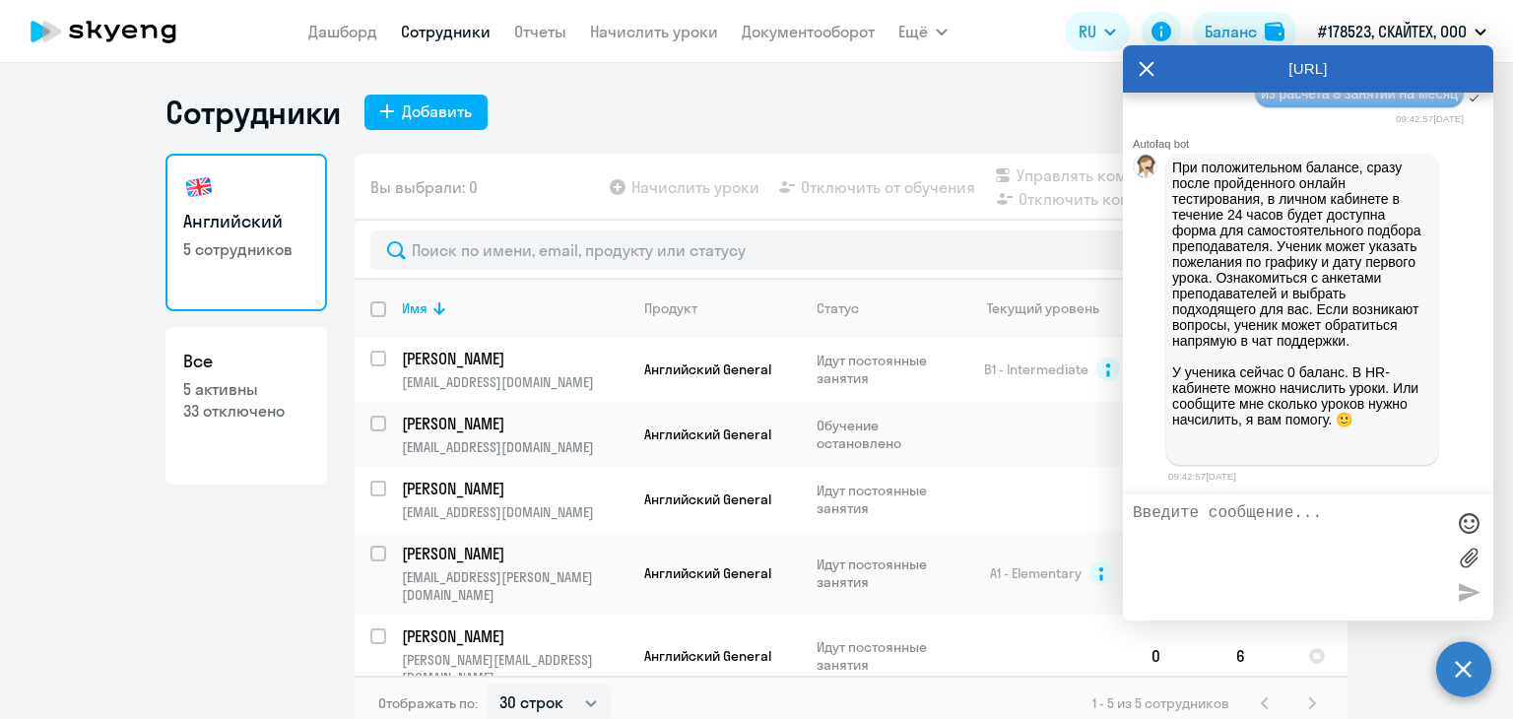
scroll to position [68638, 0]
click at [1235, 512] on textarea "просьба свзязаться с Инной" at bounding box center [1288, 557] width 311 height 106
type textarea "просьба связаться с Инной"
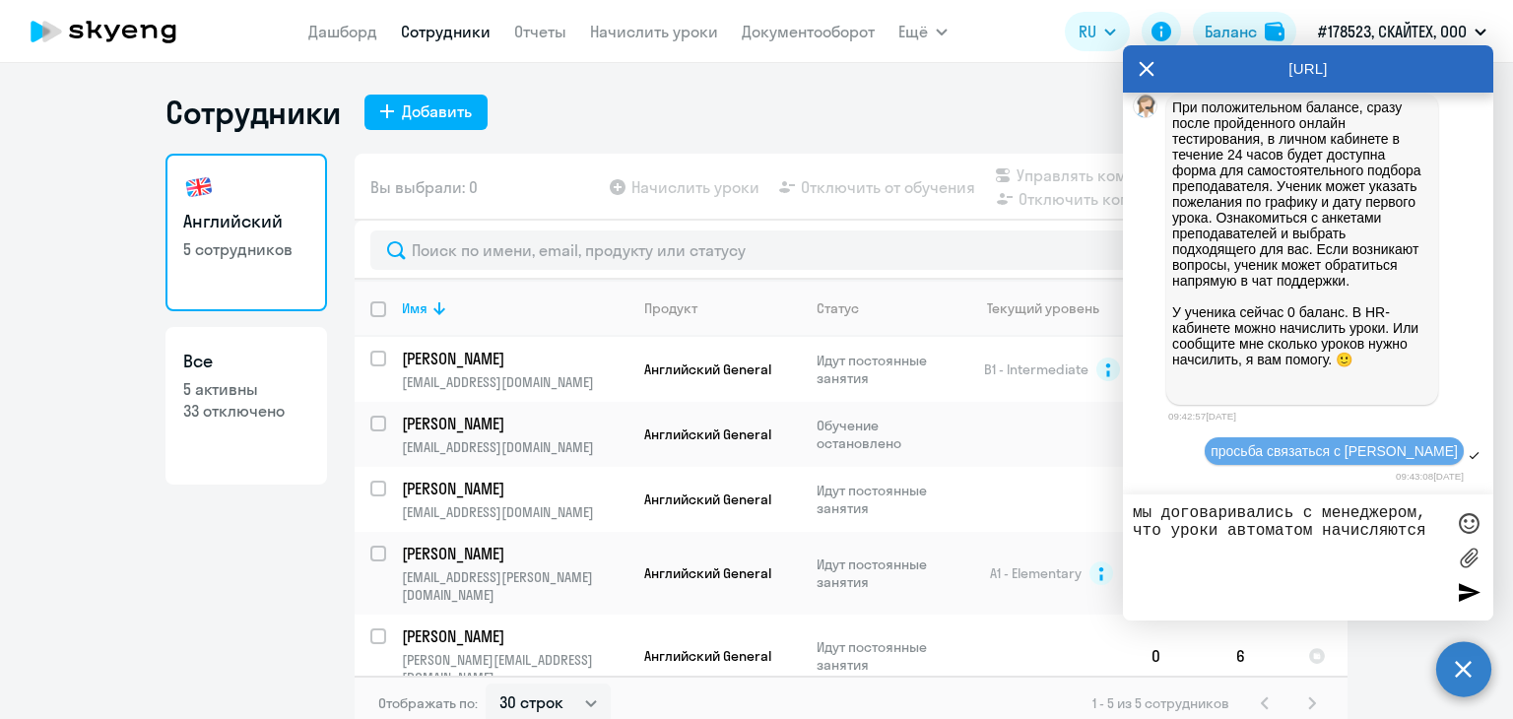
scroll to position [0, 0]
type textarea "мы договаривались с менеджером, что уроки автоматом начисляются"
click at [1462, 585] on div at bounding box center [1469, 592] width 30 height 30
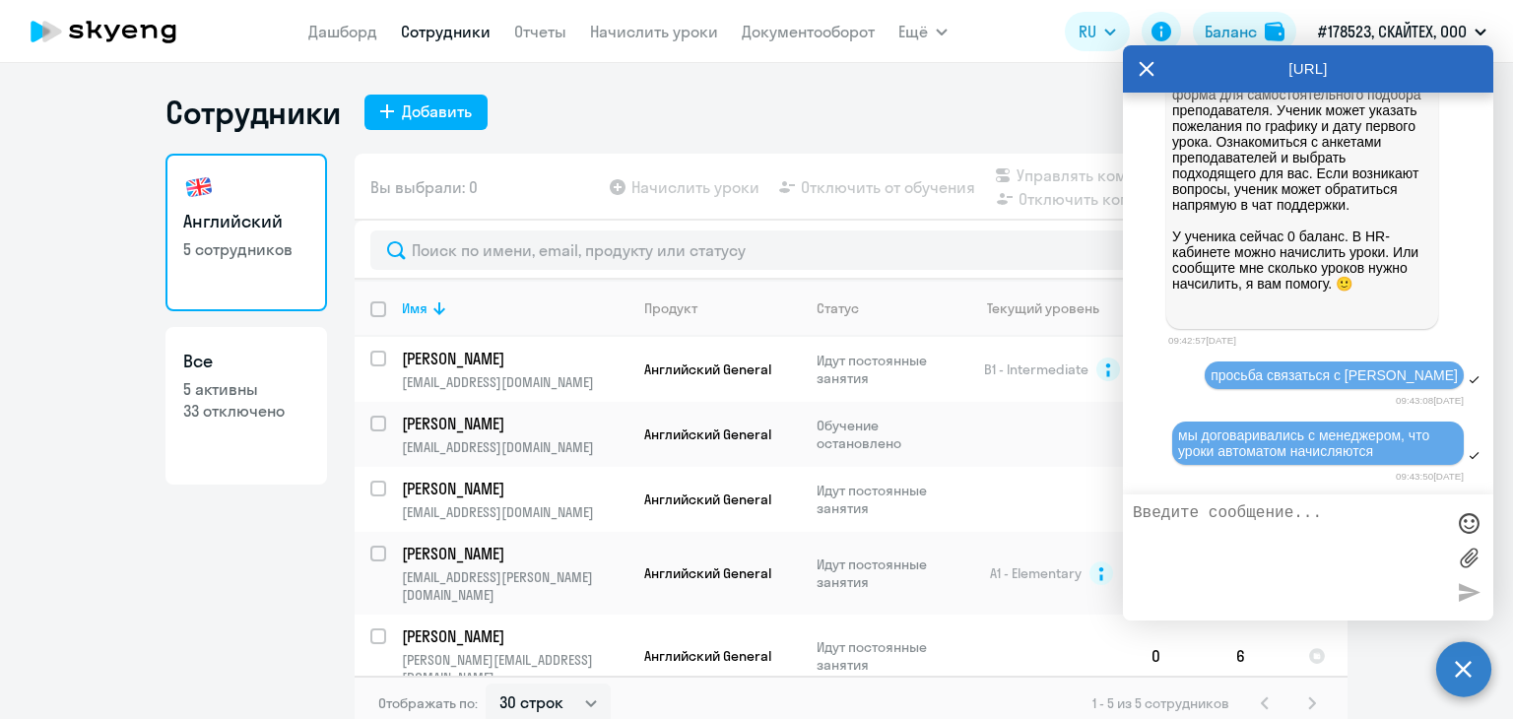
scroll to position [68777, 0]
click at [1194, 532] on textarea at bounding box center [1288, 557] width 311 height 106
type textarea "у"
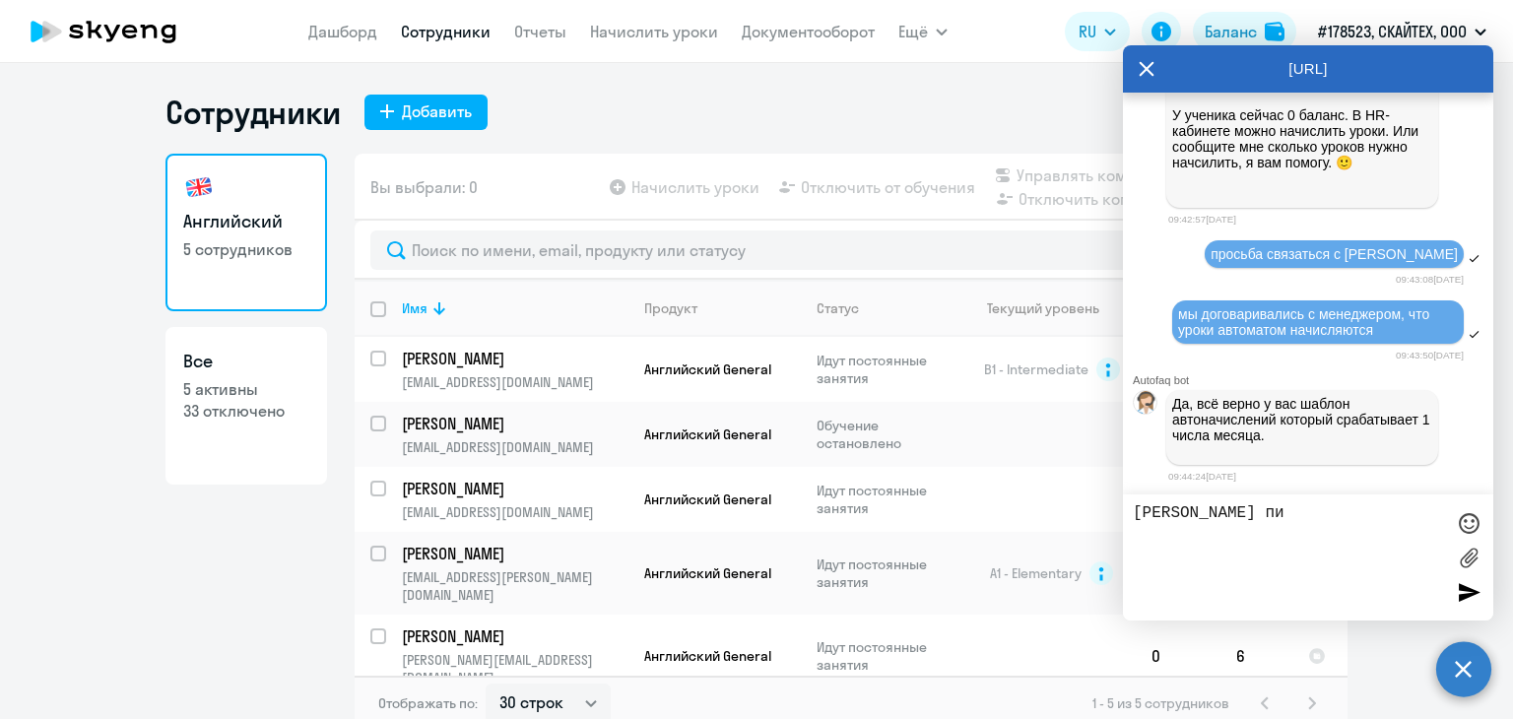
scroll to position [68902, 0]
type textarea "Инна писала, что тест проходила"
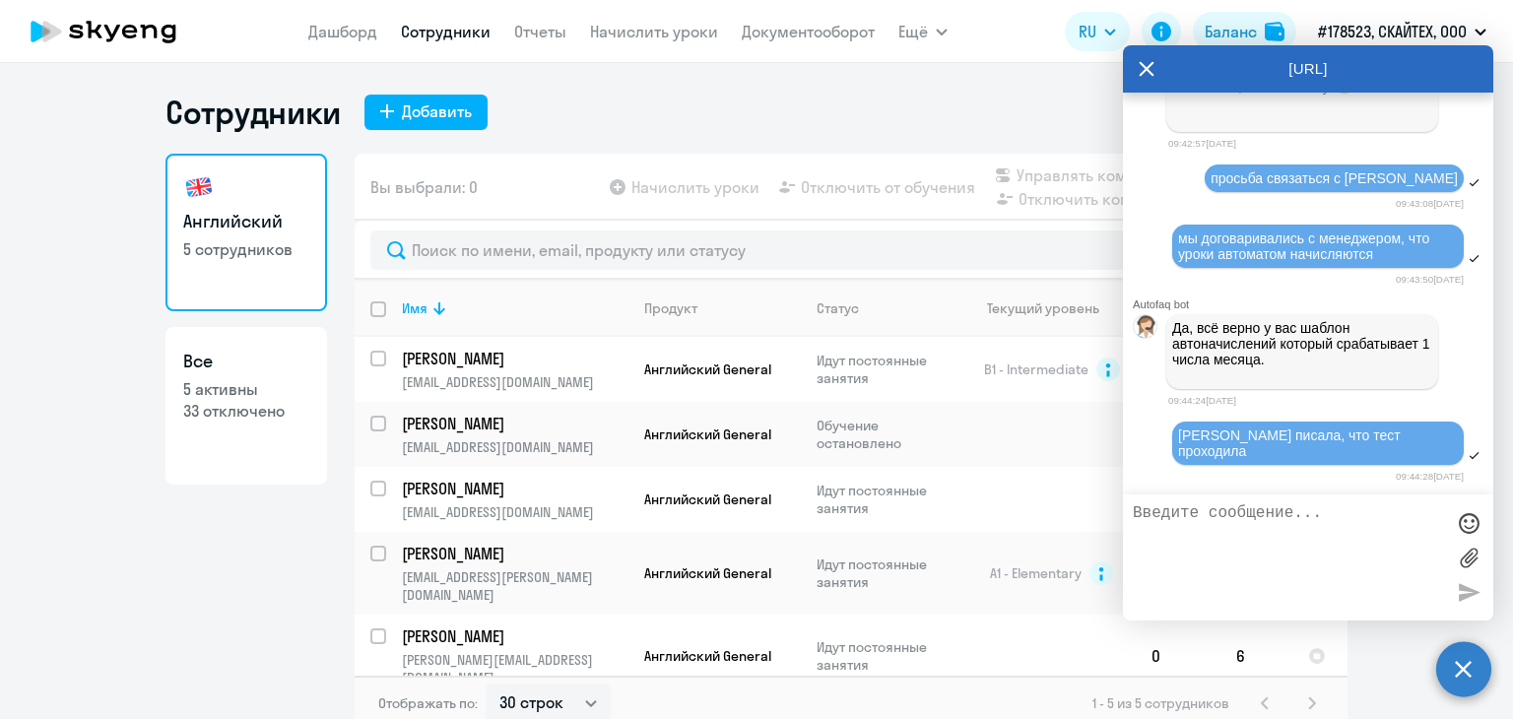
scroll to position [68963, 0]
type textarea "ну тогда начислите ей, пожалуйста 8 занятий на месяц"
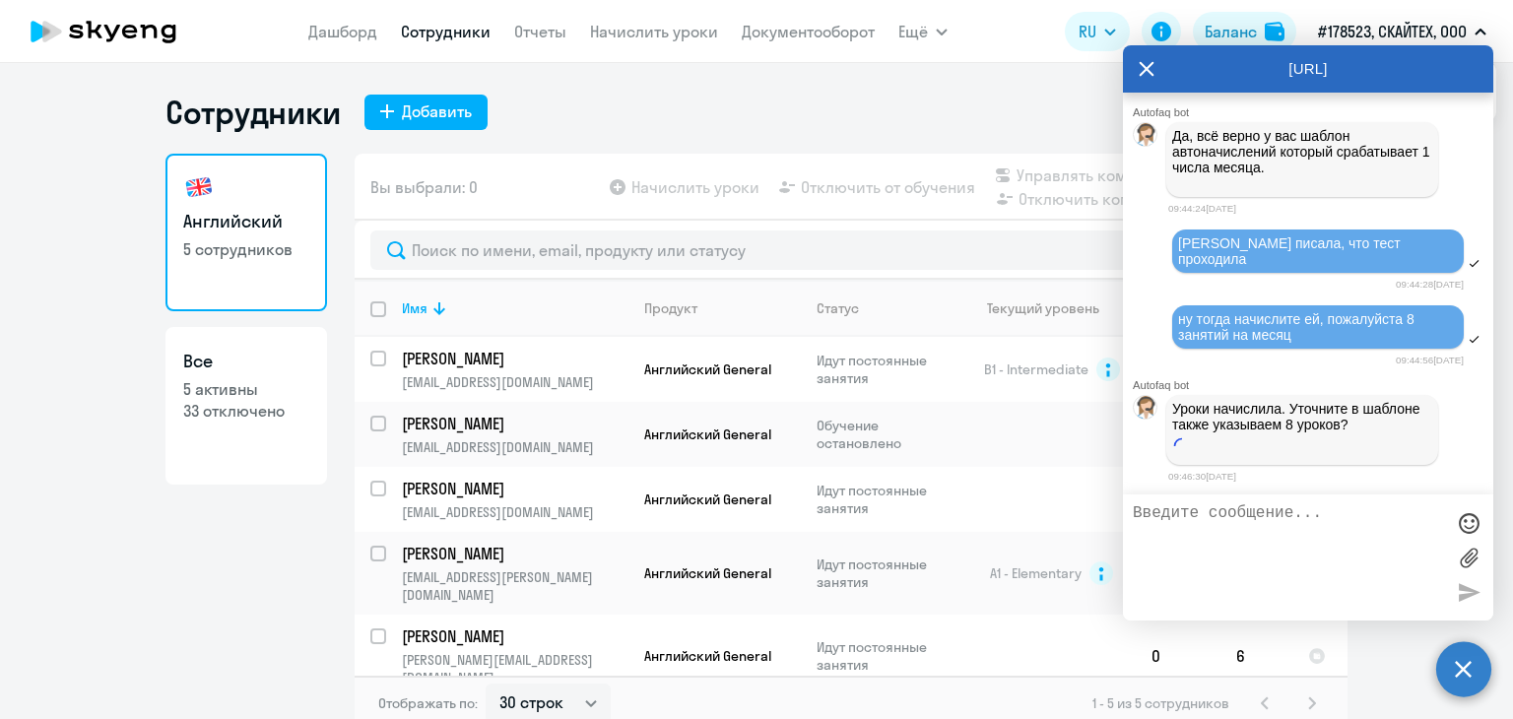
scroll to position [69160, 0]
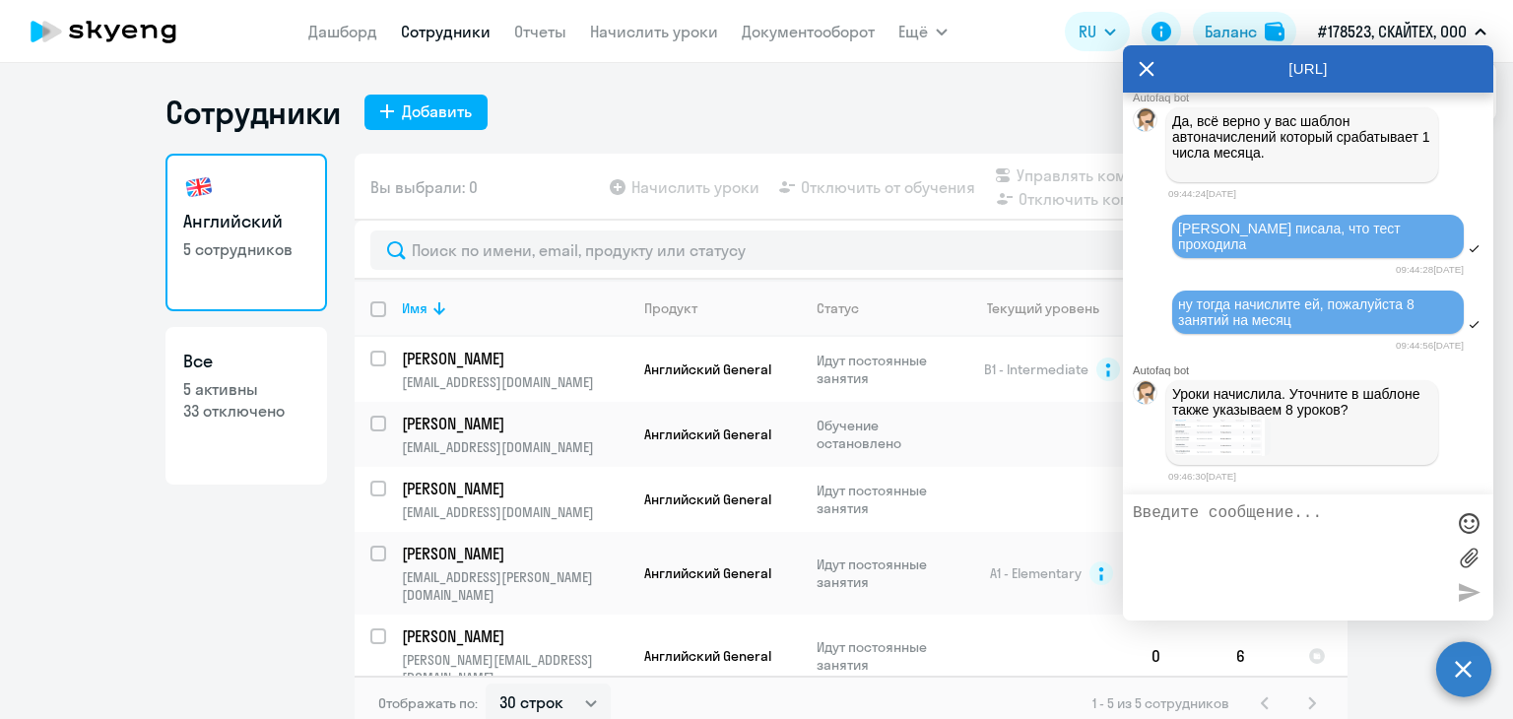
click at [1215, 456] on img at bounding box center [1221, 437] width 99 height 38
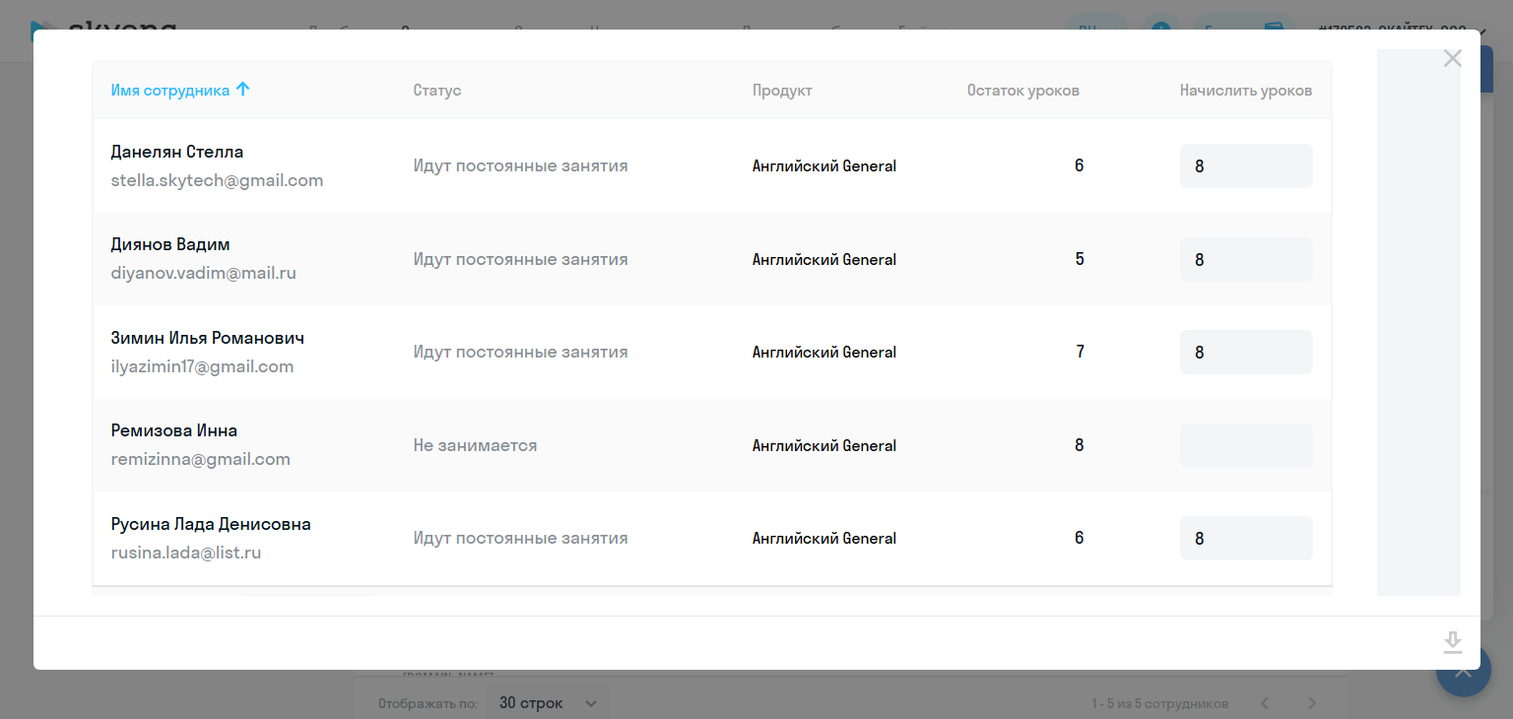
drag, startPoint x: 1458, startPoint y: 51, endPoint x: 1390, endPoint y: 137, distance: 109.4
click at [1458, 52] on icon "Close" at bounding box center [1452, 58] width 19 height 19
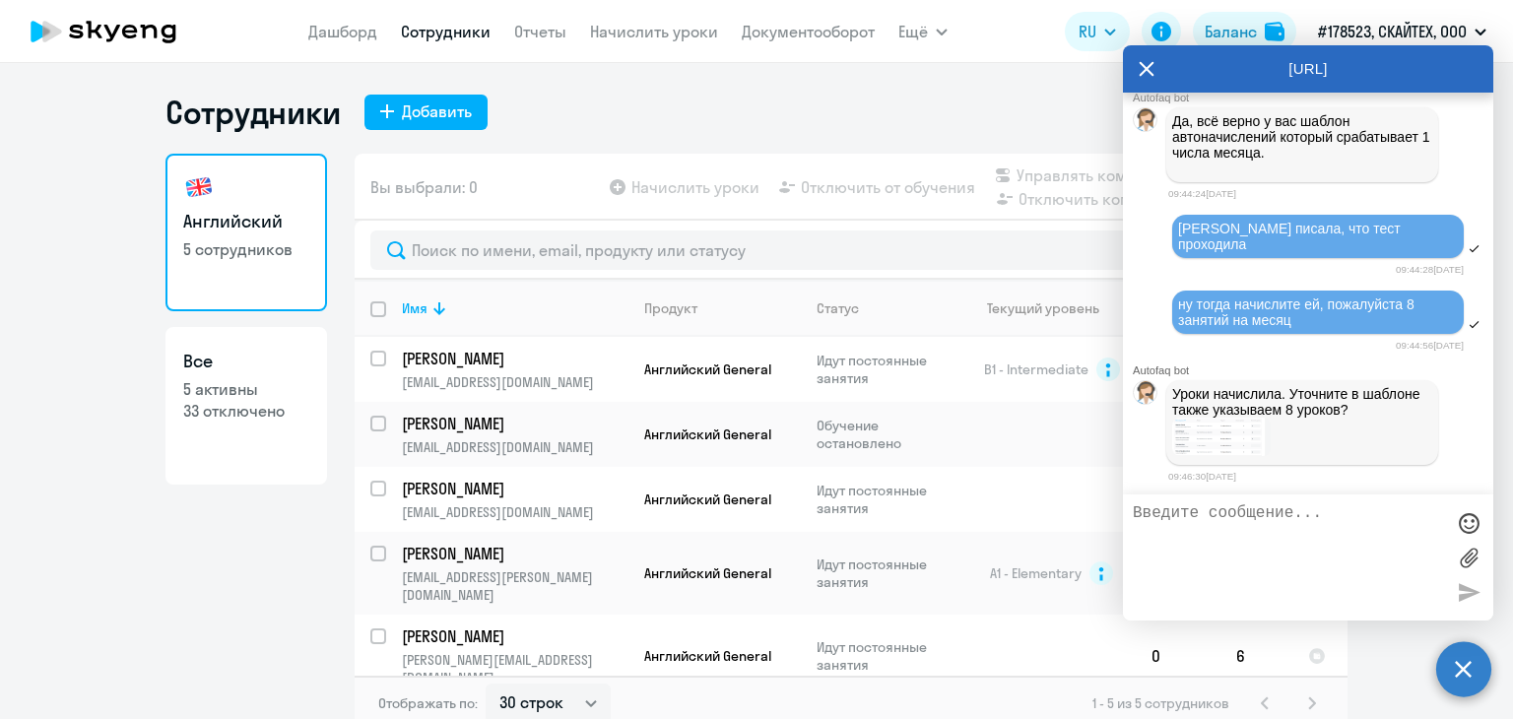
click at [1209, 544] on textarea at bounding box center [1288, 557] width 311 height 106
type textarea "да, так же 8 на месяц"
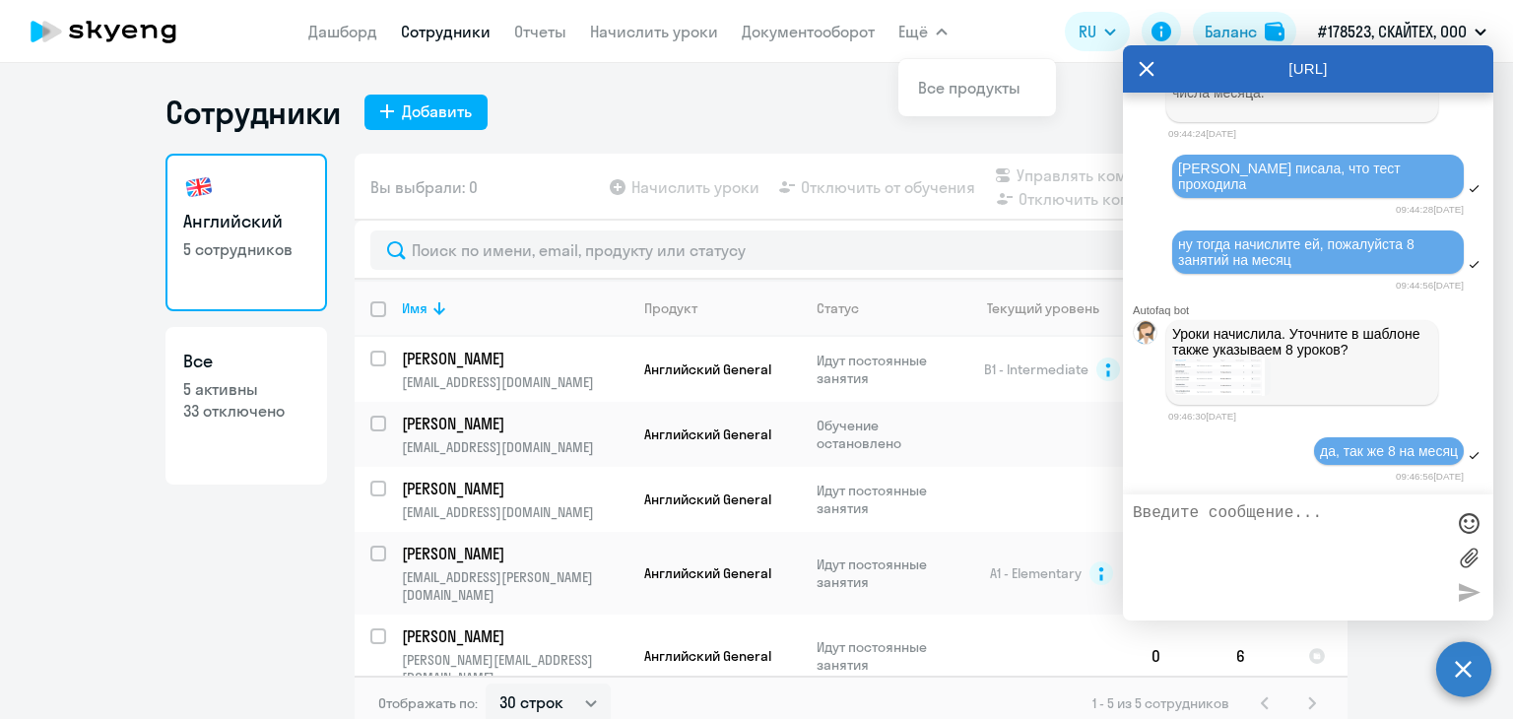
scroll to position [69237, 0]
drag, startPoint x: 1152, startPoint y: 72, endPoint x: 1094, endPoint y: 119, distance: 74.9
click at [1151, 72] on icon at bounding box center [1147, 68] width 16 height 47
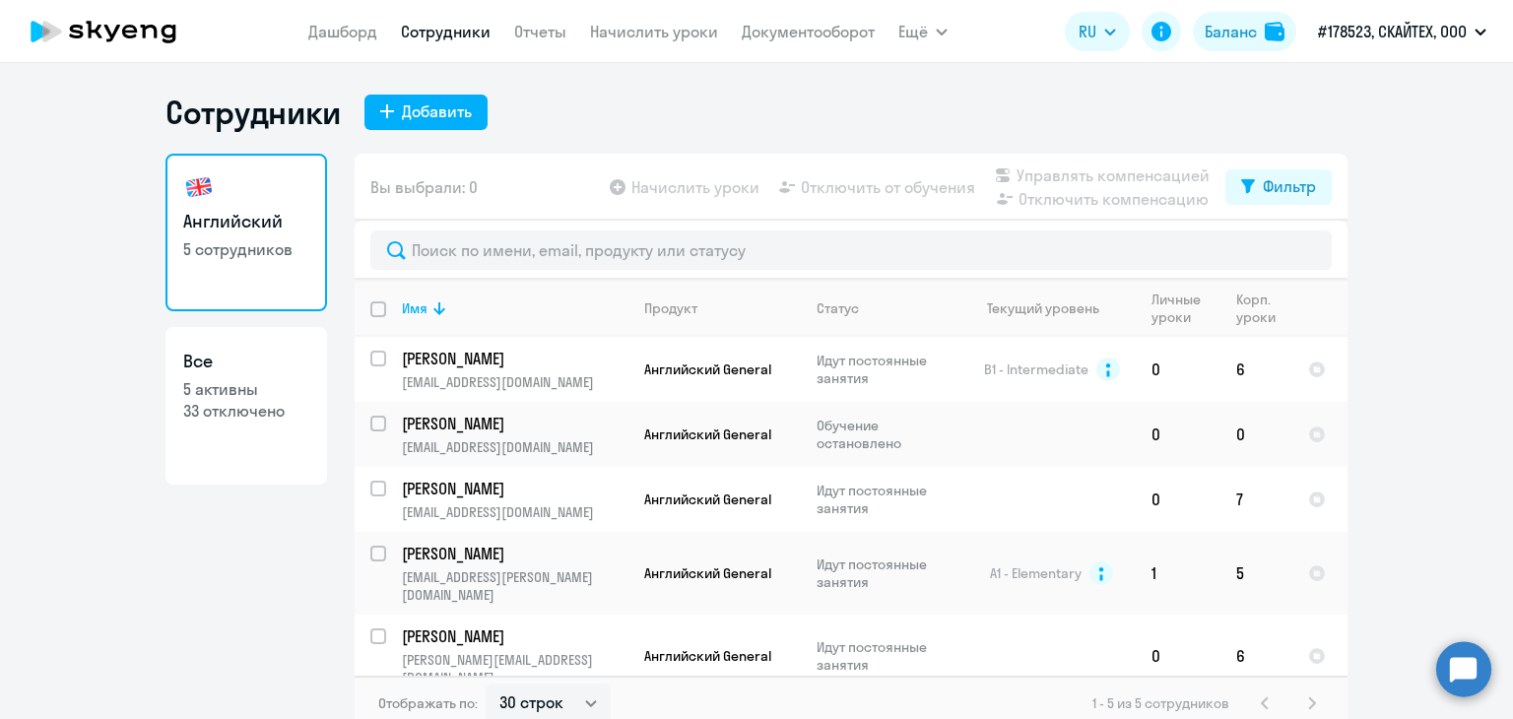
click at [1469, 667] on circle at bounding box center [1463, 668] width 55 height 55
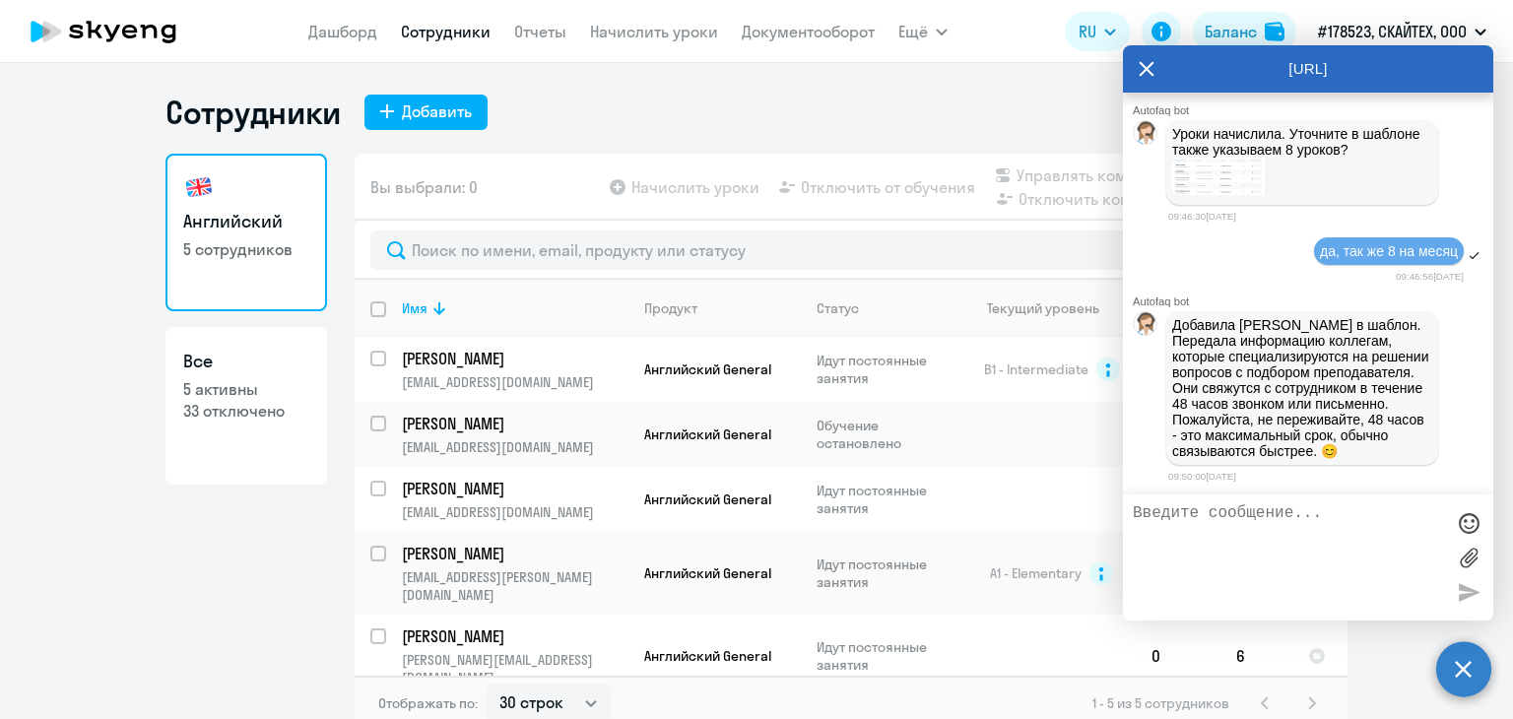
scroll to position [69463, 0]
type textarea "а"
type textarea "а если письменно- то на почту напишут?"
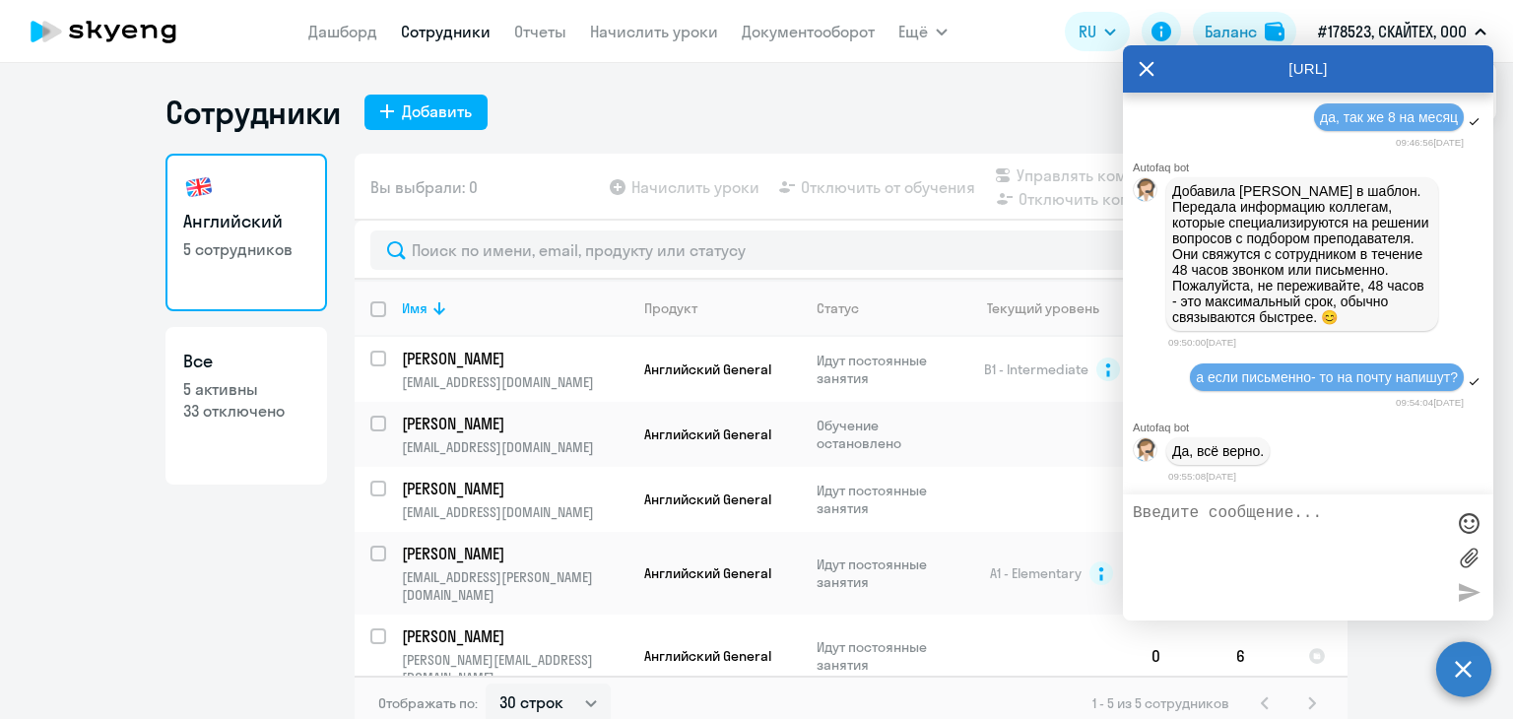
scroll to position [69600, 0]
type textarea "спасибо"
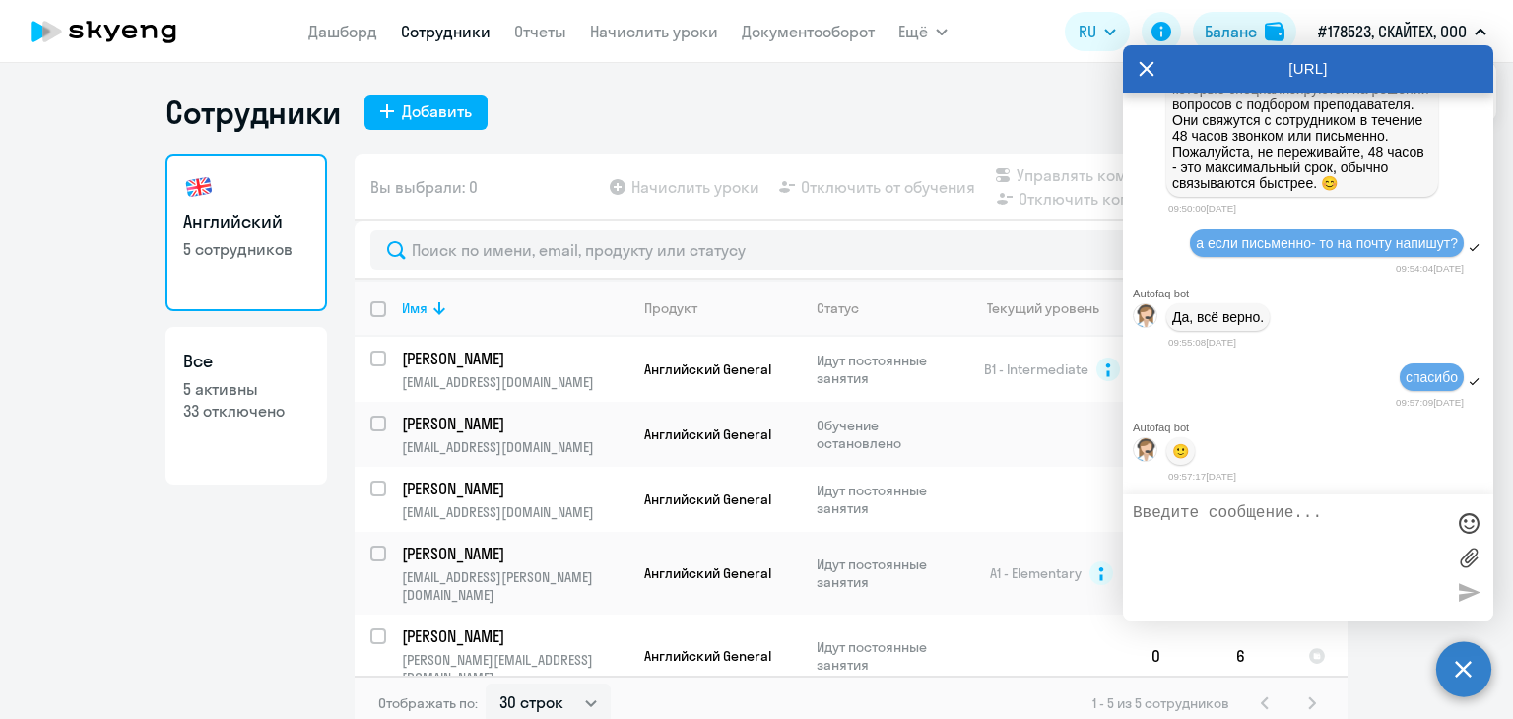
scroll to position [69739, 0]
